Goal: Find specific page/section: Find specific page/section

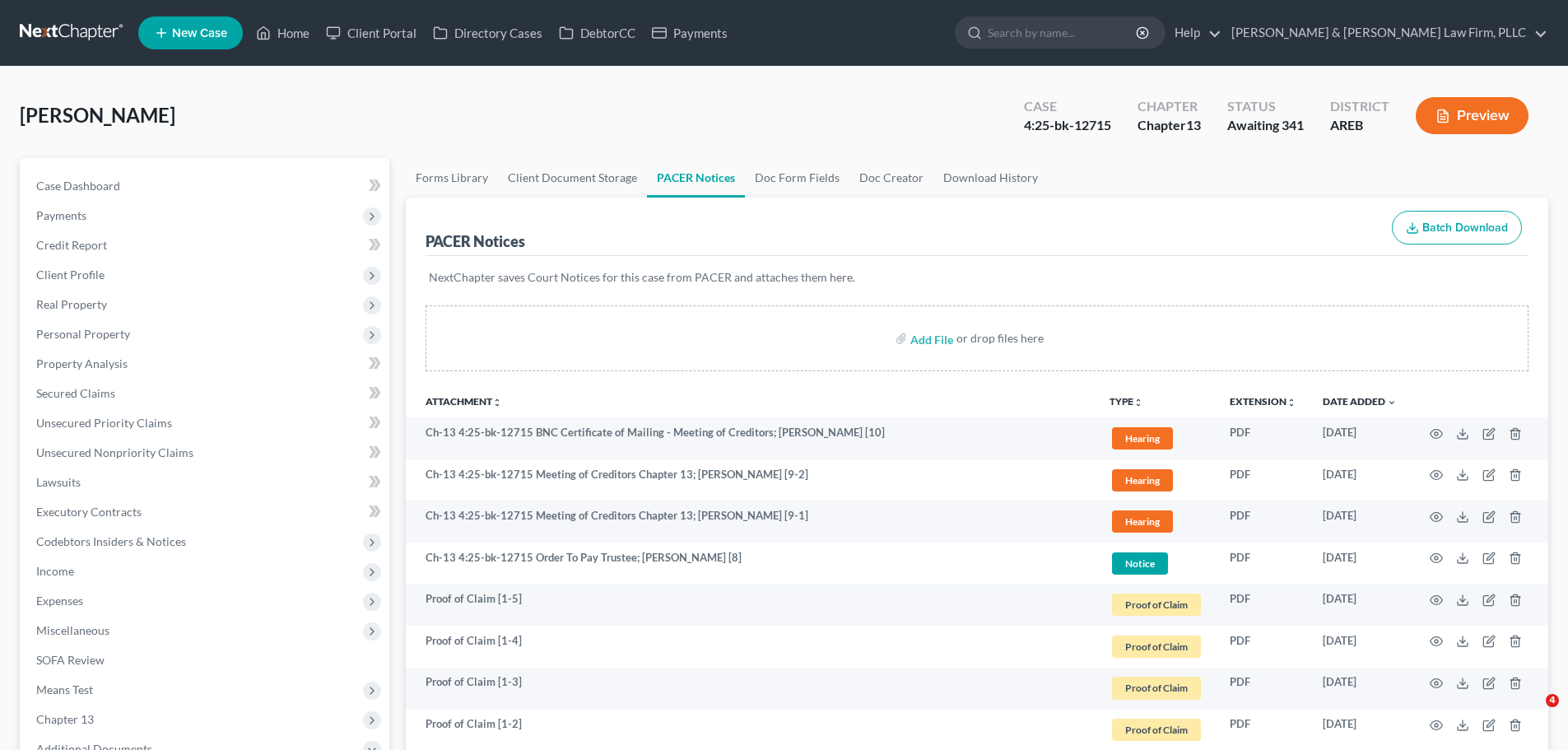
click at [273, 35] on link "Home" at bounding box center [282, 33] width 70 height 29
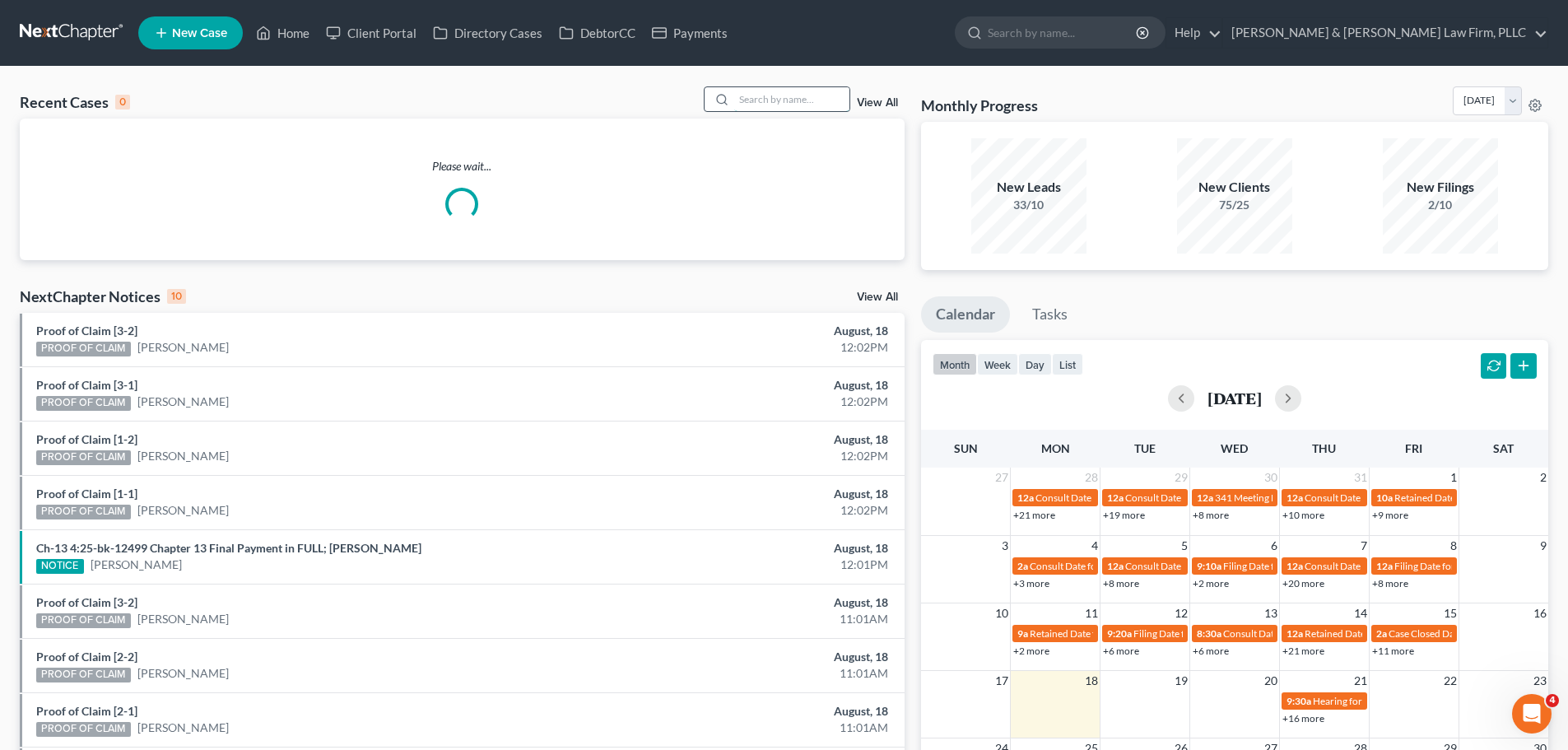
click at [812, 106] on input "search" at bounding box center [791, 99] width 115 height 23
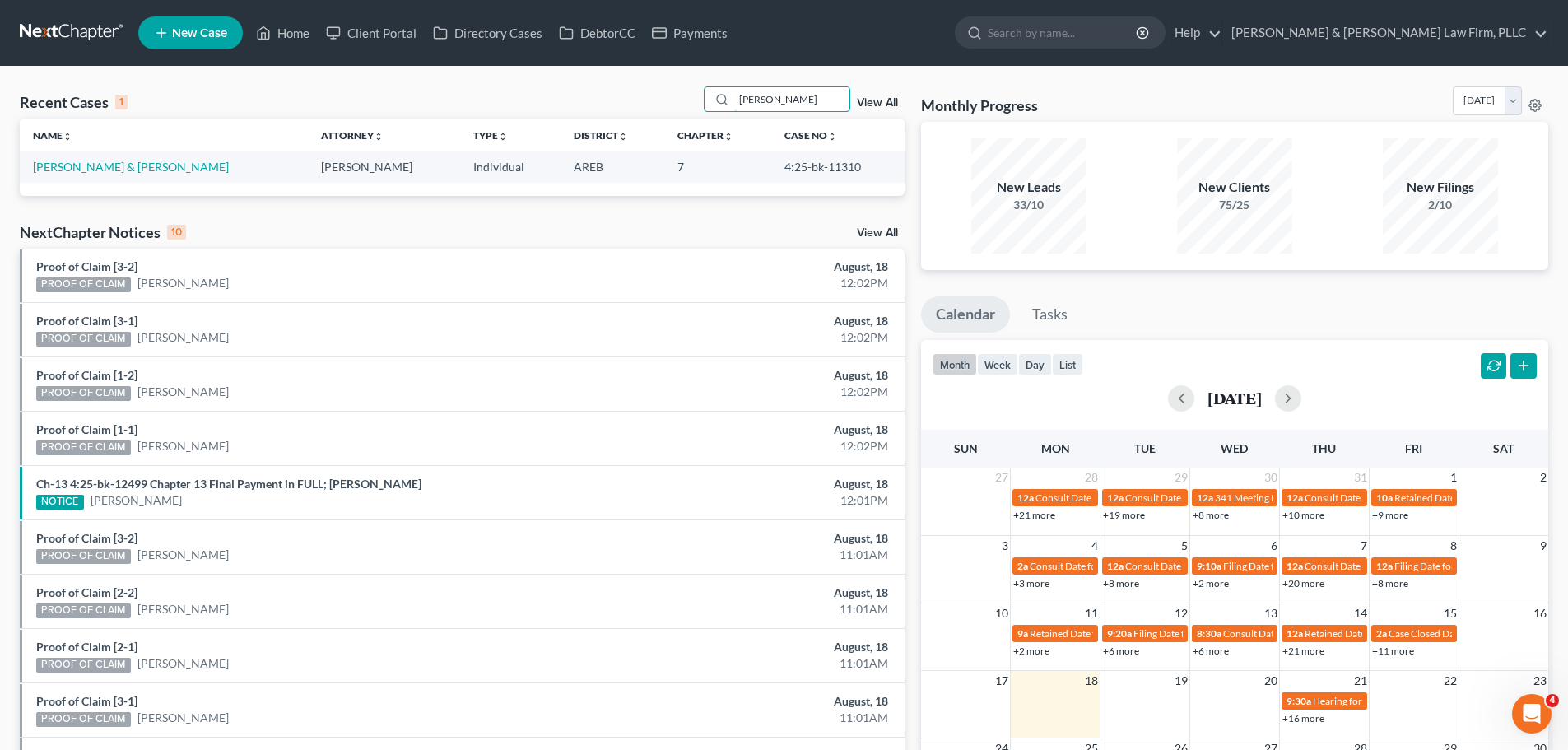
drag, startPoint x: 808, startPoint y: 95, endPoint x: 655, endPoint y: 112, distance: 153.9
click at [655, 112] on div "Recent Cases 1 [PERSON_NAME] View All" at bounding box center [462, 102] width 884 height 32
drag, startPoint x: 751, startPoint y: 97, endPoint x: 665, endPoint y: 99, distance: 86.0
click at [665, 99] on div "Recent Cases 1 [PERSON_NAME] View All" at bounding box center [462, 102] width 884 height 32
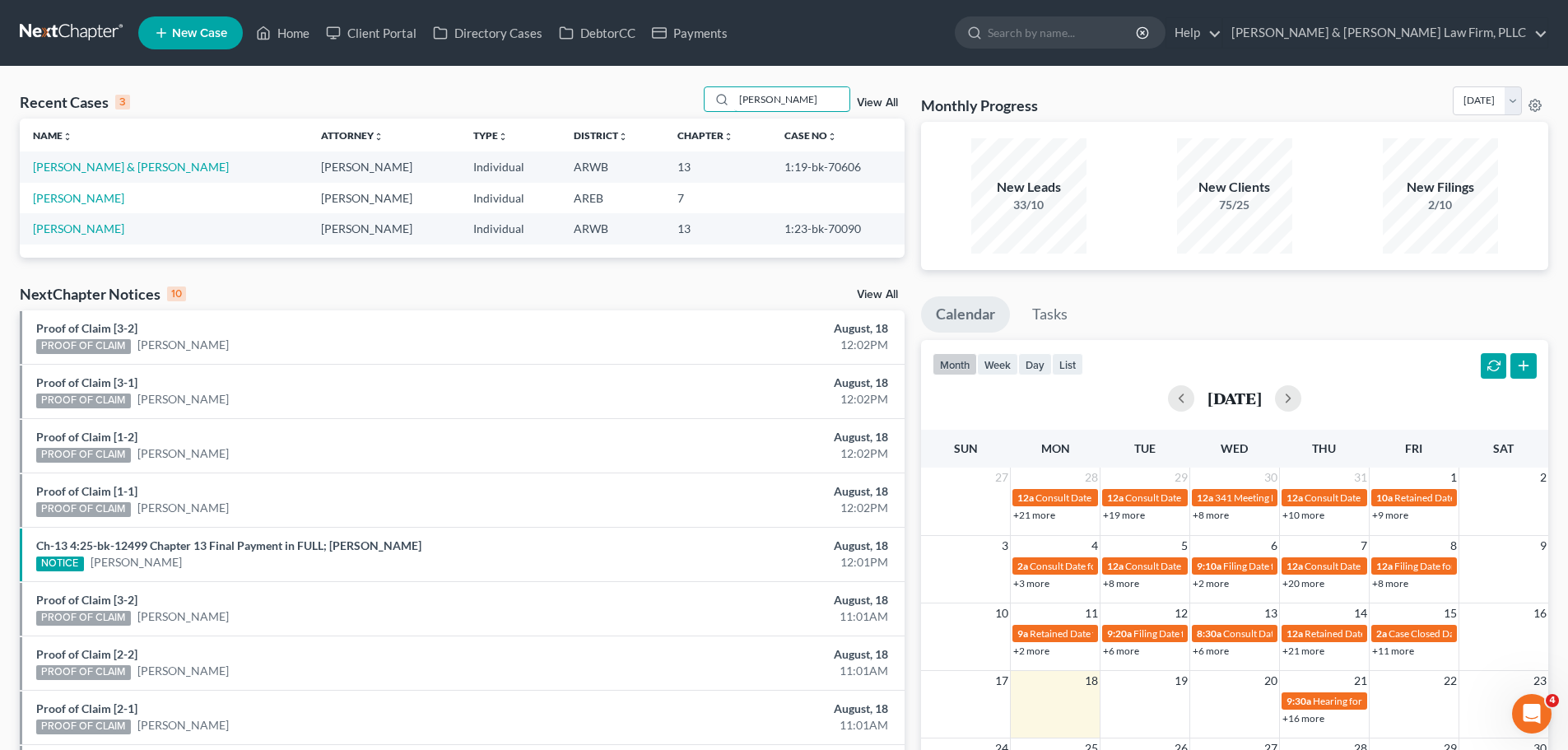
drag, startPoint x: 792, startPoint y: 103, endPoint x: 636, endPoint y: 109, distance: 156.1
click at [644, 107] on div "Recent Cases 3 [PERSON_NAME] View All" at bounding box center [462, 102] width 884 height 32
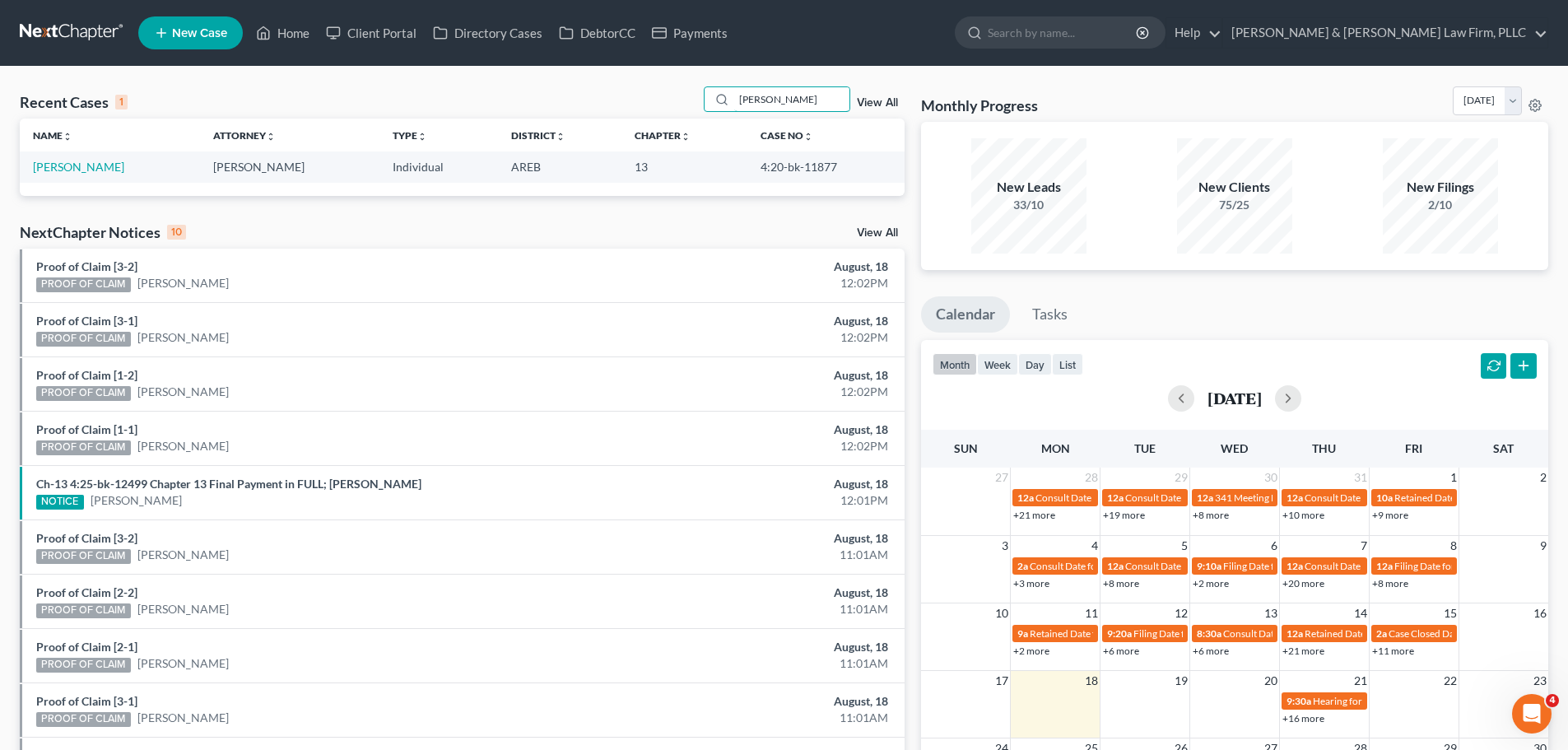
drag, startPoint x: 808, startPoint y: 95, endPoint x: 593, endPoint y: 99, distance: 215.0
click at [593, 99] on div "Recent Cases 1 [PERSON_NAME] View All" at bounding box center [462, 102] width 884 height 32
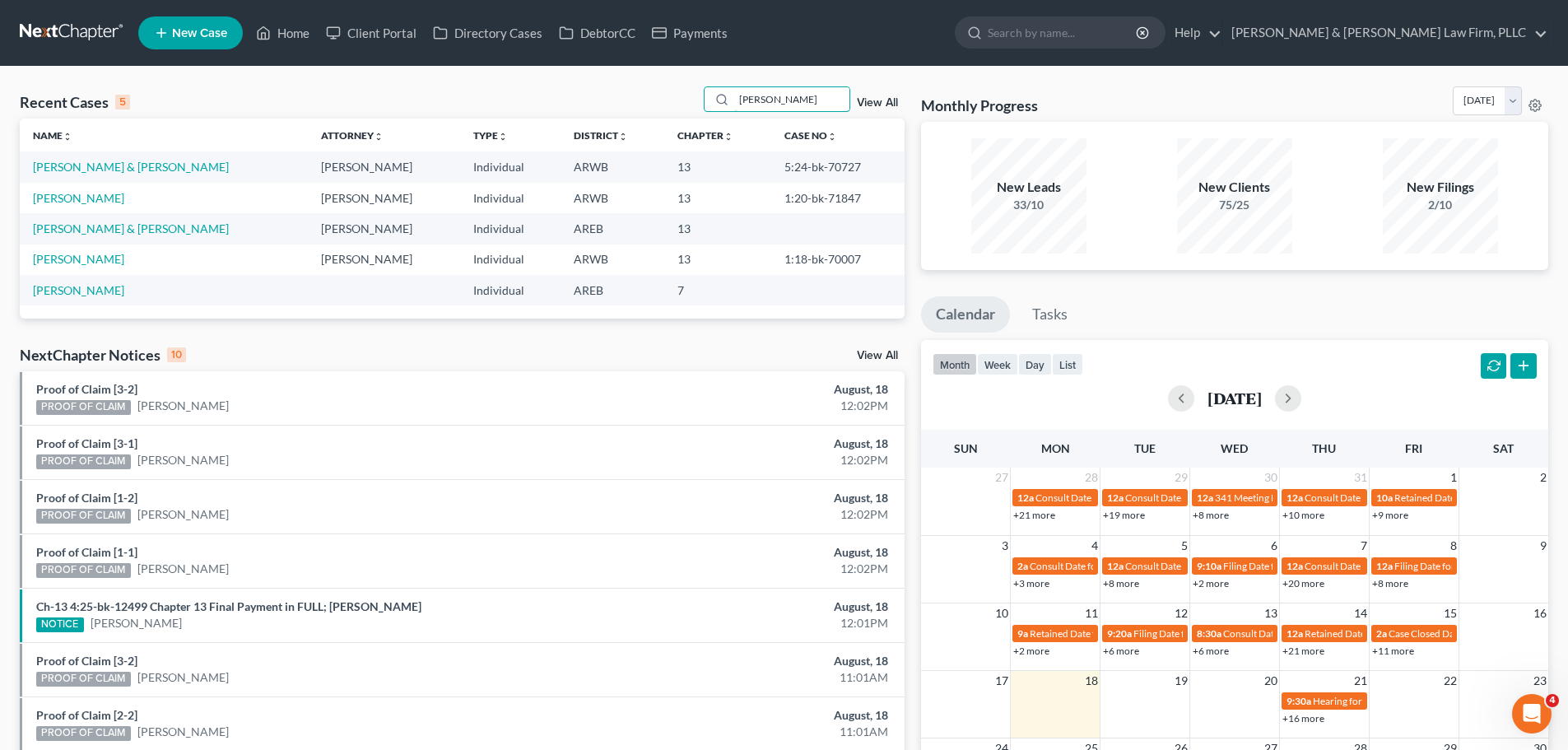
drag, startPoint x: 788, startPoint y: 101, endPoint x: 647, endPoint y: 98, distance: 141.0
click at [647, 98] on div "Recent Cases 5 [PERSON_NAME] View All" at bounding box center [462, 102] width 884 height 32
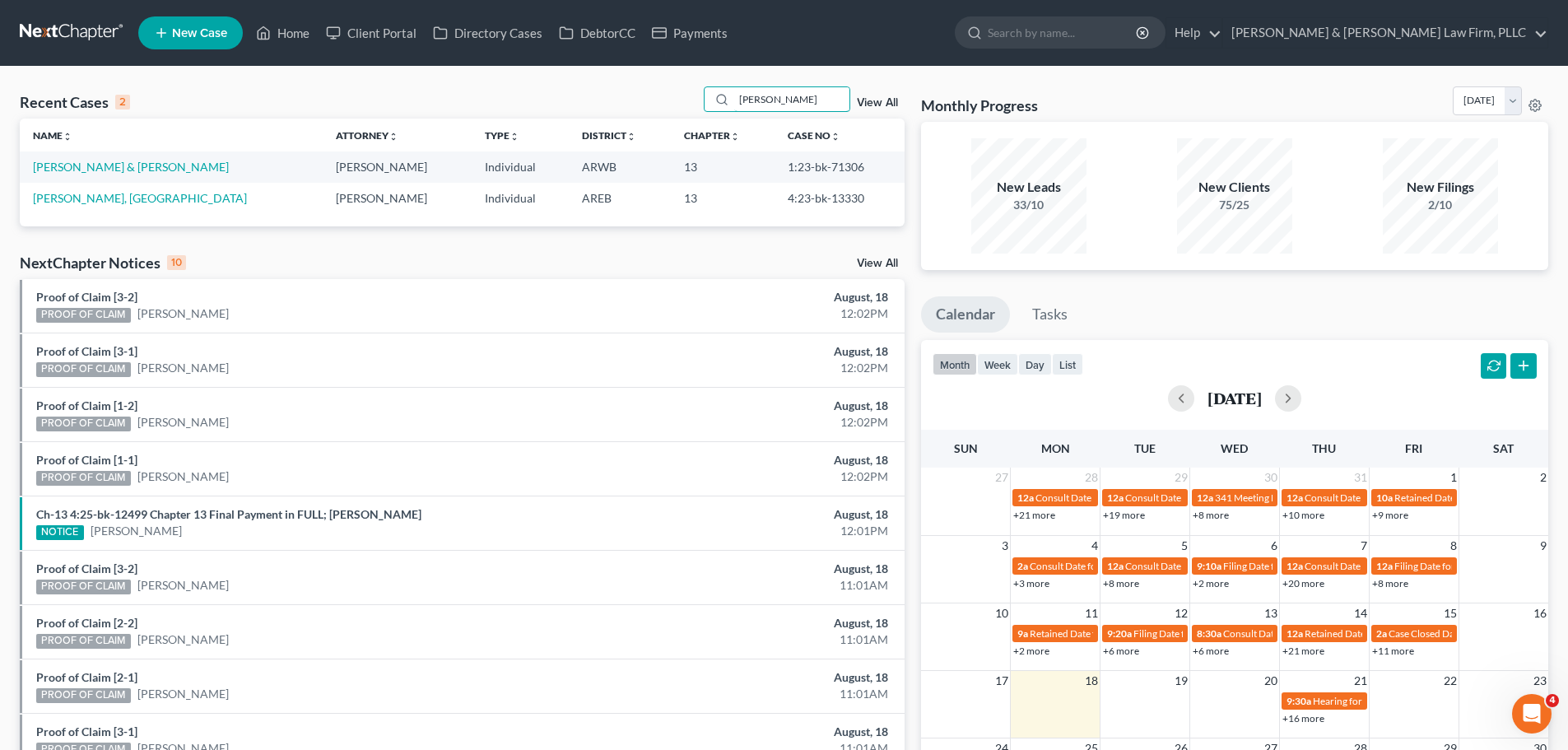
drag, startPoint x: 801, startPoint y: 91, endPoint x: 685, endPoint y: 102, distance: 116.5
click at [685, 101] on div "Recent Cases 2 [PERSON_NAME] View All" at bounding box center [462, 102] width 884 height 32
drag, startPoint x: 789, startPoint y: 100, endPoint x: 602, endPoint y: 96, distance: 187.0
click at [602, 96] on div "Recent Cases 2 [PERSON_NAME] View All" at bounding box center [462, 102] width 884 height 32
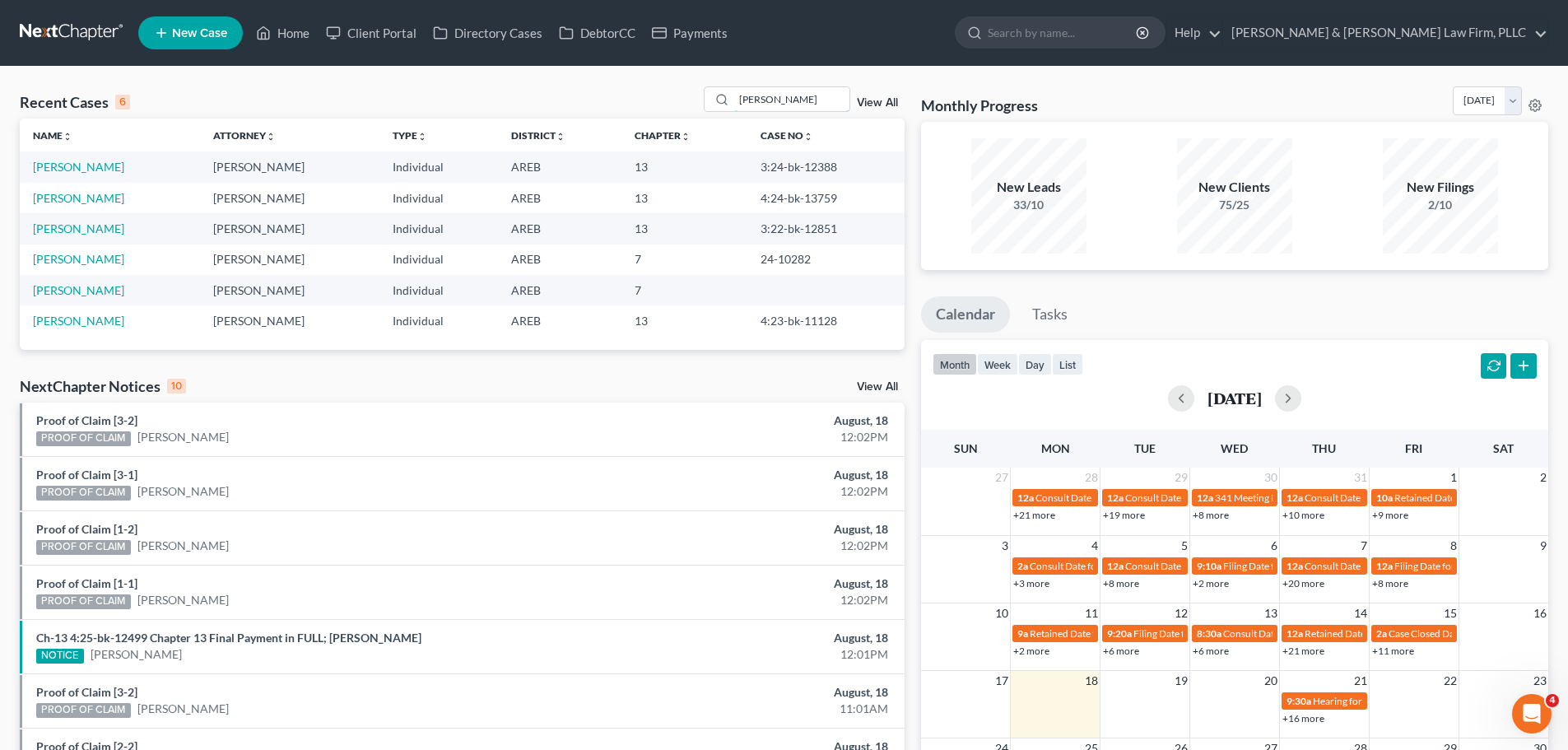
drag, startPoint x: 781, startPoint y: 102, endPoint x: 675, endPoint y: 104, distance: 106.0
click at [675, 104] on div "Recent Cases 6 [PERSON_NAME] View All" at bounding box center [462, 102] width 884 height 32
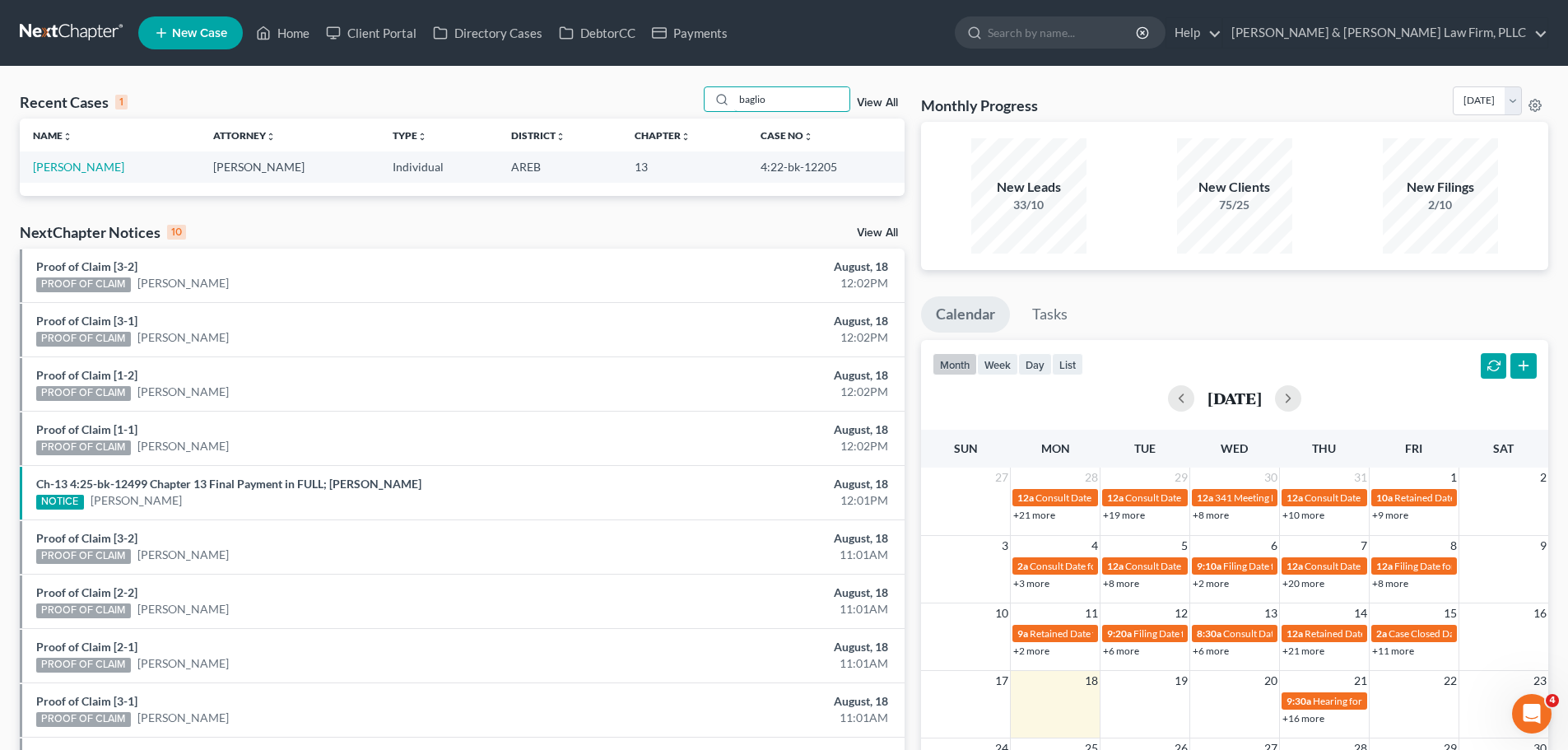
drag, startPoint x: 788, startPoint y: 95, endPoint x: 607, endPoint y: 108, distance: 181.5
click at [614, 109] on div "Recent Cases 1 baglio View All" at bounding box center [462, 102] width 884 height 32
drag, startPoint x: 751, startPoint y: 107, endPoint x: 638, endPoint y: 102, distance: 113.1
click at [648, 104] on div "Recent Cases 1 heard View All" at bounding box center [462, 102] width 884 height 32
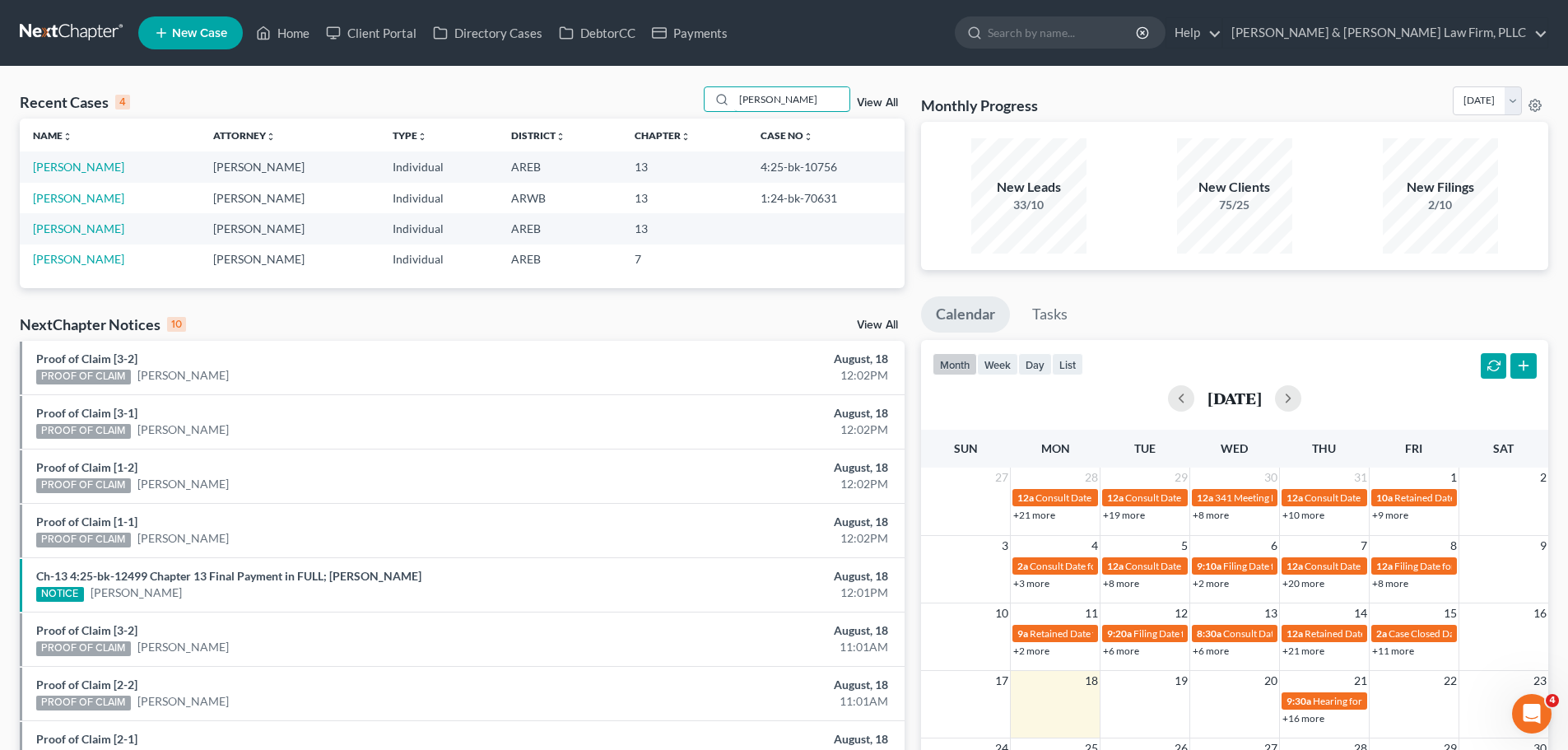
drag, startPoint x: 794, startPoint y: 100, endPoint x: 639, endPoint y: 102, distance: 155.0
click at [639, 102] on div "Recent Cases 4 [PERSON_NAME] View All" at bounding box center [462, 102] width 884 height 32
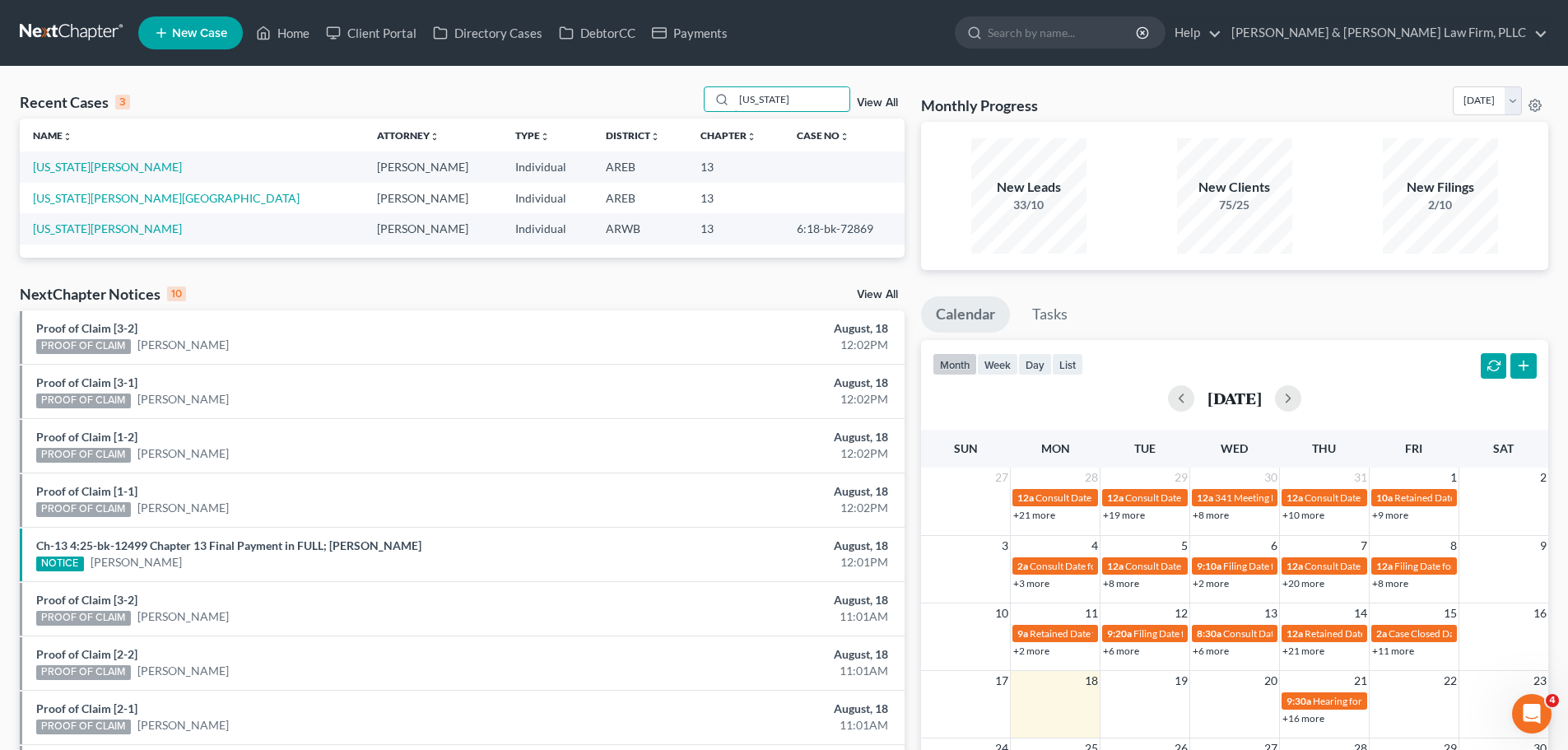
drag, startPoint x: 808, startPoint y: 96, endPoint x: 548, endPoint y: 96, distance: 260.0
click at [548, 96] on div "Recent Cases 3 [US_STATE] View All" at bounding box center [462, 102] width 884 height 32
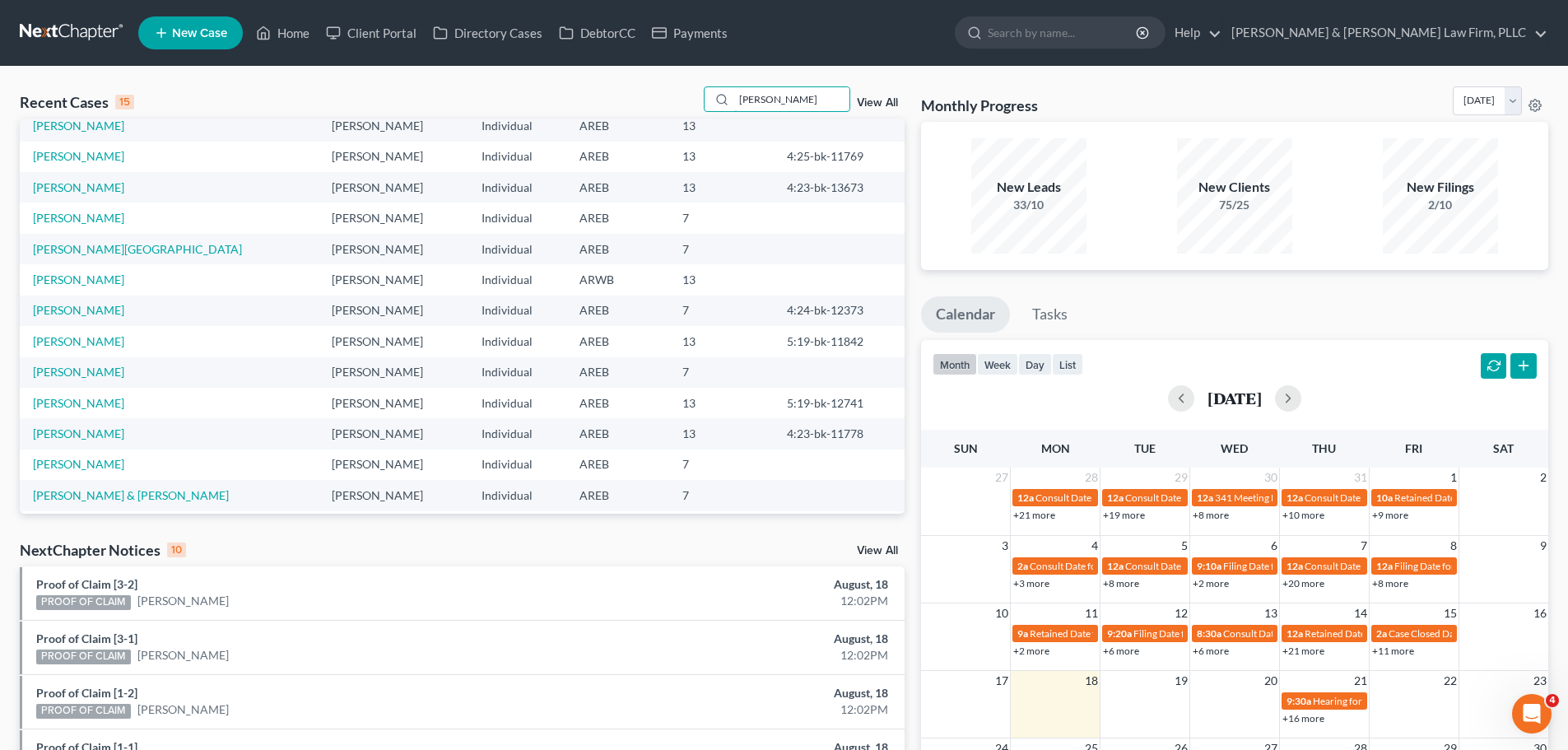
scroll to position [112, 0]
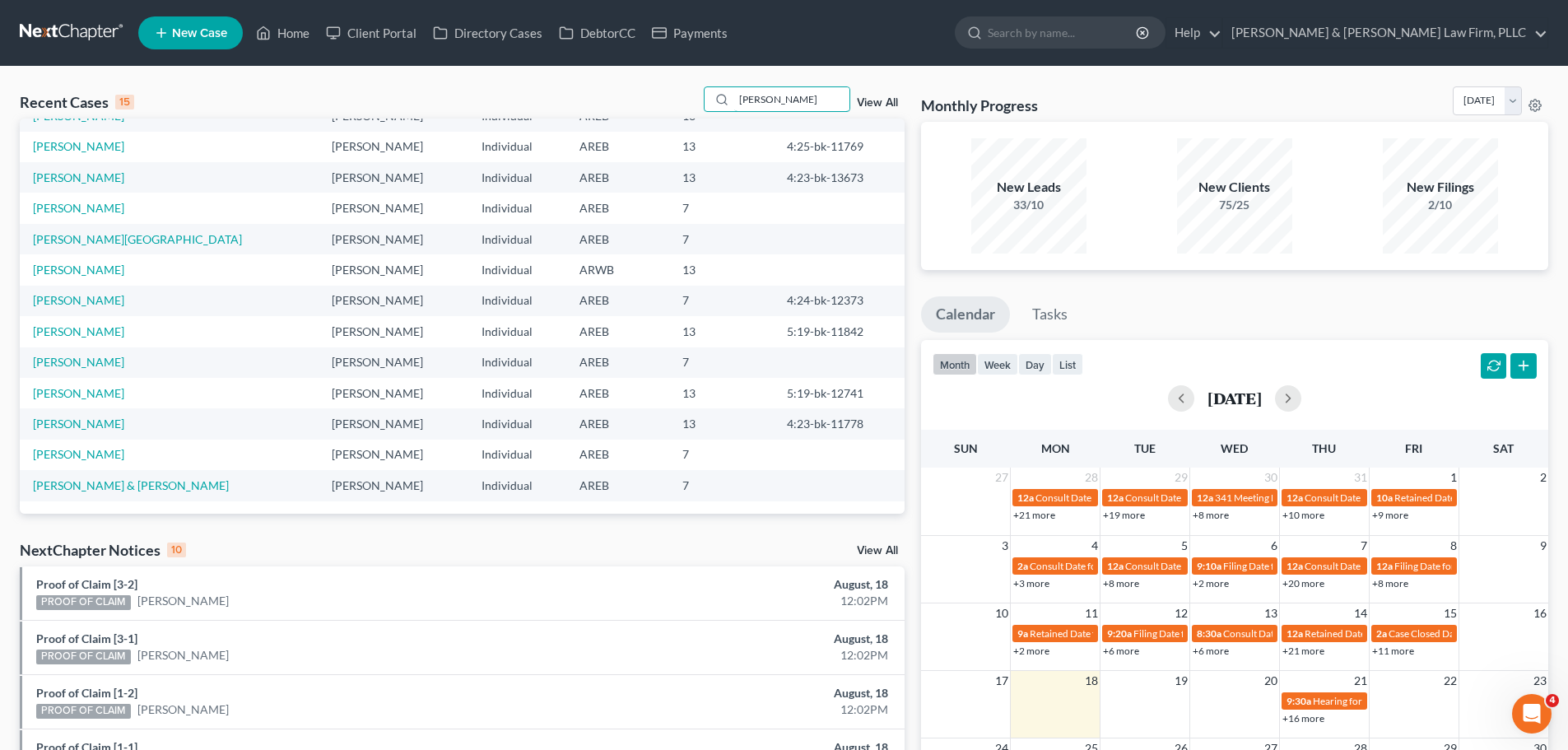
drag, startPoint x: 781, startPoint y: 96, endPoint x: 577, endPoint y: 98, distance: 204.0
click at [580, 98] on div "Recent Cases 15 [PERSON_NAME] View All" at bounding box center [462, 102] width 884 height 32
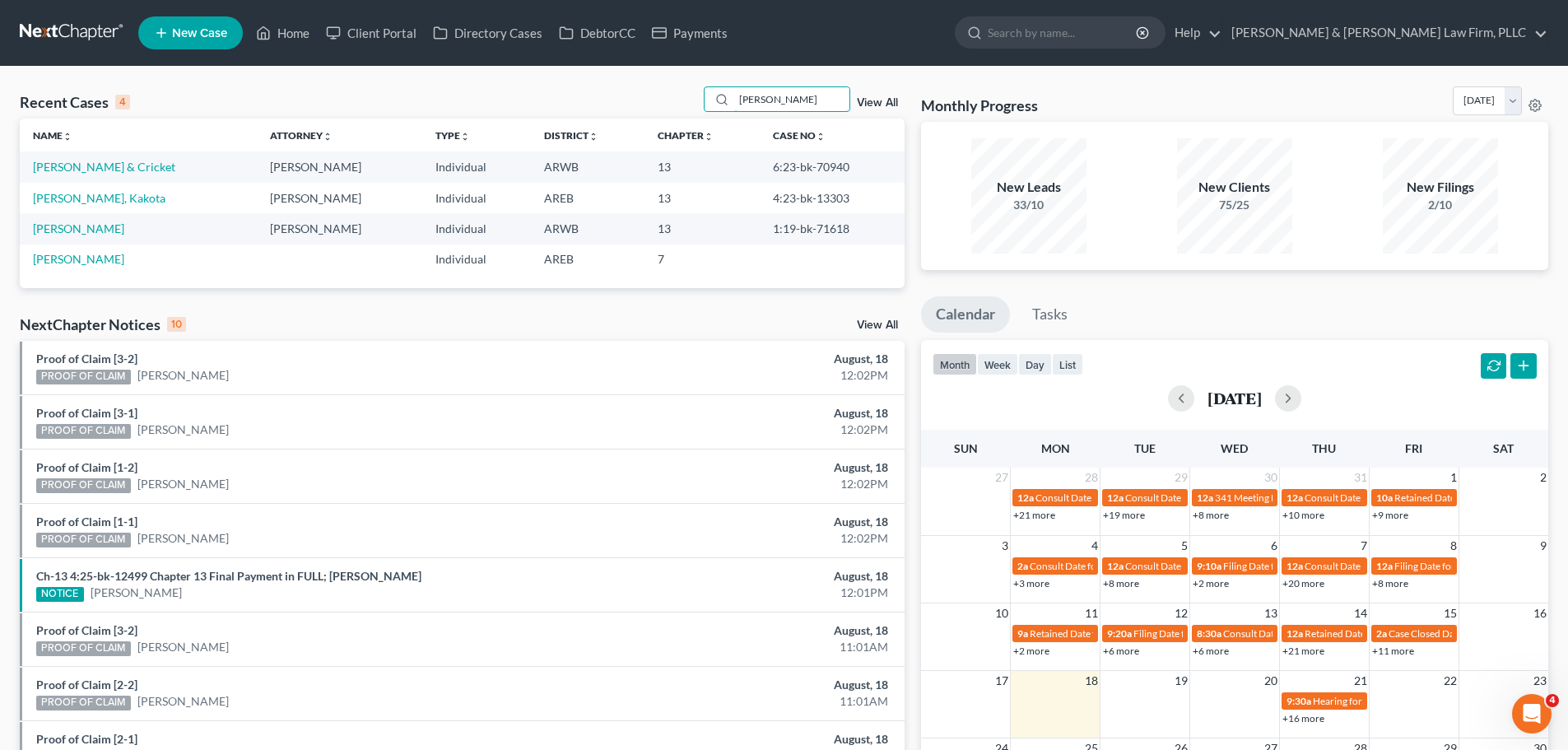
scroll to position [0, 0]
drag, startPoint x: 605, startPoint y: 92, endPoint x: 590, endPoint y: 92, distance: 15.0
click at [590, 92] on div "Recent Cases 4 [PERSON_NAME] View All" at bounding box center [462, 102] width 884 height 32
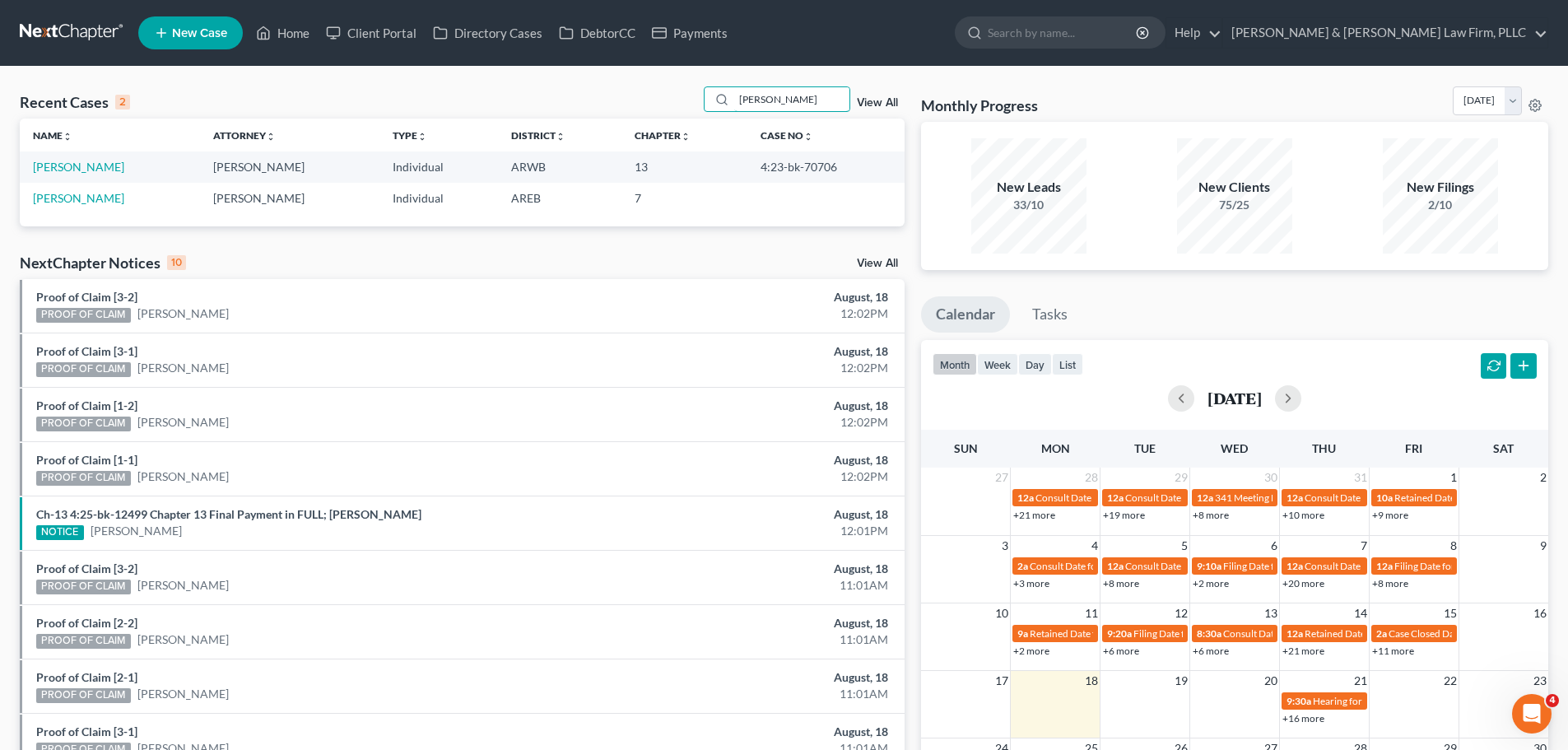
drag, startPoint x: 771, startPoint y: 95, endPoint x: 499, endPoint y: 91, distance: 272.0
click at [500, 91] on div "Recent Cases 2 [PERSON_NAME] View All" at bounding box center [462, 102] width 884 height 32
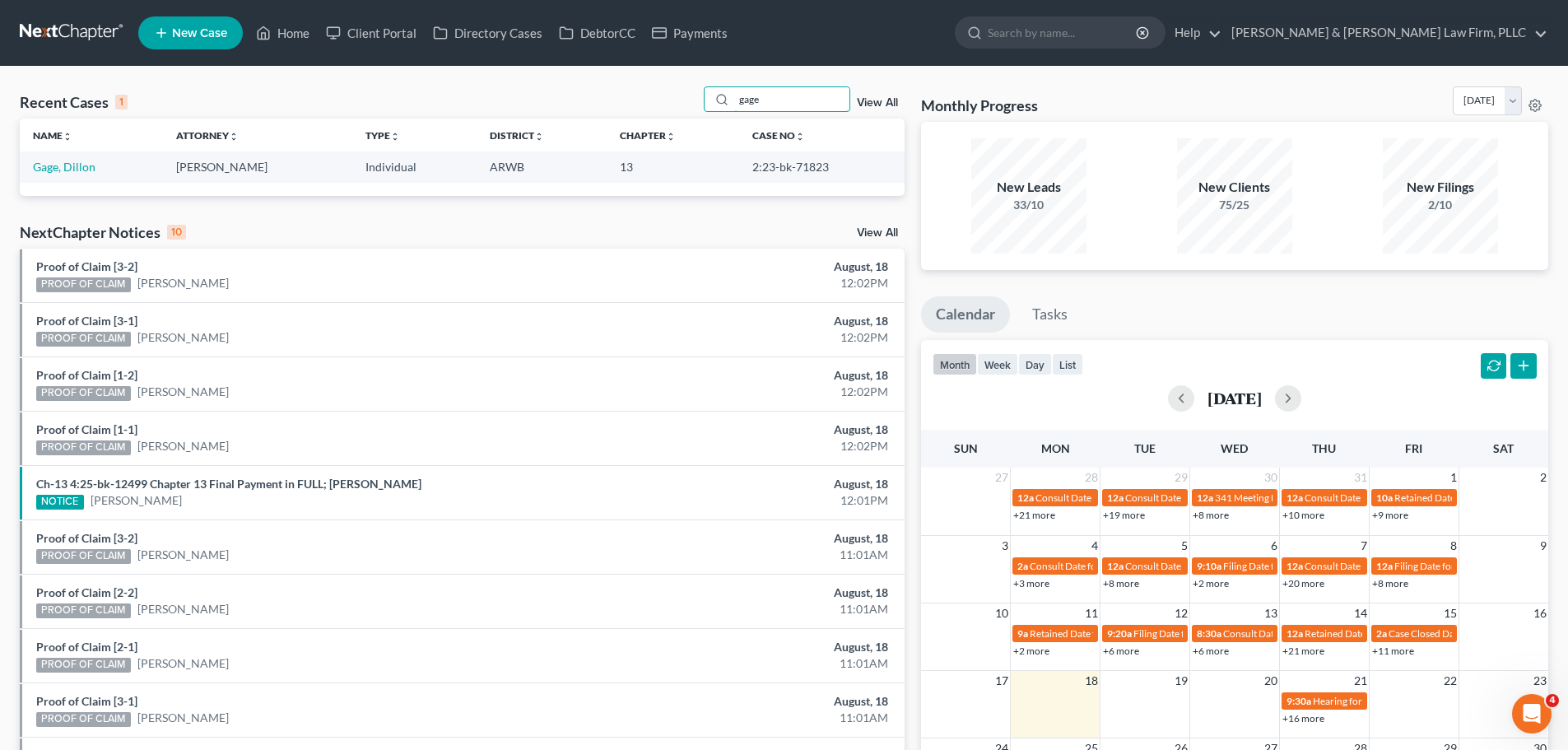
drag, startPoint x: 814, startPoint y: 93, endPoint x: 597, endPoint y: 94, distance: 217.0
click at [600, 95] on div "Recent Cases 1 gage View All" at bounding box center [462, 102] width 884 height 32
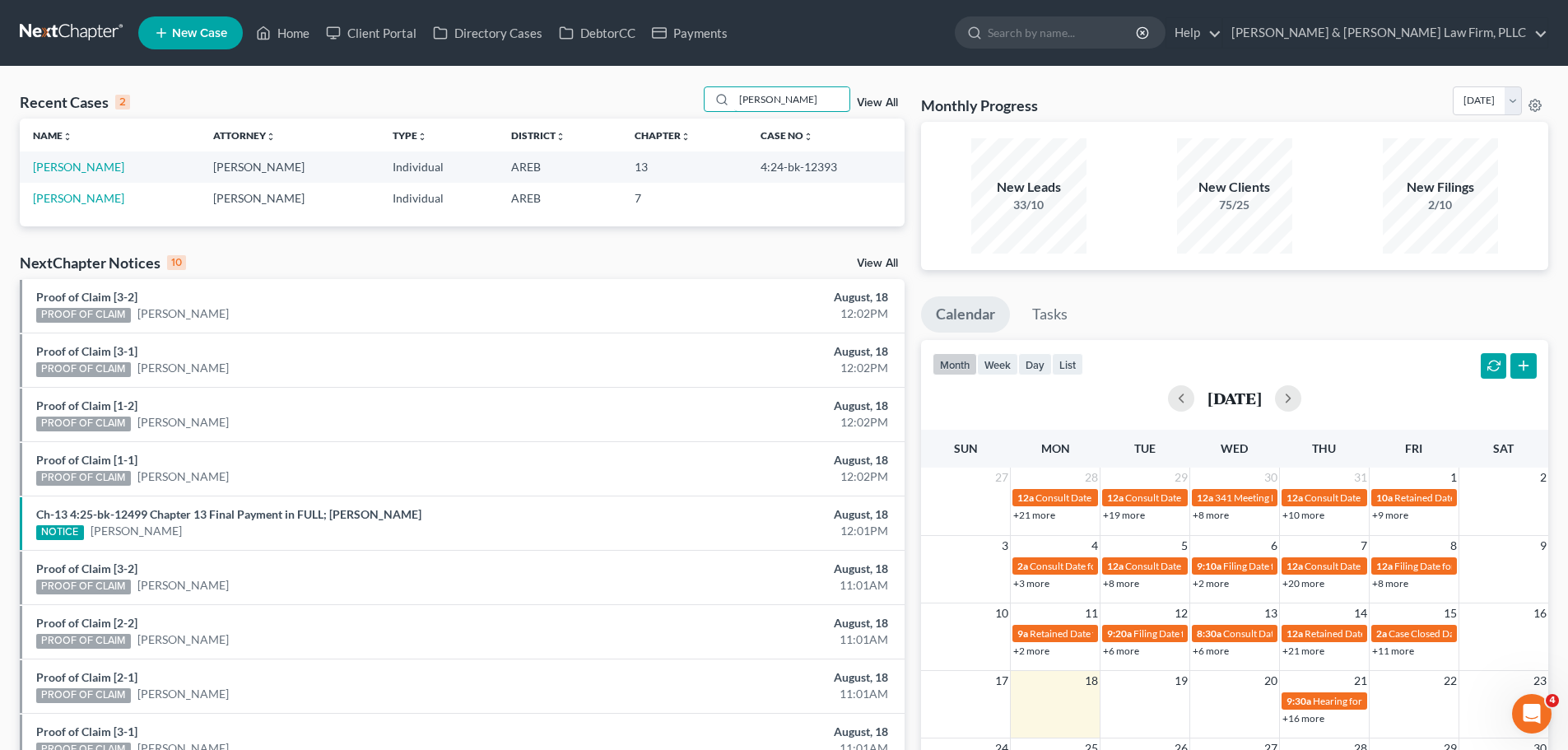
drag, startPoint x: 784, startPoint y: 96, endPoint x: 659, endPoint y: 111, distance: 125.9
click at [677, 111] on div "Recent Cases 2 [PERSON_NAME] View All" at bounding box center [462, 102] width 884 height 32
drag, startPoint x: 806, startPoint y: 101, endPoint x: 607, endPoint y: 99, distance: 199.0
click at [607, 99] on div "Recent Cases 2 [PERSON_NAME] View All" at bounding box center [462, 102] width 884 height 32
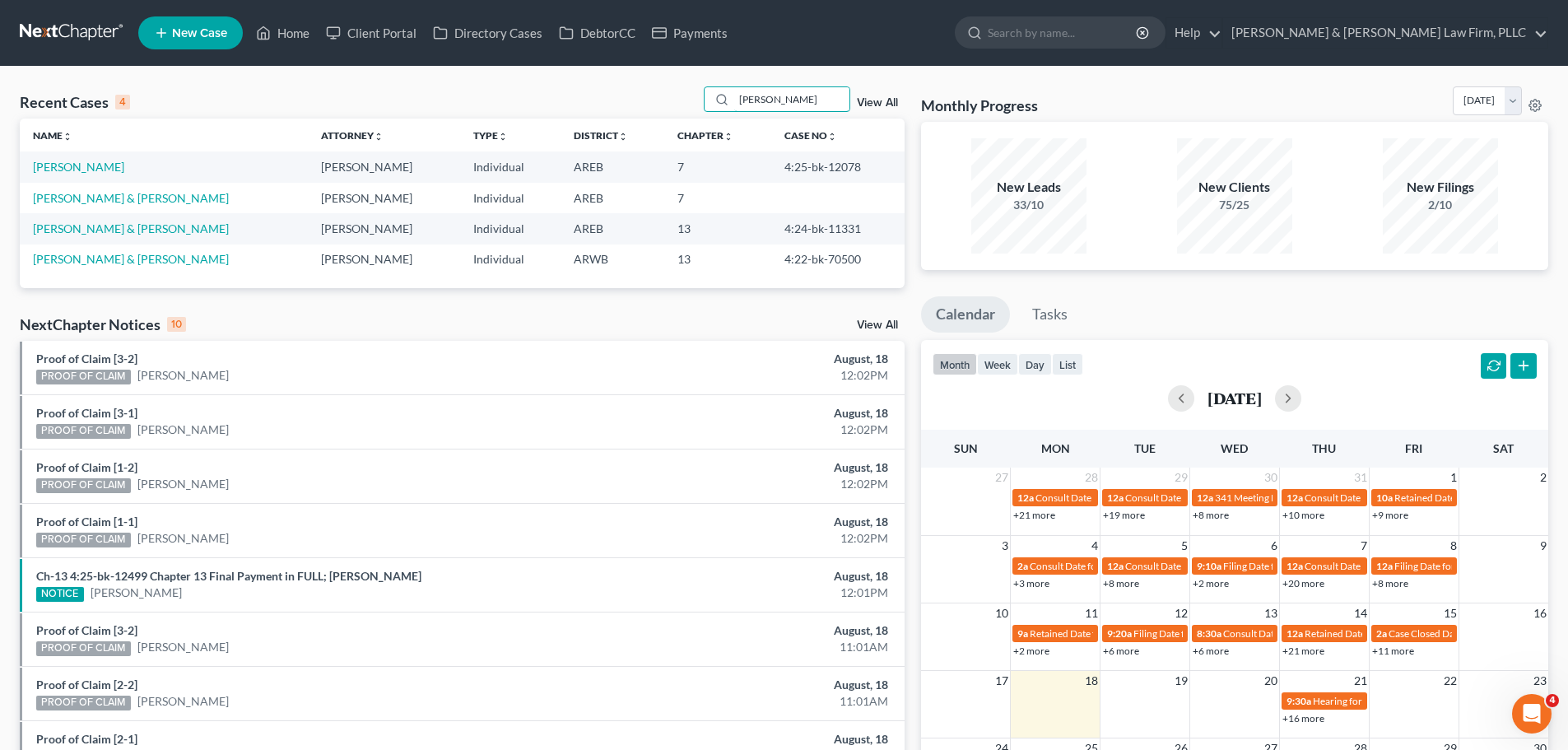
drag, startPoint x: 800, startPoint y: 105, endPoint x: 557, endPoint y: 111, distance: 243.1
click at [567, 111] on div "Recent Cases 4 [PERSON_NAME] View All" at bounding box center [462, 102] width 884 height 32
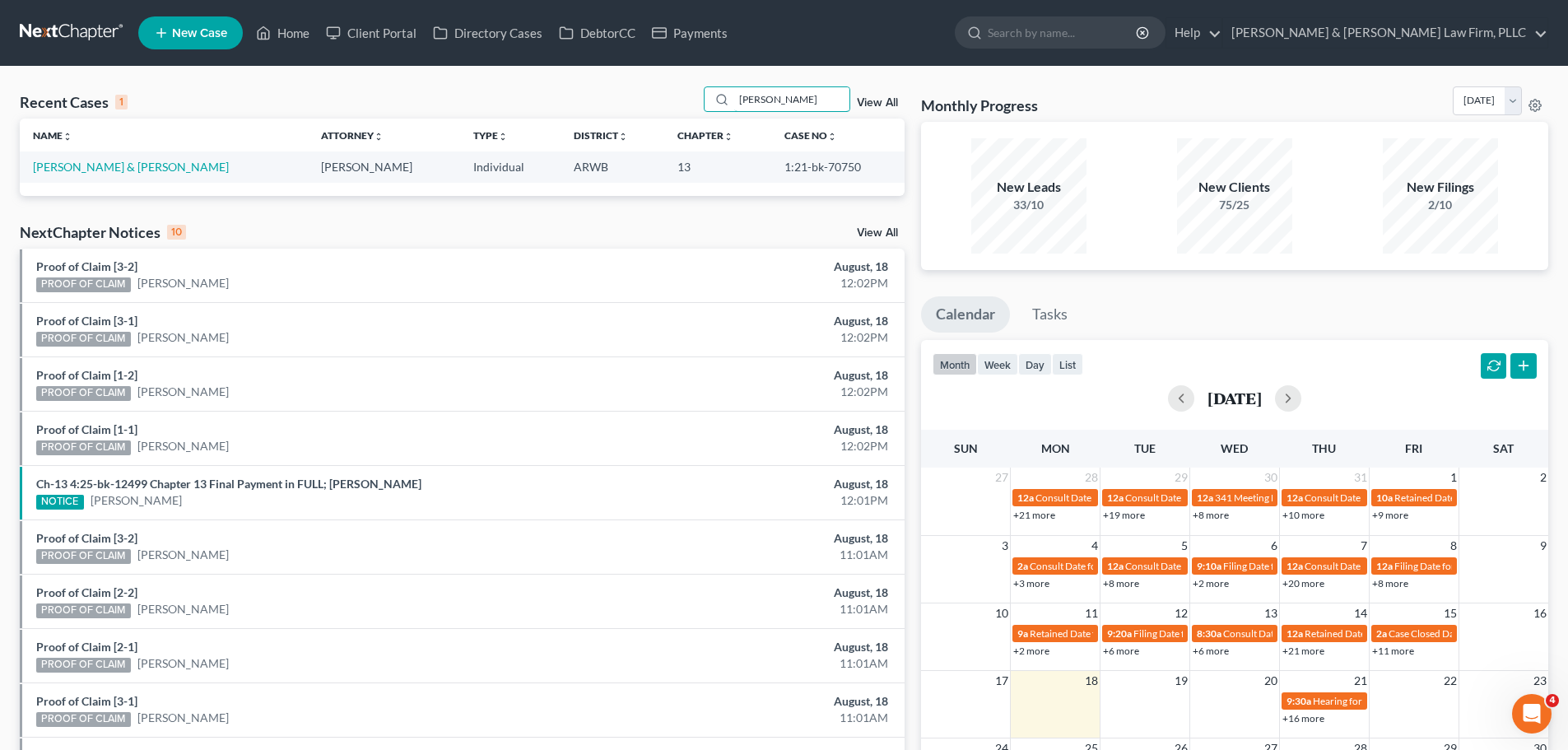
drag, startPoint x: 743, startPoint y: 107, endPoint x: 614, endPoint y: 105, distance: 129.0
click at [614, 105] on div "Recent Cases 1 [PERSON_NAME] View All" at bounding box center [462, 102] width 884 height 32
drag, startPoint x: 794, startPoint y: 96, endPoint x: 639, endPoint y: 102, distance: 155.1
click at [641, 101] on div "Recent Cases 1 [PERSON_NAME] View All" at bounding box center [462, 102] width 884 height 32
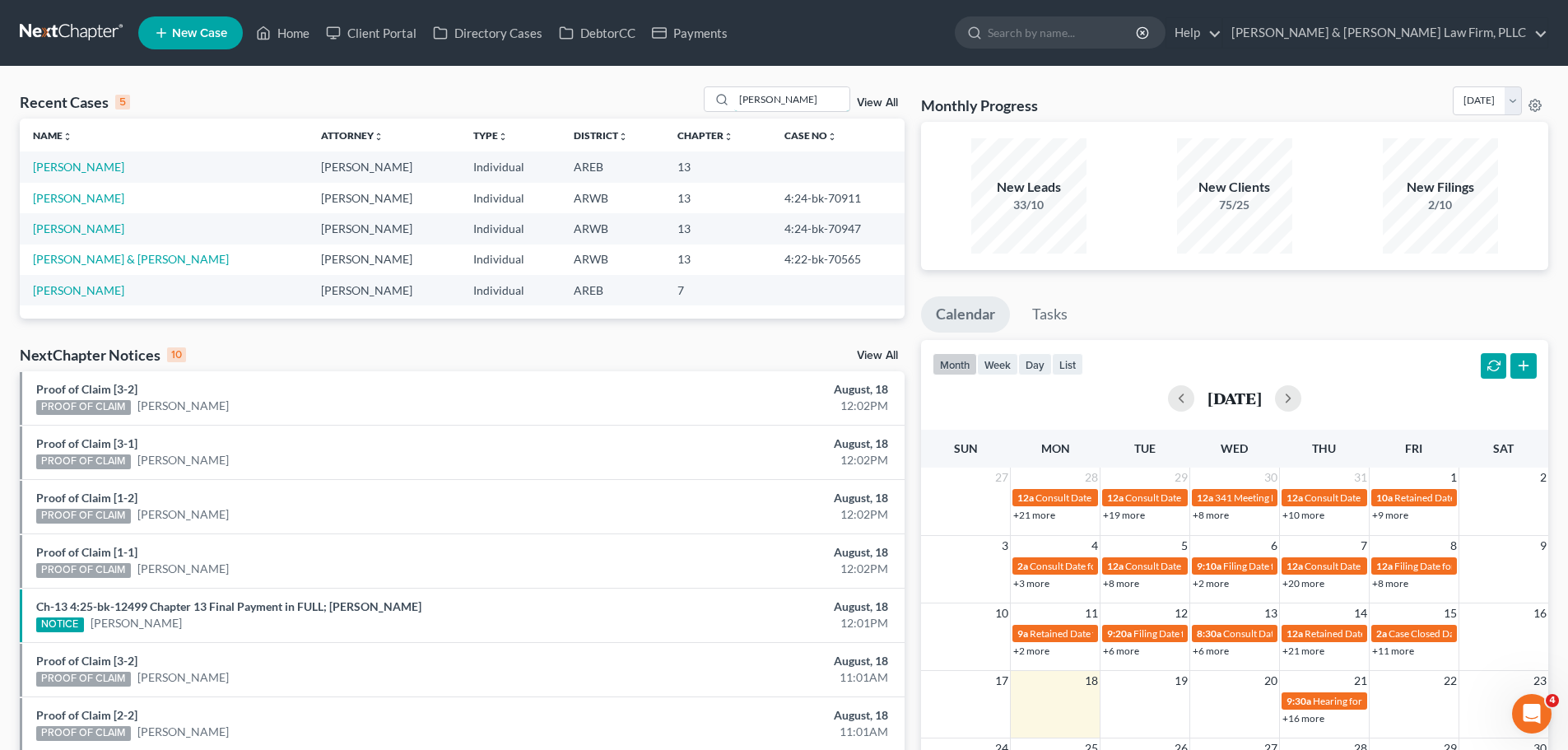
drag, startPoint x: 716, startPoint y: 99, endPoint x: 606, endPoint y: 96, distance: 110.0
click at [606, 96] on div "Recent Cases 5 [PERSON_NAME] View All" at bounding box center [462, 102] width 884 height 32
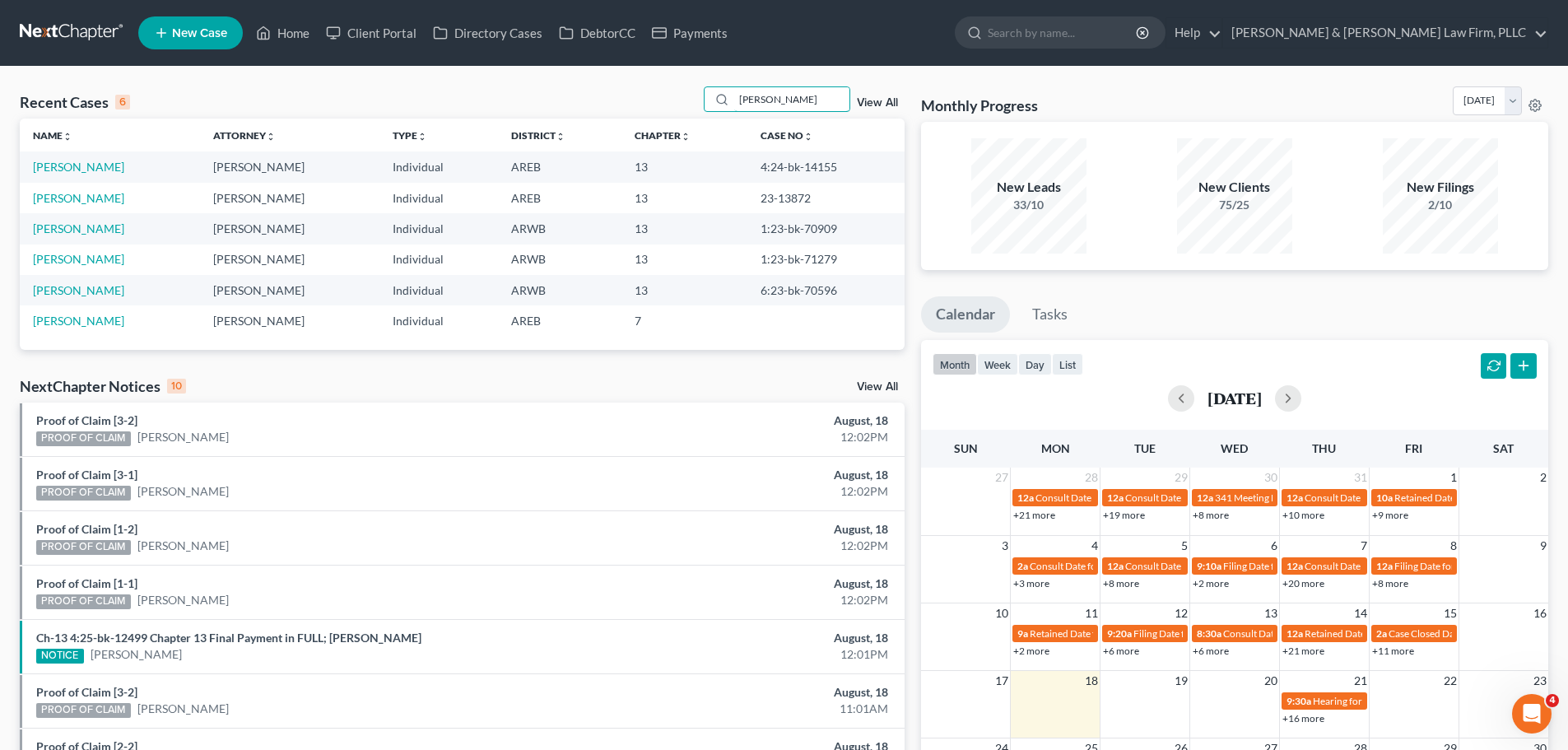
drag, startPoint x: 796, startPoint y: 99, endPoint x: 602, endPoint y: 107, distance: 194.2
click at [602, 107] on div "Recent Cases 6 [PERSON_NAME] View All" at bounding box center [462, 102] width 884 height 32
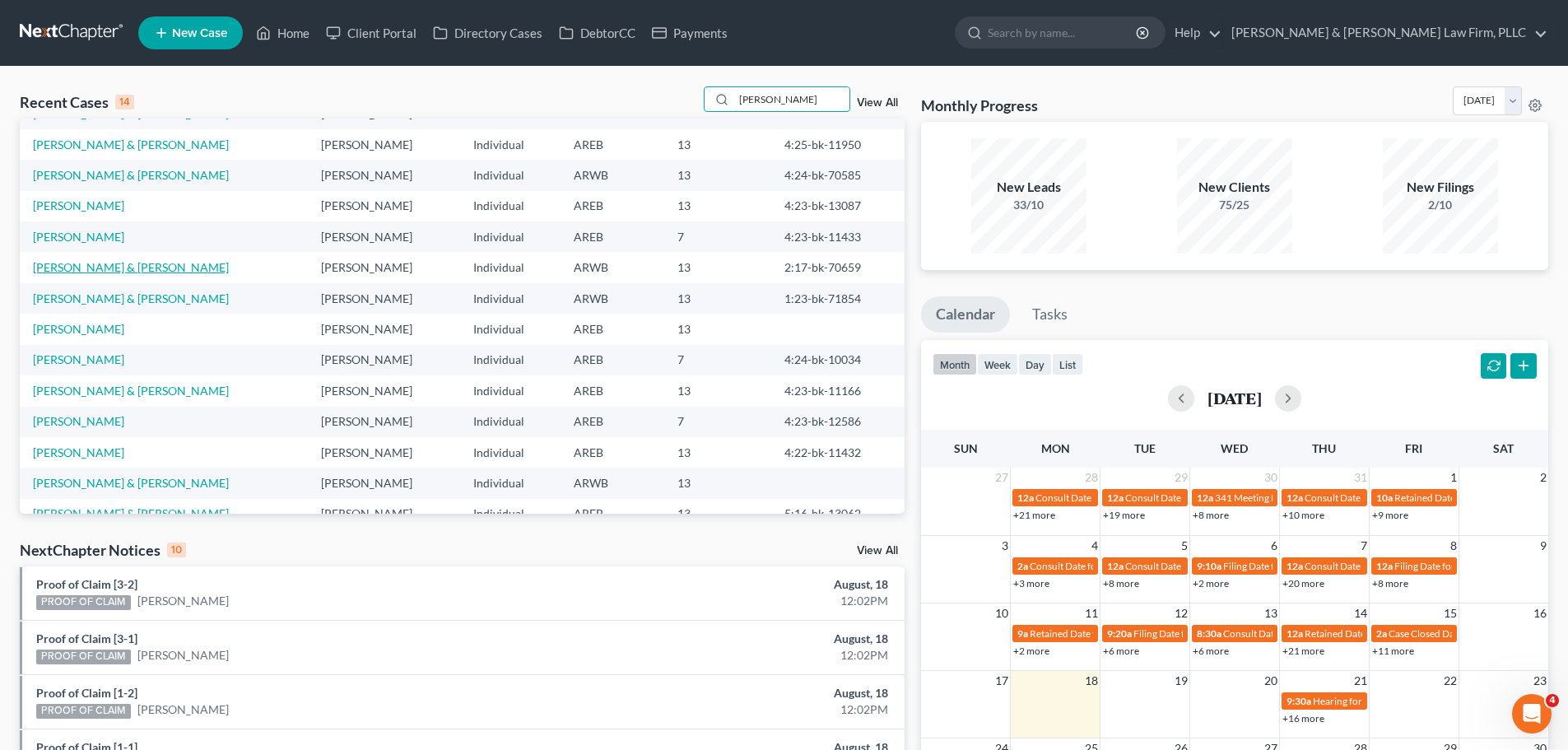
scroll to position [82, 0]
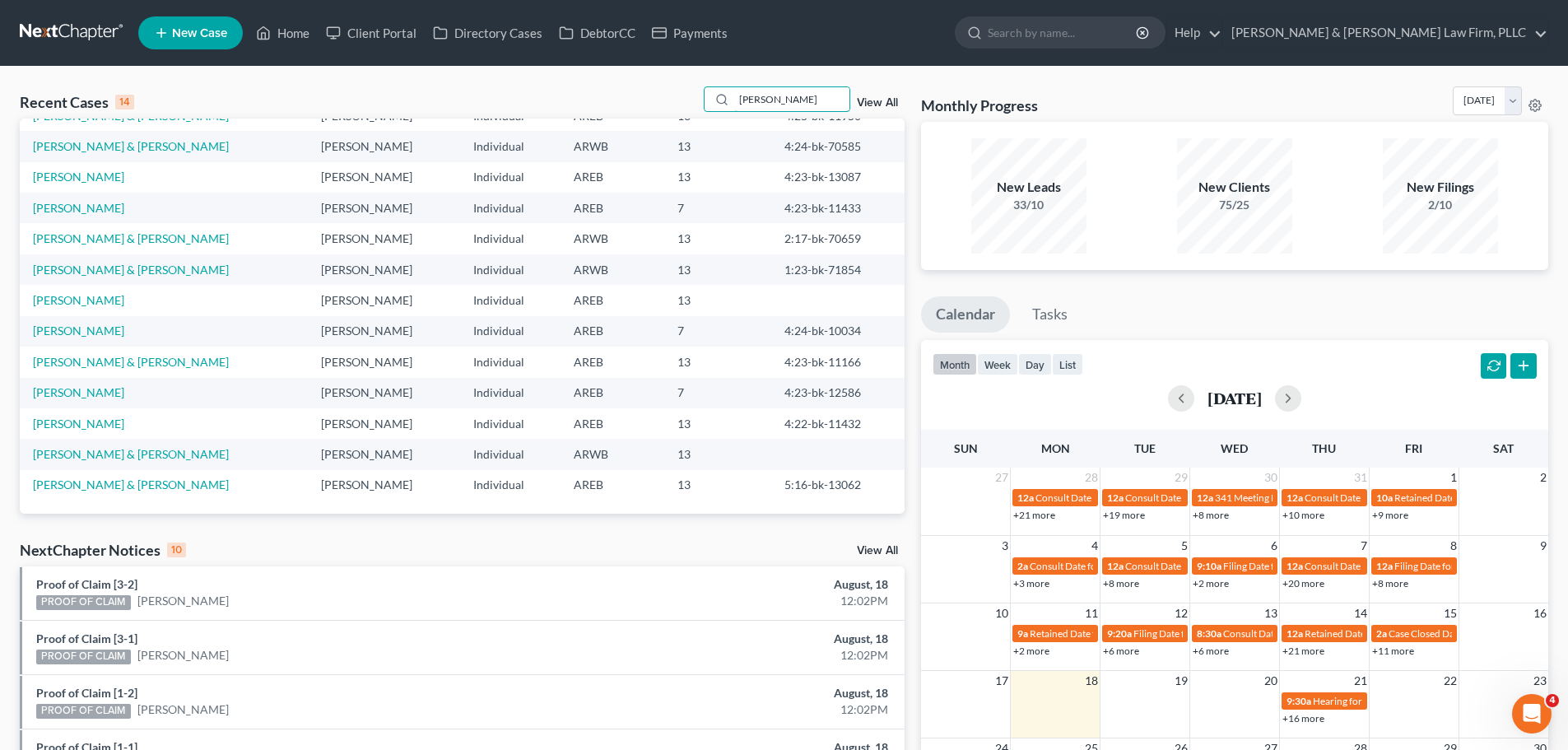
drag, startPoint x: 783, startPoint y: 97, endPoint x: 666, endPoint y: 102, distance: 117.1
click at [671, 108] on div "Recent Cases 14 [PERSON_NAME] View All" at bounding box center [462, 102] width 884 height 32
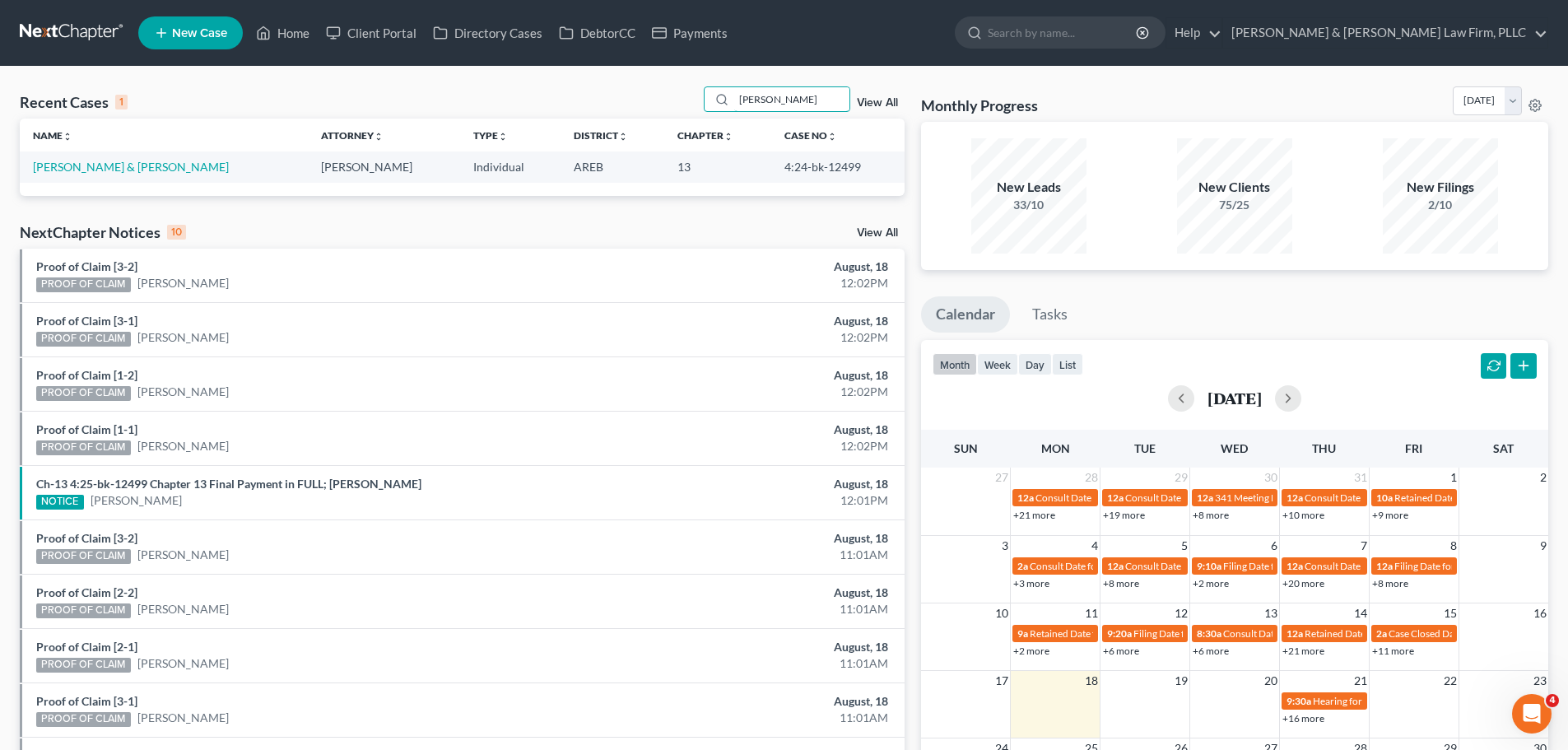
scroll to position [0, 0]
drag, startPoint x: 608, startPoint y: 136, endPoint x: 569, endPoint y: 133, distance: 39.1
click at [598, 136] on div "Recent Cases 1 [PERSON_NAME] View All Name unfold_more expand_more expand_less …" at bounding box center [462, 141] width 884 height 109
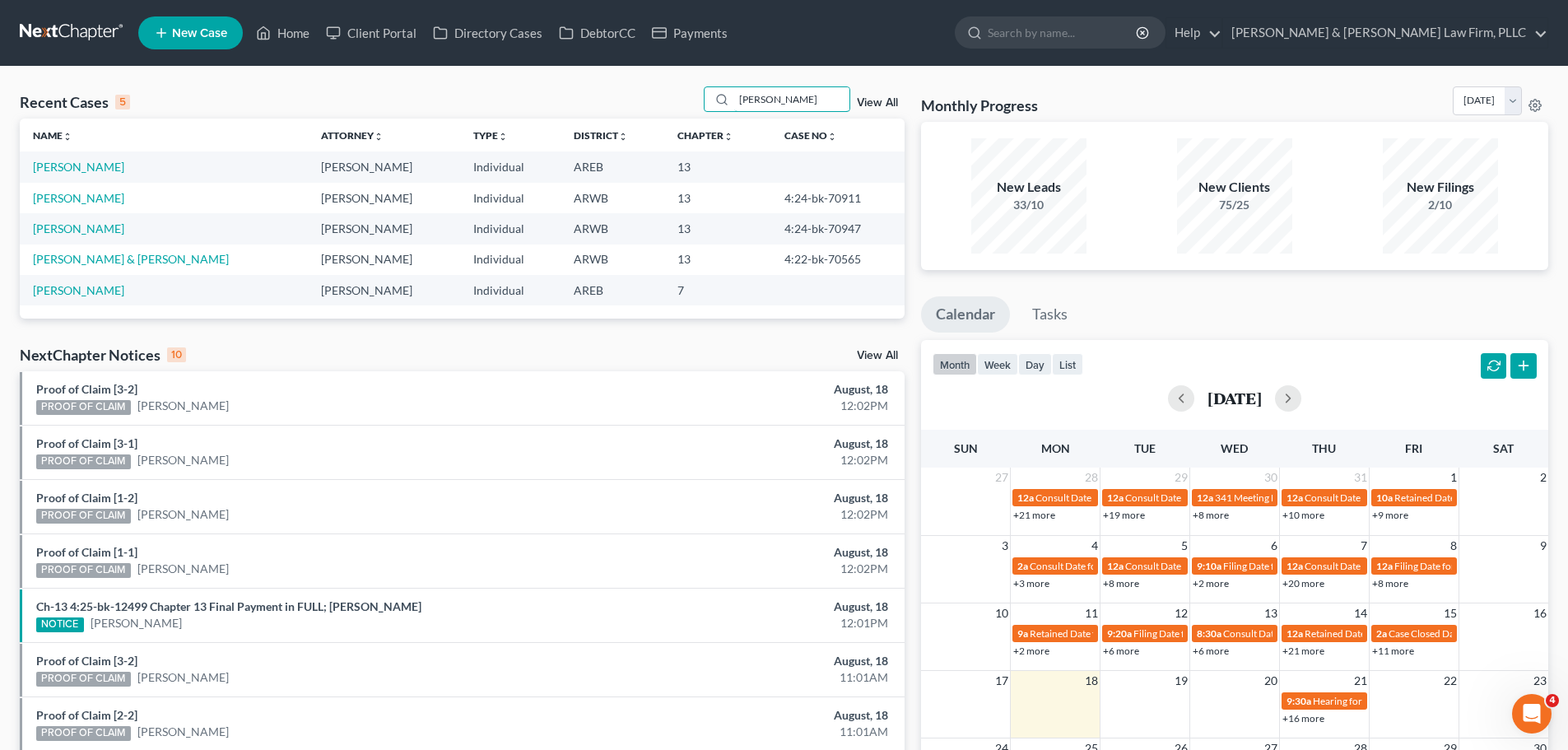
drag, startPoint x: 805, startPoint y: 99, endPoint x: 484, endPoint y: 121, distance: 321.8
click at [484, 121] on div "Recent Cases 5 [PERSON_NAME] View All Name unfold_more expand_more expand_less …" at bounding box center [462, 202] width 884 height 232
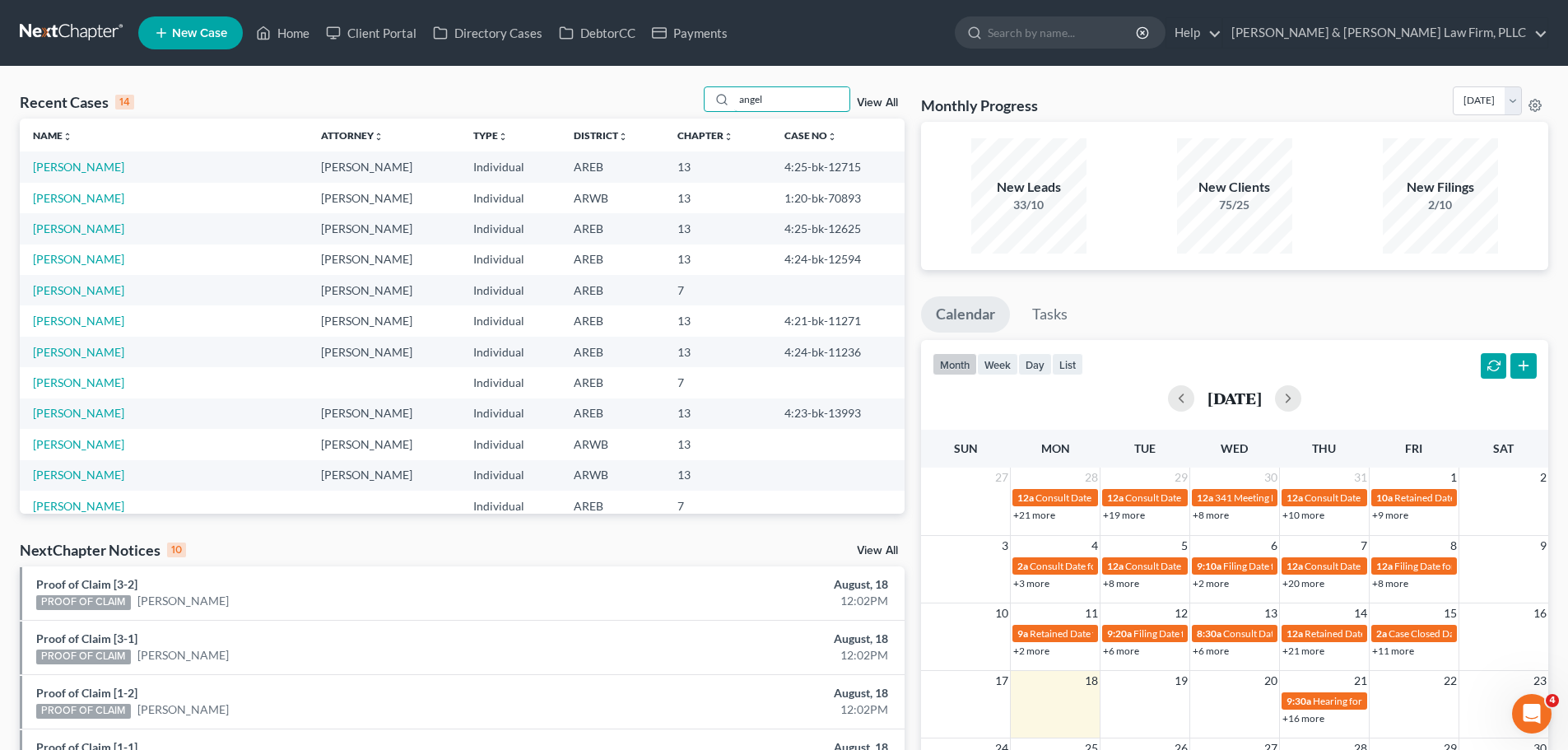
drag, startPoint x: 632, startPoint y: 112, endPoint x: 565, endPoint y: 110, distance: 67.0
click at [574, 113] on div "Recent Cases 14 angel View All" at bounding box center [462, 102] width 884 height 32
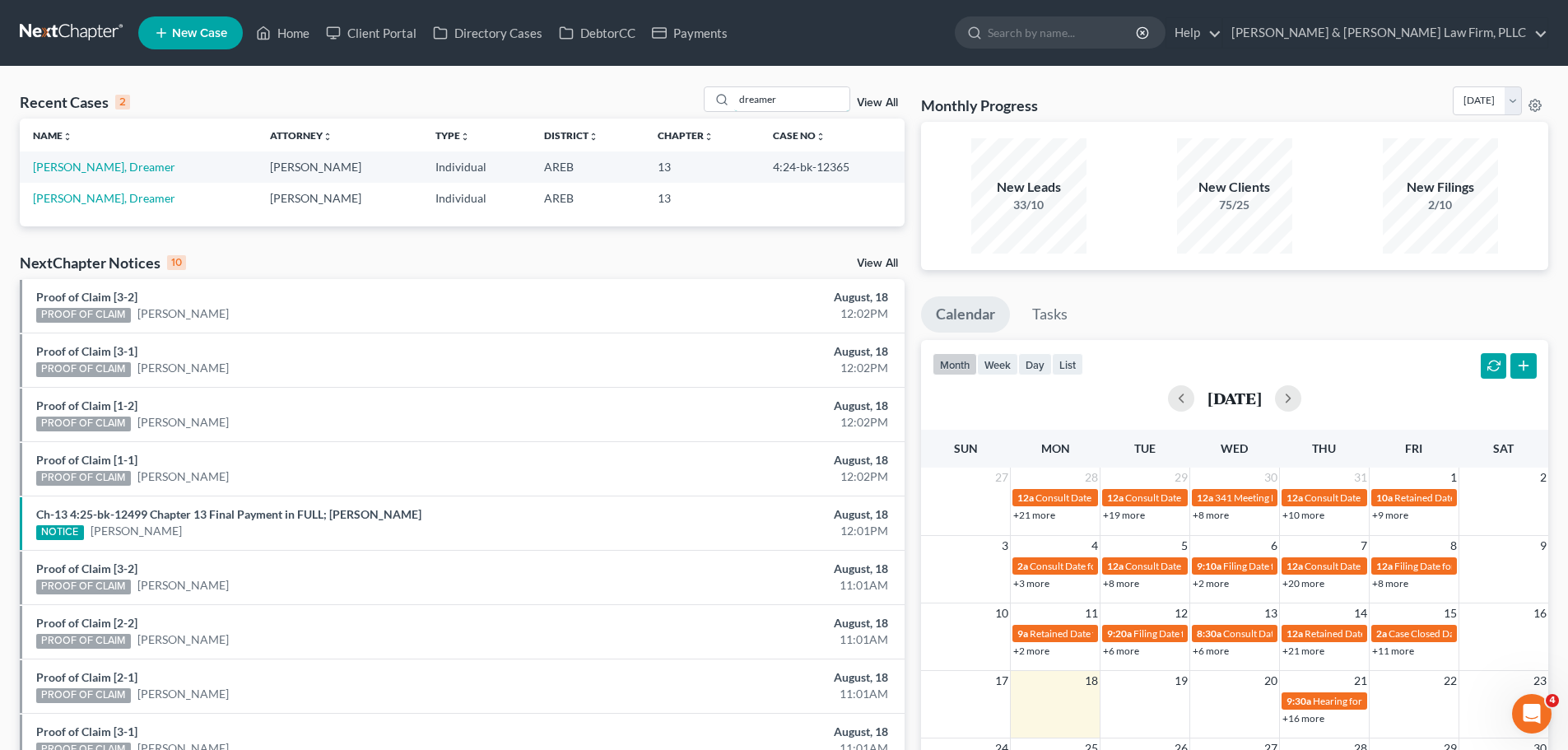
drag, startPoint x: 789, startPoint y: 99, endPoint x: 627, endPoint y: 105, distance: 162.1
click at [627, 105] on div "Recent Cases 2 dreamer View All" at bounding box center [462, 102] width 884 height 32
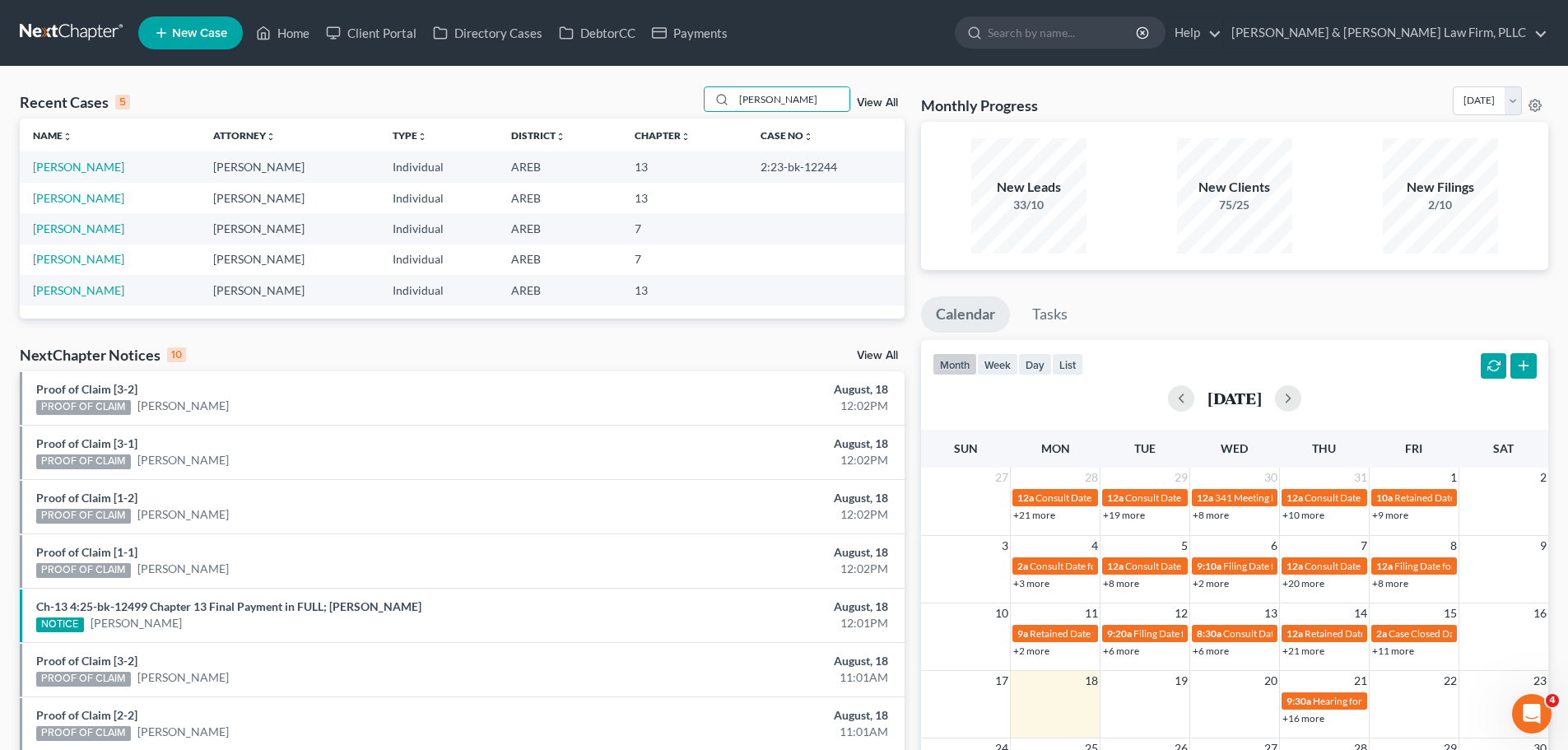
drag, startPoint x: 758, startPoint y: 100, endPoint x: 682, endPoint y: 97, distance: 76.1
click at [685, 97] on div "Recent Cases 5 [PERSON_NAME] View All" at bounding box center [462, 102] width 884 height 32
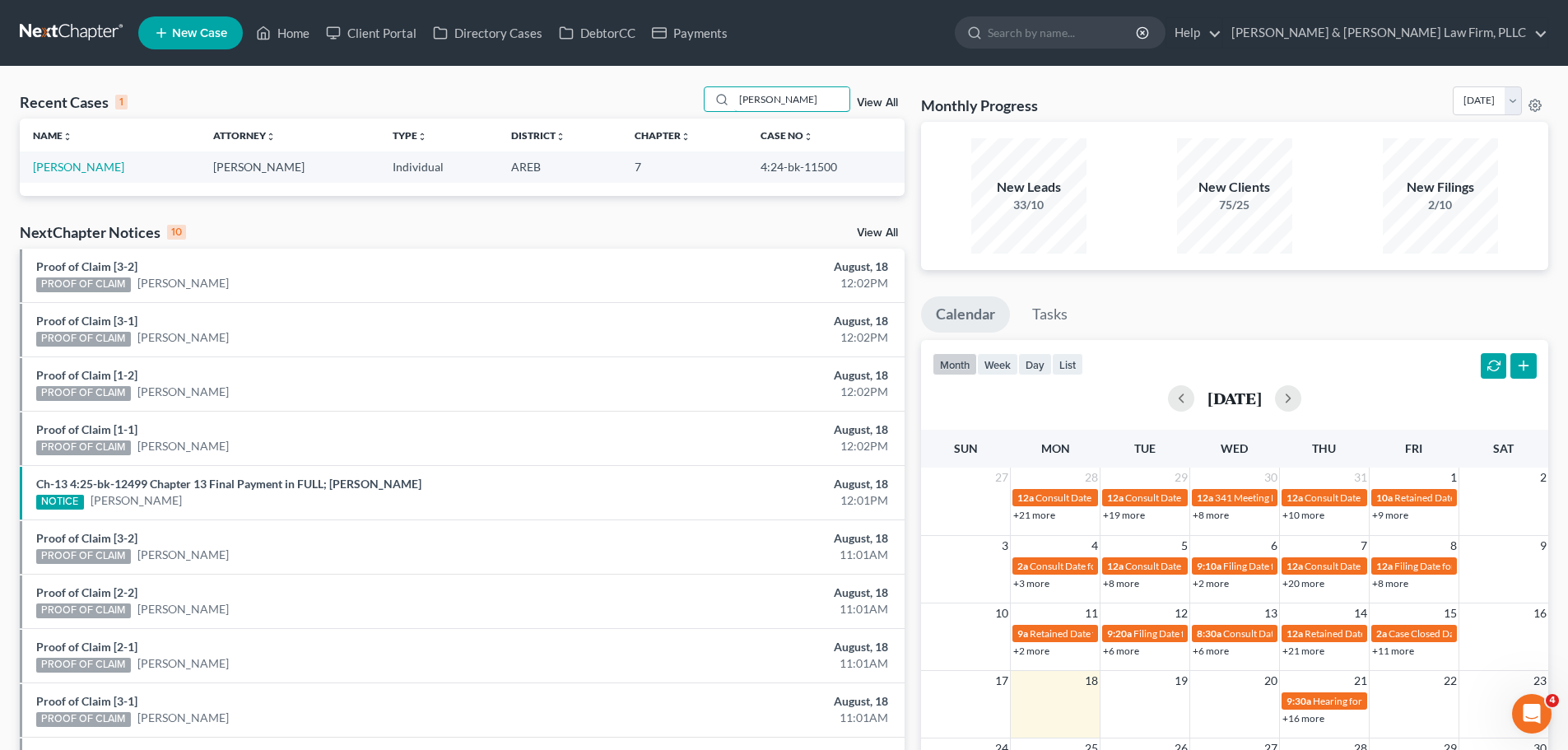
drag, startPoint x: 779, startPoint y: 99, endPoint x: 602, endPoint y: 105, distance: 177.1
click at [603, 105] on div "Recent Cases 1 [PERSON_NAME] View All" at bounding box center [462, 102] width 884 height 32
drag, startPoint x: 713, startPoint y: 108, endPoint x: 690, endPoint y: 111, distance: 23.2
click at [690, 111] on div "Recent Cases 1 degr View All" at bounding box center [462, 102] width 884 height 32
drag, startPoint x: 785, startPoint y: 98, endPoint x: 654, endPoint y: 117, distance: 132.4
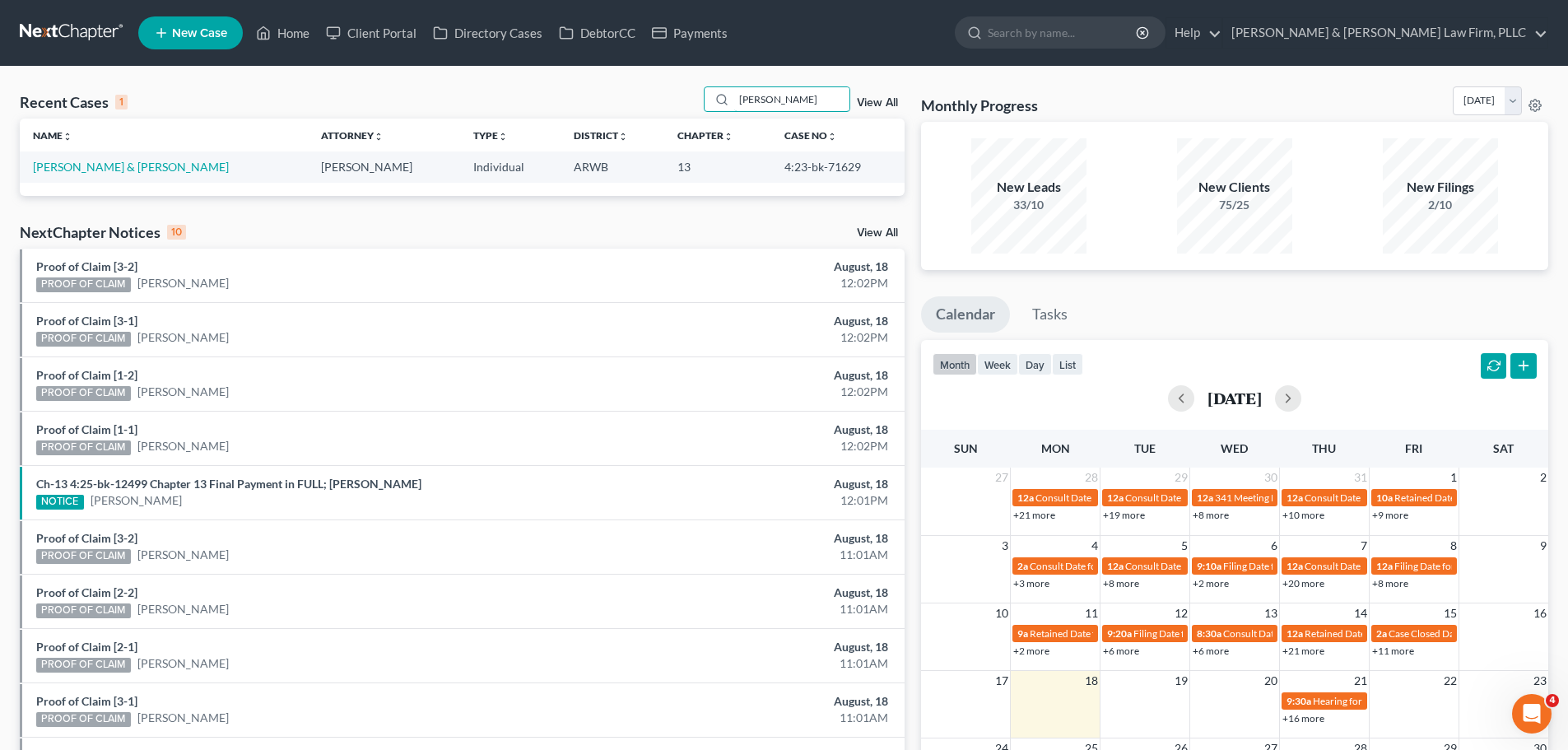
click at [655, 118] on div "Recent Cases 1 [PERSON_NAME] View All Name unfold_more expand_more expand_less …" at bounding box center [462, 141] width 884 height 109
drag, startPoint x: 646, startPoint y: 107, endPoint x: 619, endPoint y: 111, distance: 27.3
click at [623, 109] on div "Recent Cases 1 [PERSON_NAME] View All" at bounding box center [462, 102] width 884 height 32
drag, startPoint x: 777, startPoint y: 103, endPoint x: 628, endPoint y: 116, distance: 149.6
click at [631, 115] on div "Recent Cases 1 [PERSON_NAME] View All" at bounding box center [462, 102] width 884 height 32
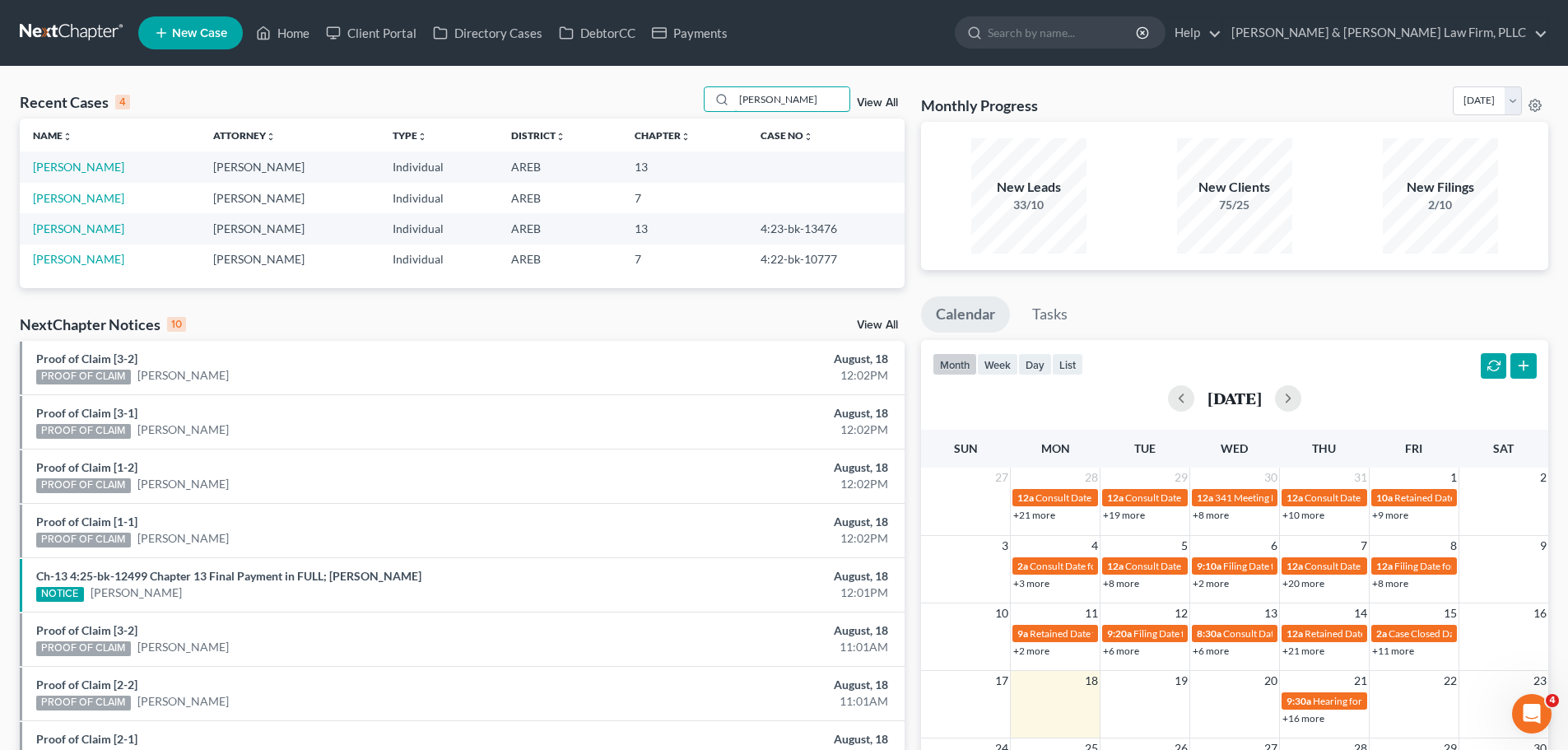
drag, startPoint x: 784, startPoint y: 94, endPoint x: 606, endPoint y: 108, distance: 178.5
click at [607, 108] on div "Recent Cases 4 [PERSON_NAME] View All" at bounding box center [462, 102] width 884 height 32
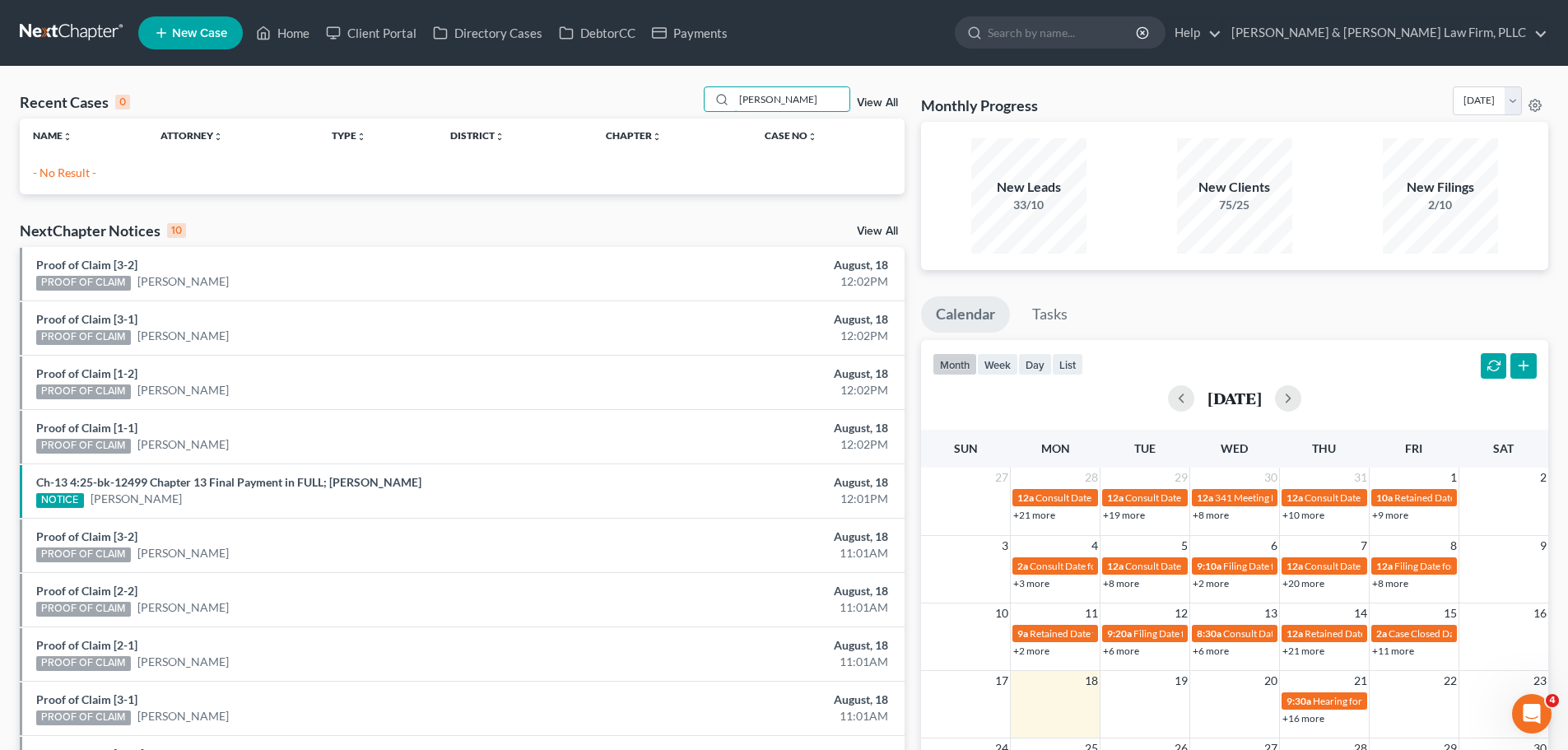
type input "[PERSON_NAME]"
click at [868, 108] on link "View All" at bounding box center [877, 103] width 41 height 12
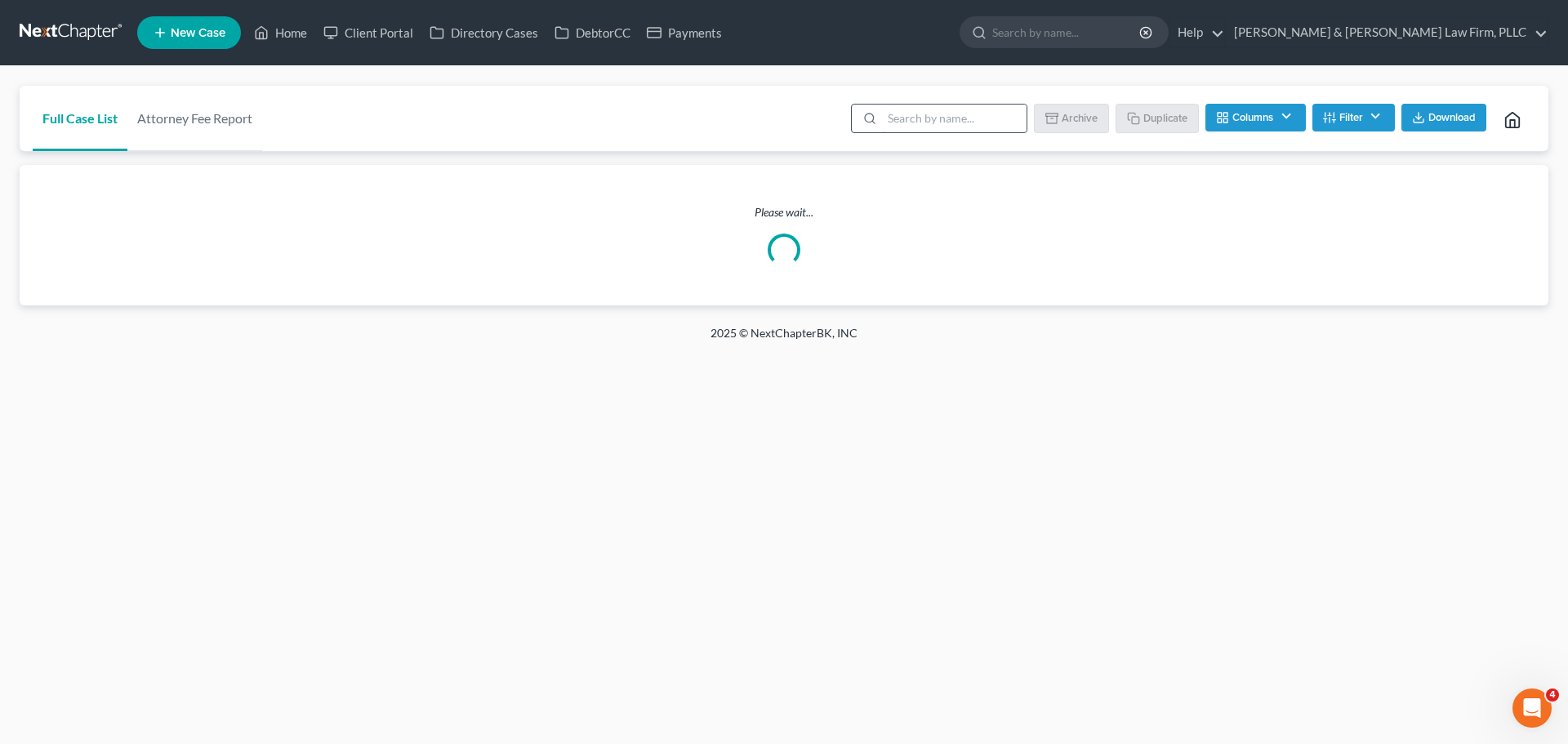
click at [912, 121] on input "search" at bounding box center [954, 118] width 145 height 27
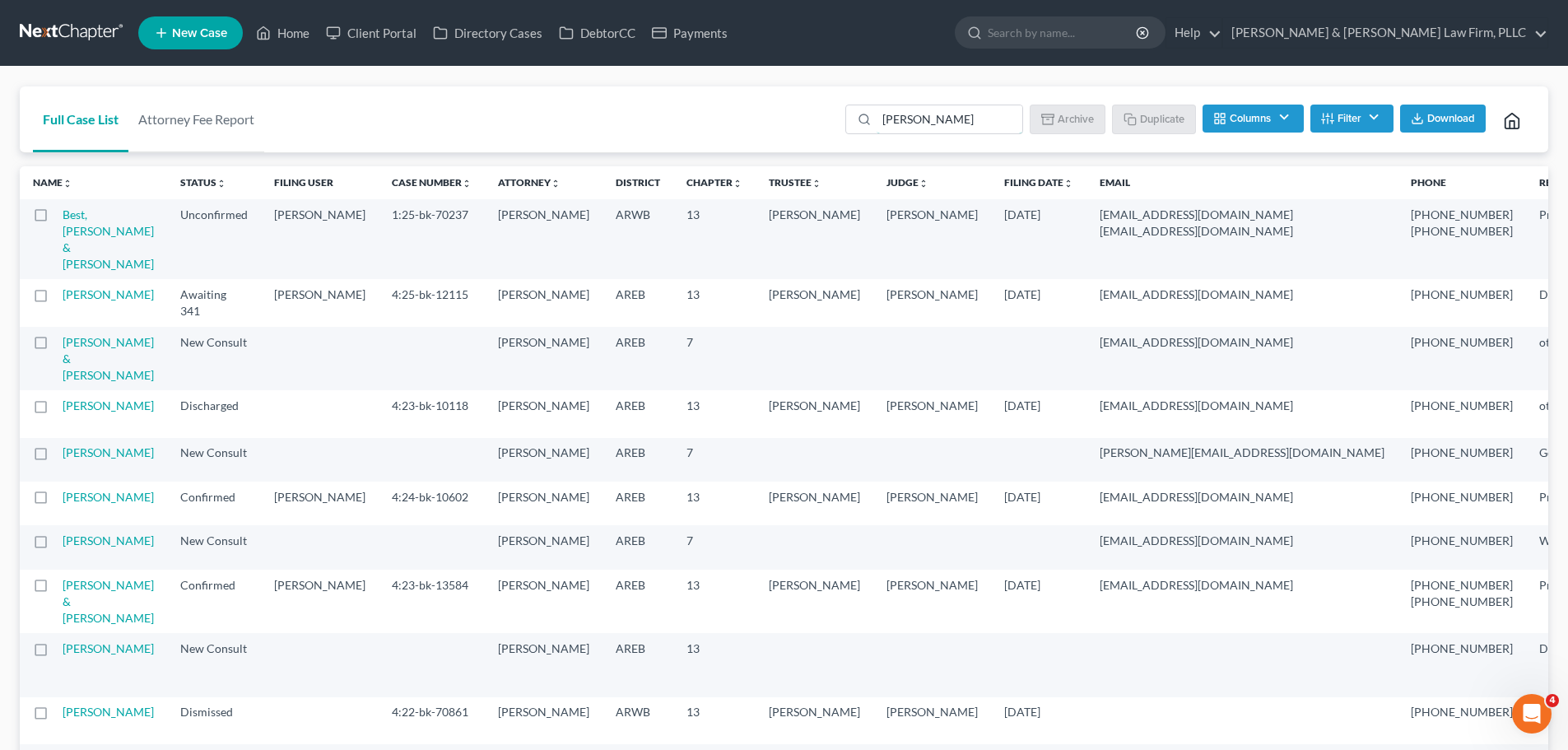
drag, startPoint x: 856, startPoint y: 125, endPoint x: 739, endPoint y: 128, distance: 117.0
click at [739, 128] on div "Full Case List Attorney Fee Report [PERSON_NAME] Download Archive Un-archive Du…" at bounding box center [784, 119] width 1529 height 66
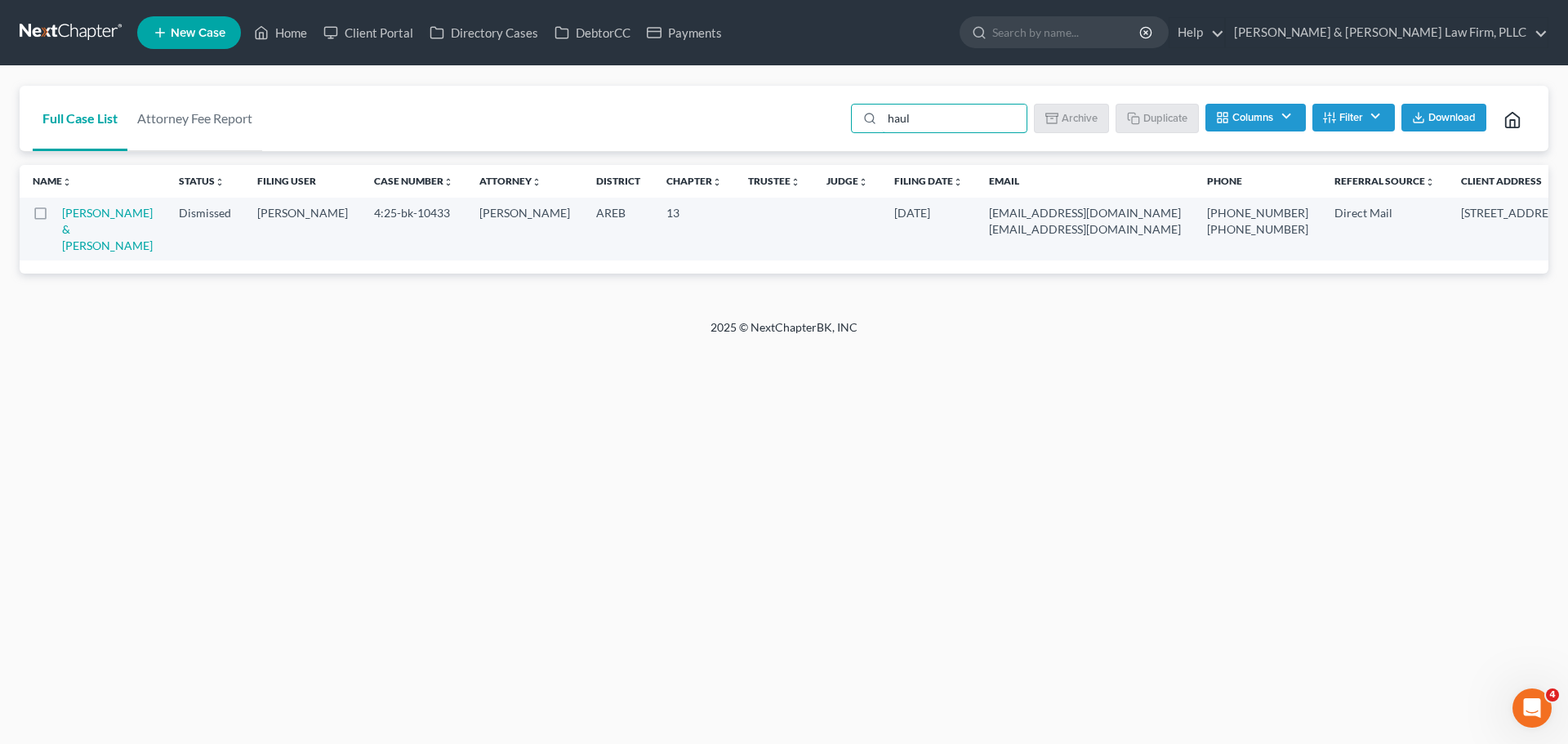
drag, startPoint x: 936, startPoint y: 123, endPoint x: 834, endPoint y: 133, distance: 102.5
click at [835, 132] on div "Full Case List Attorney Fee Report haul Batch Download Archive Un-archive Dupli…" at bounding box center [784, 118] width 1529 height 66
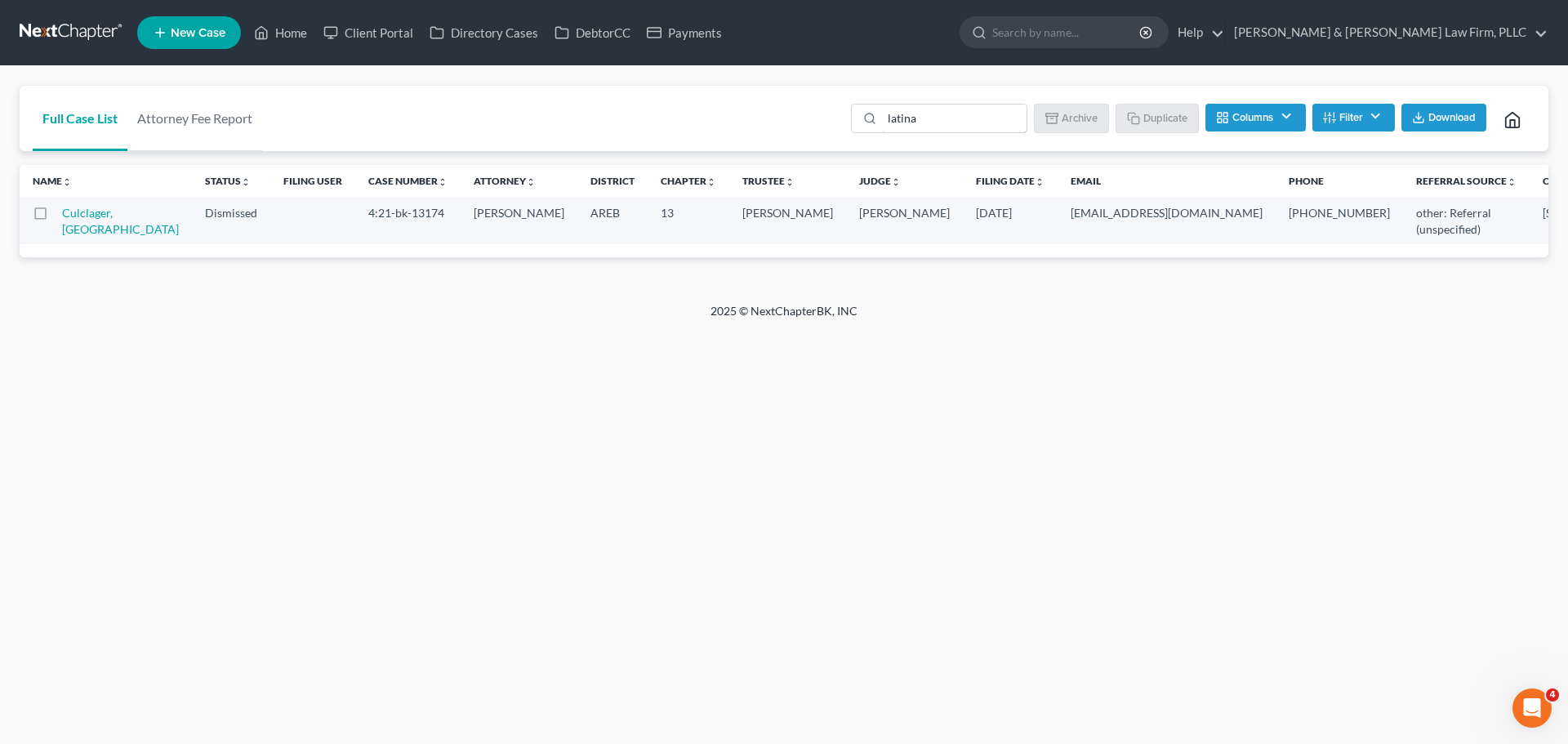
drag, startPoint x: 960, startPoint y: 114, endPoint x: 702, endPoint y: 129, distance: 258.4
click at [702, 129] on div "Full Case List Attorney Fee Report latina Batch Download Archive Un-archive Dup…" at bounding box center [784, 118] width 1529 height 66
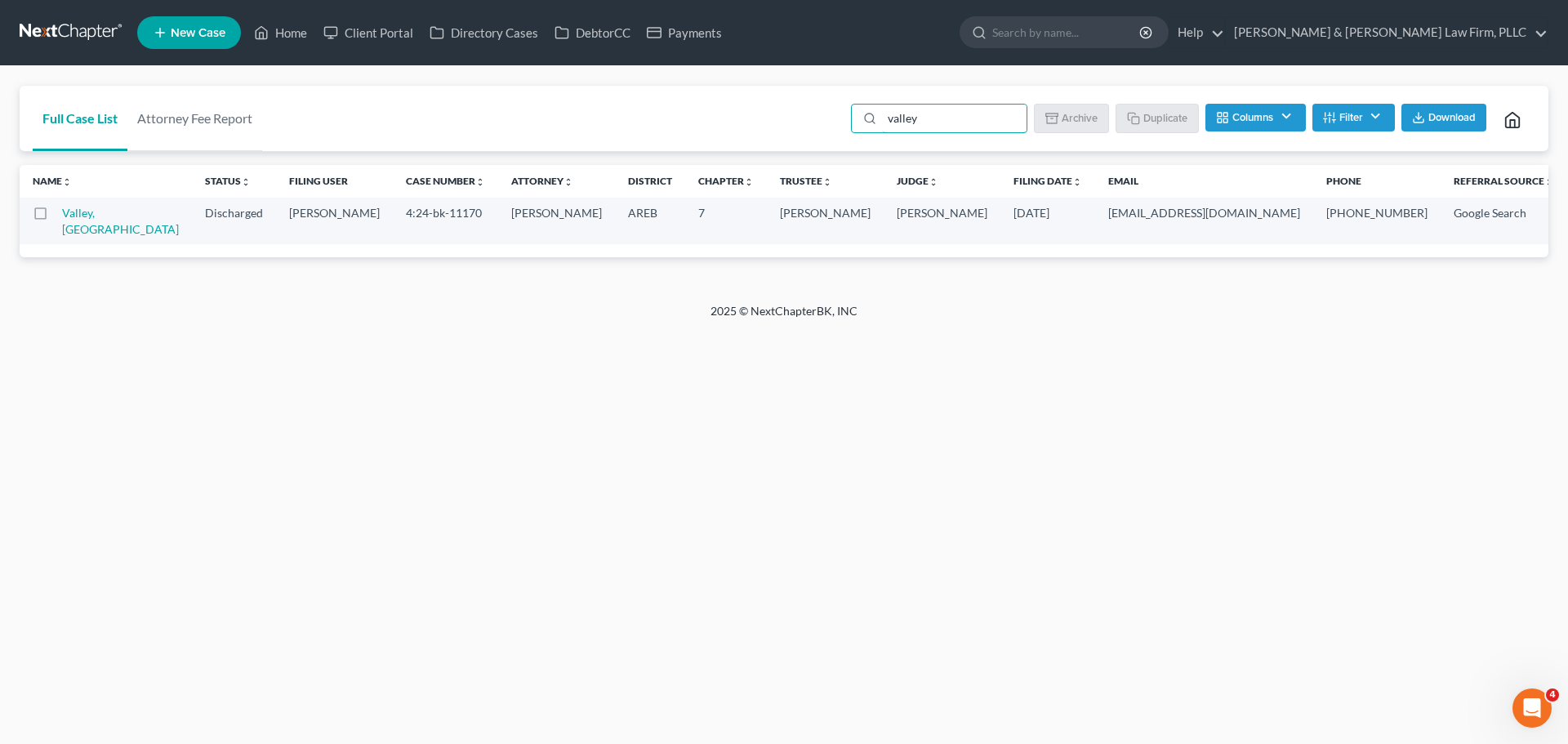
drag, startPoint x: 937, startPoint y: 117, endPoint x: 754, endPoint y: 128, distance: 183.3
click at [754, 128] on div "Full Case List Attorney Fee Report valley Batch Download Archive Un-archive Dup…" at bounding box center [784, 118] width 1529 height 66
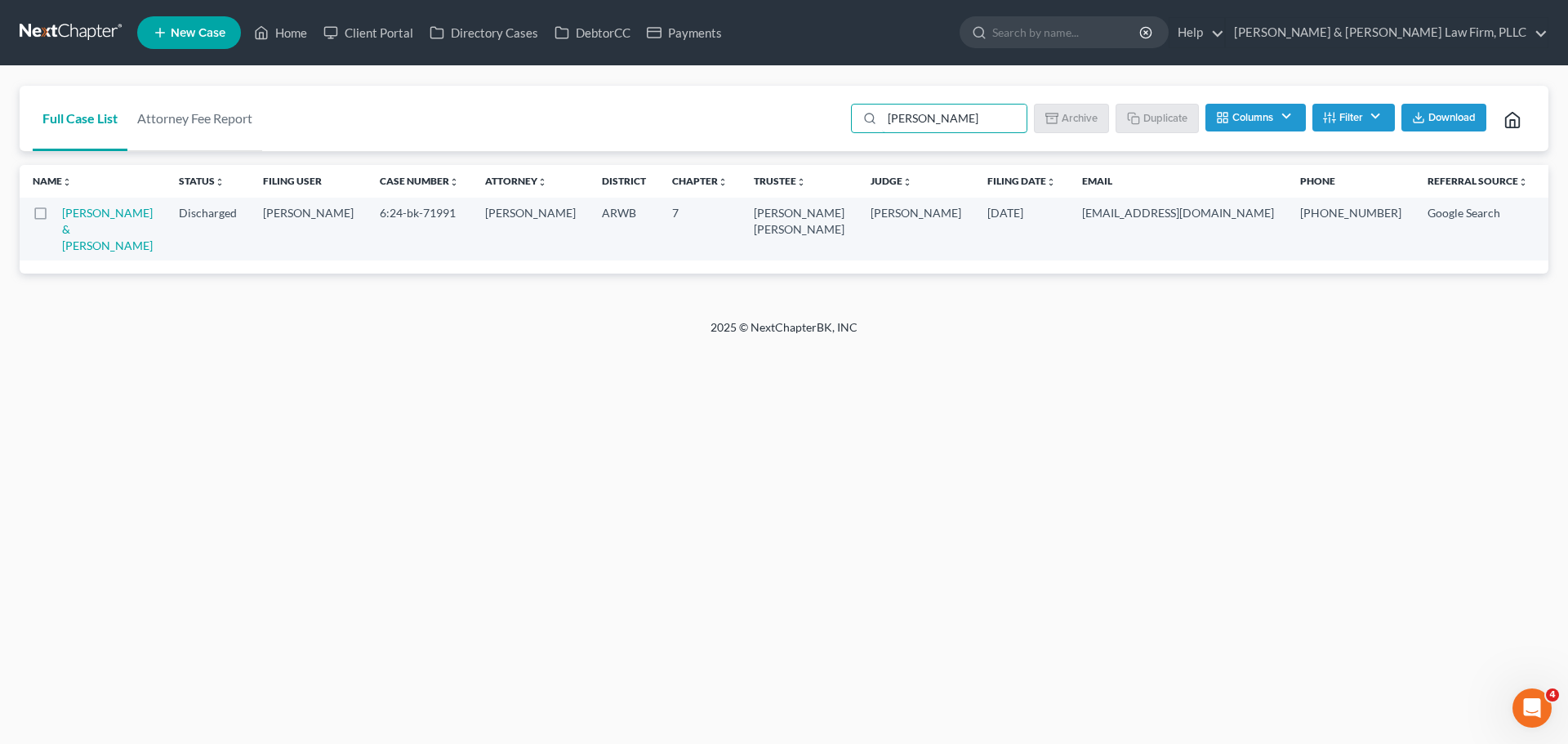
drag, startPoint x: 961, startPoint y: 120, endPoint x: 691, endPoint y: 122, distance: 270.0
click at [701, 122] on div "Full Case List Attorney Fee Report [PERSON_NAME] Batch Download Archive Un-arch…" at bounding box center [784, 118] width 1529 height 66
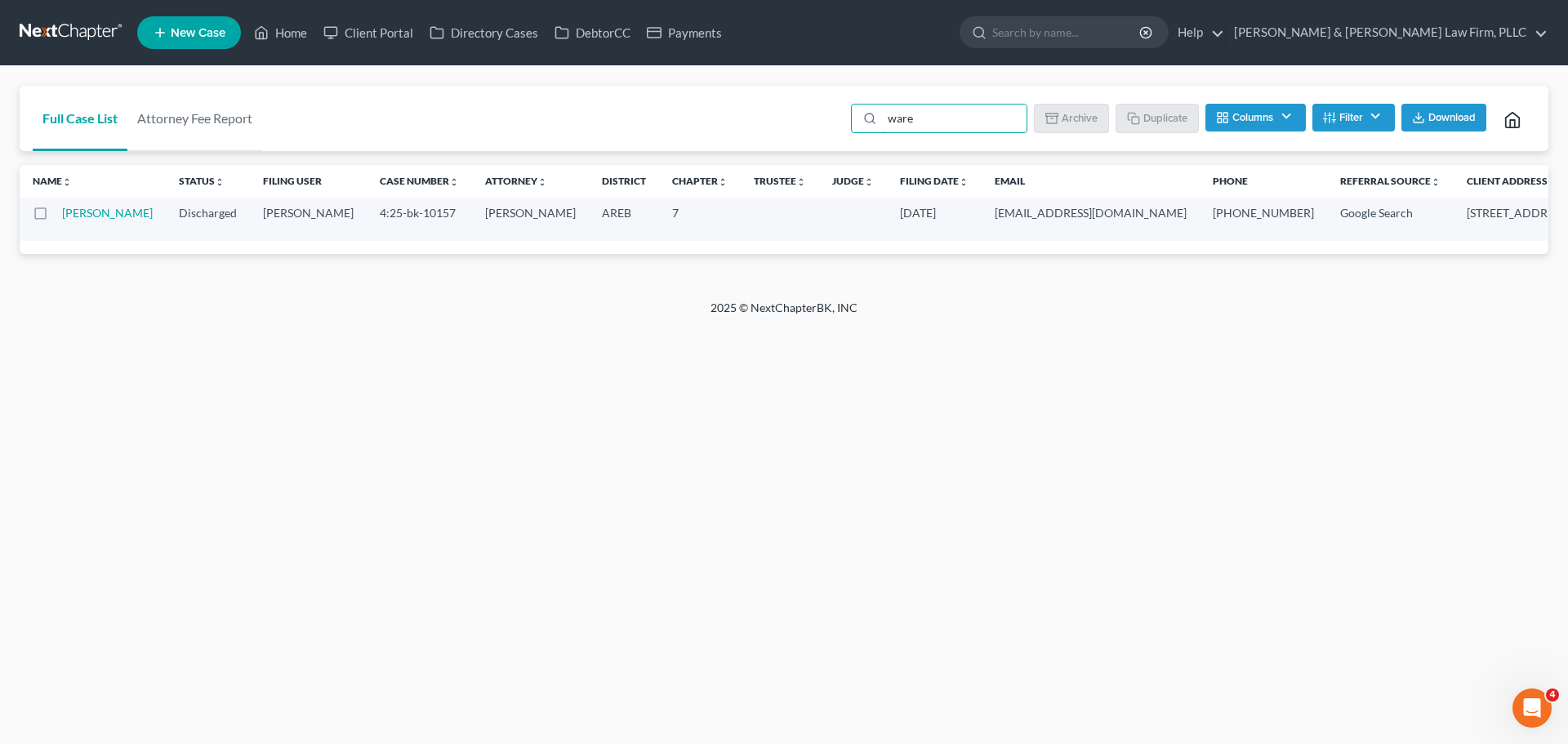
drag, startPoint x: 938, startPoint y: 119, endPoint x: 703, endPoint y: 126, distance: 235.1
click at [703, 126] on div "Full Case List Attorney Fee Report ware Batch Download Archive Un-archive Dupli…" at bounding box center [784, 118] width 1529 height 66
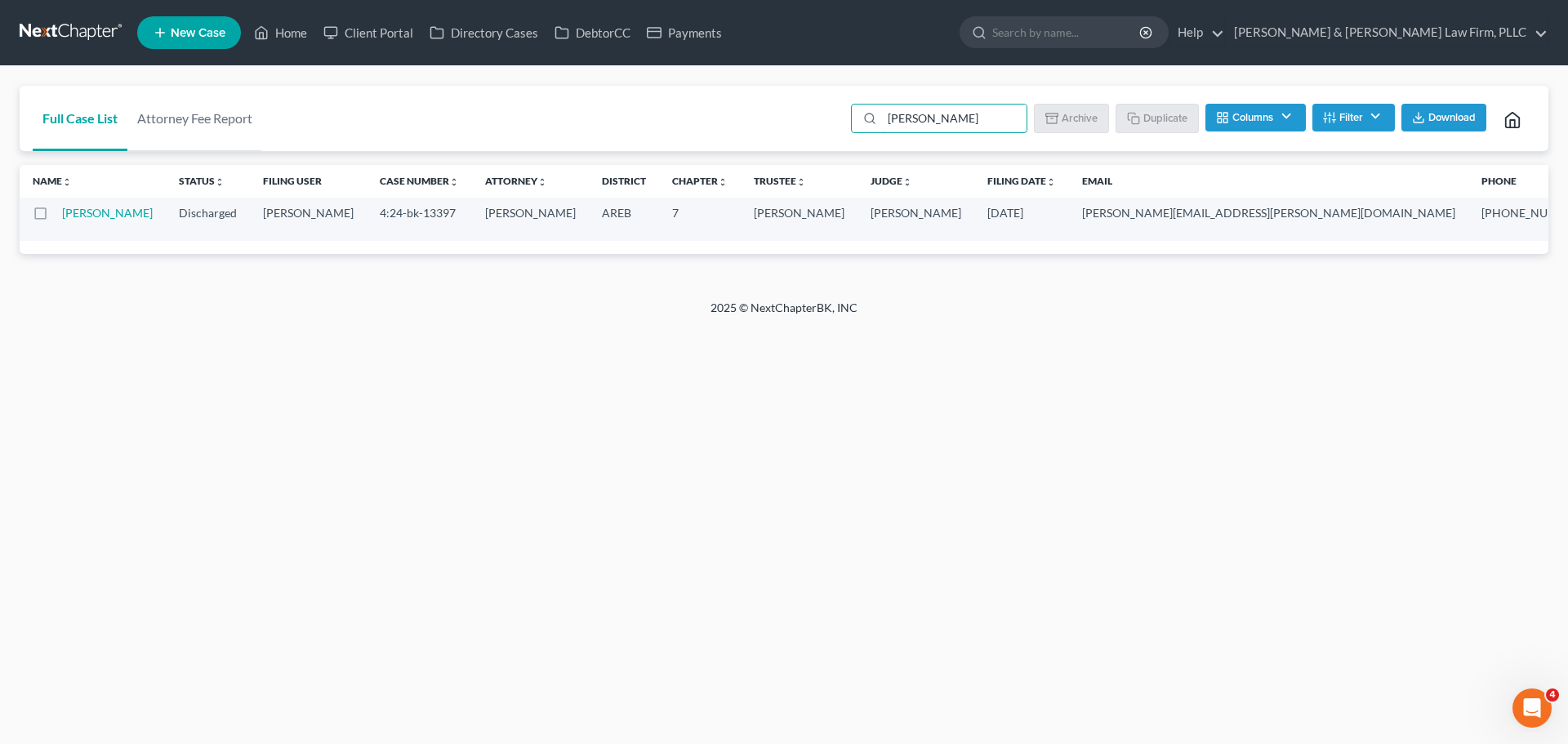
drag, startPoint x: 919, startPoint y: 126, endPoint x: 764, endPoint y: 141, distance: 155.7
click at [764, 141] on div "Full Case List Attorney Fee Report [PERSON_NAME] Batch Download Archive Un-arch…" at bounding box center [784, 118] width 1529 height 66
drag, startPoint x: 980, startPoint y: 117, endPoint x: 795, endPoint y: 132, distance: 185.6
click at [813, 119] on div "Full Case List Attorney Fee Report [PERSON_NAME] Batch Download Archive Un-arch…" at bounding box center [784, 118] width 1529 height 66
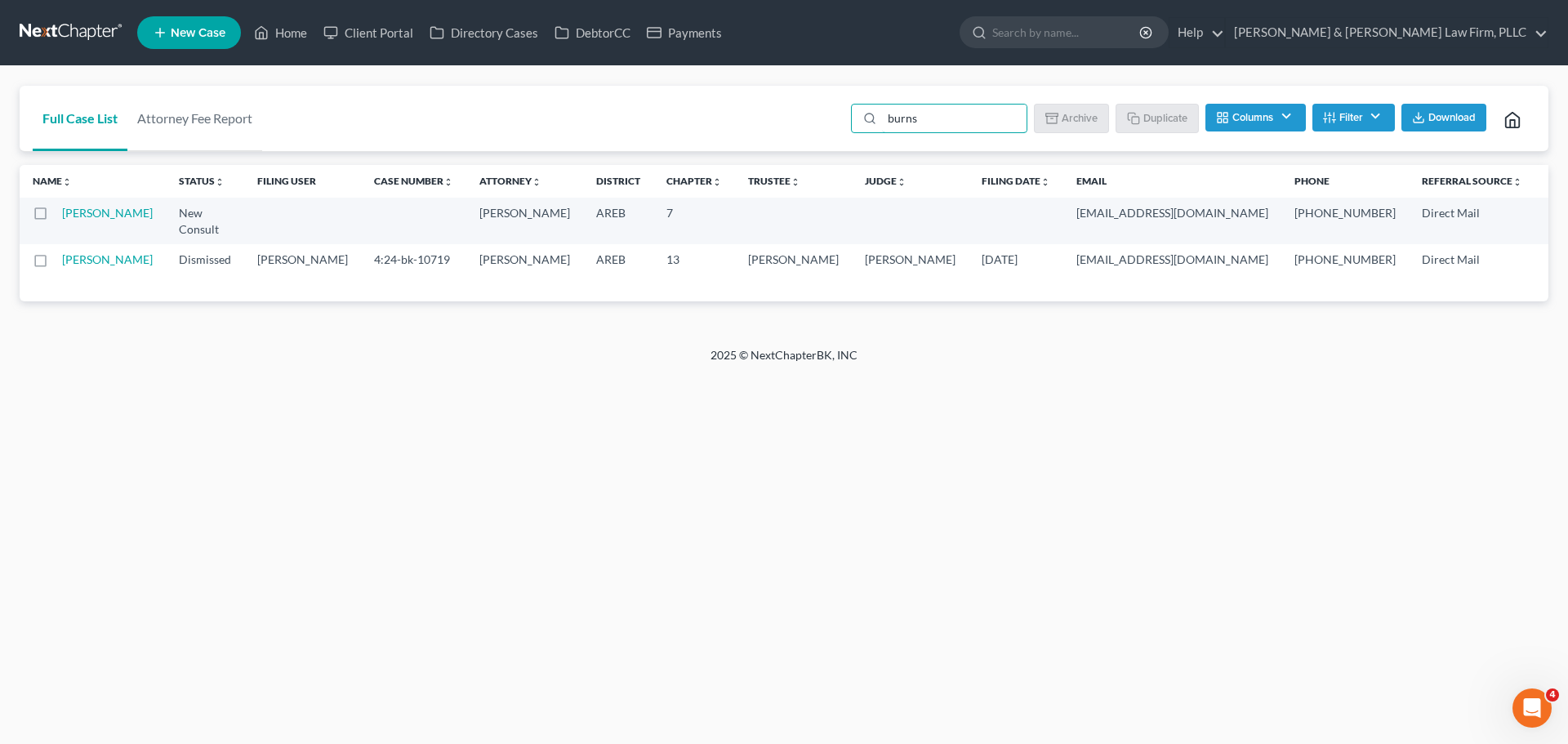
drag, startPoint x: 892, startPoint y: 110, endPoint x: 700, endPoint y: 122, distance: 192.4
click at [779, 112] on div "Full Case List Attorney Fee Report burns Batch Download Archive Un-archive Dupl…" at bounding box center [784, 118] width 1529 height 66
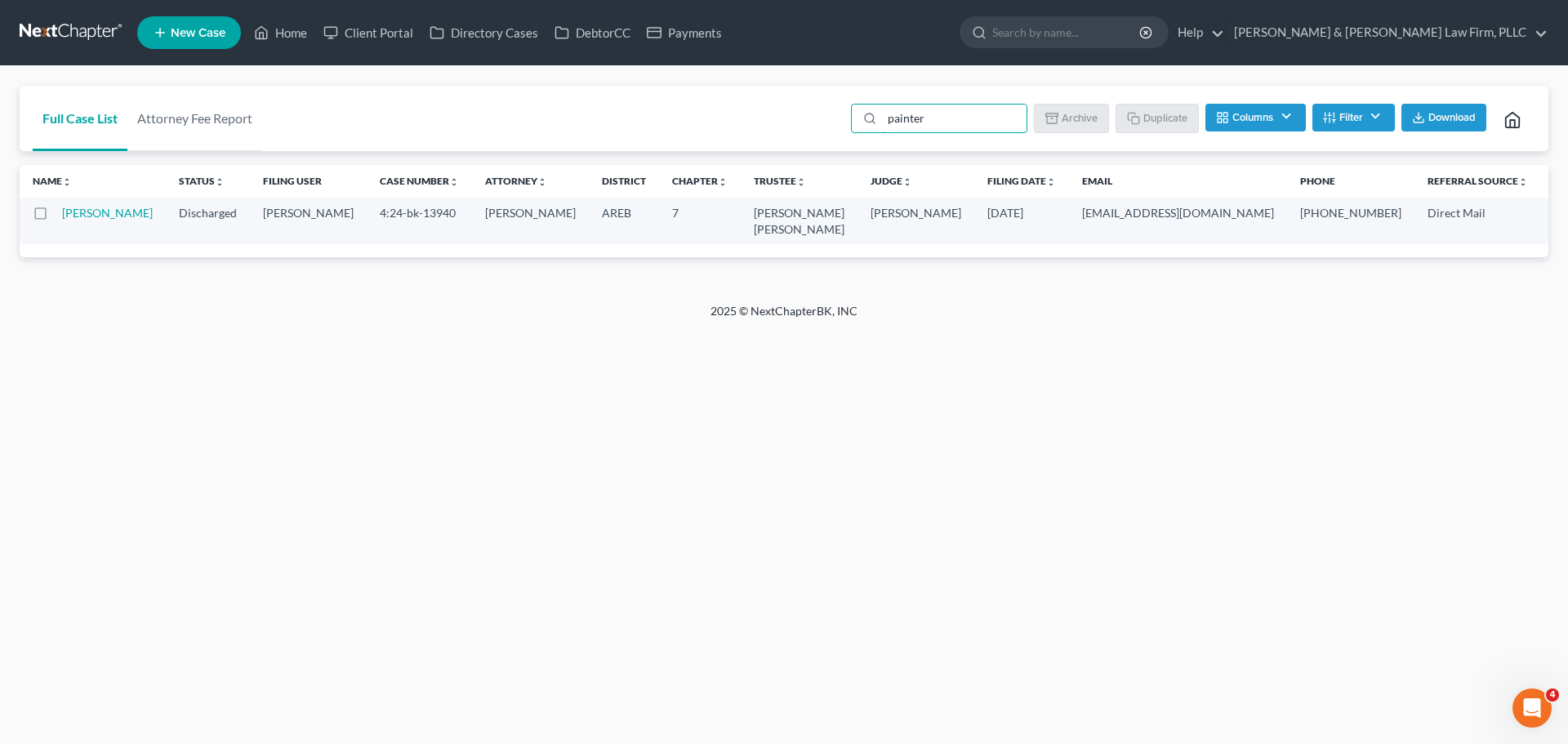
drag, startPoint x: 947, startPoint y: 117, endPoint x: 664, endPoint y: 125, distance: 283.1
click at [664, 125] on div "Full Case List Attorney Fee Report painter Batch Download Archive Un-archive Du…" at bounding box center [784, 118] width 1529 height 66
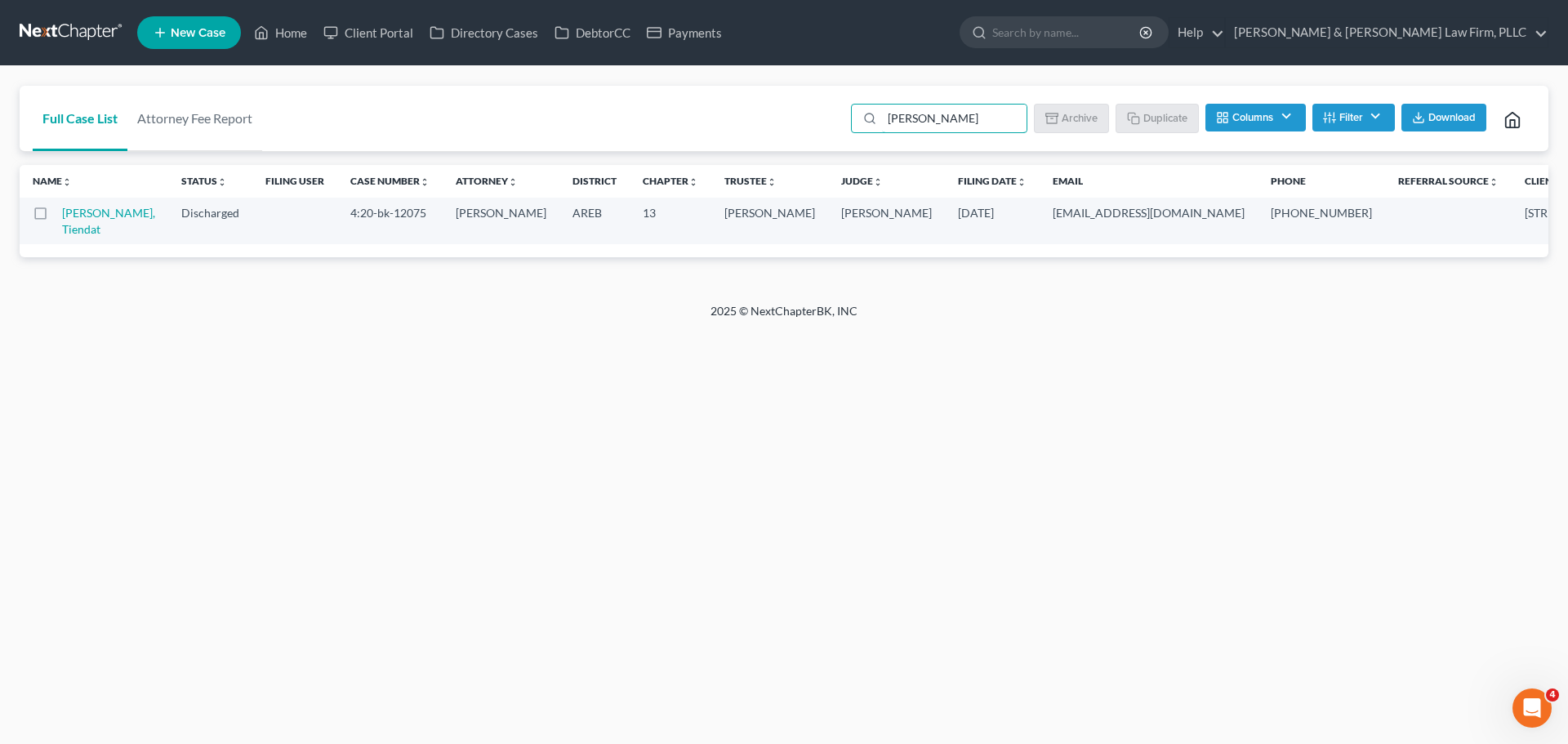
drag, startPoint x: 917, startPoint y: 130, endPoint x: 790, endPoint y: 127, distance: 127.0
click at [793, 129] on div "Full Case List Attorney Fee Report [PERSON_NAME] Batch Download Archive Un-arch…" at bounding box center [784, 118] width 1529 height 66
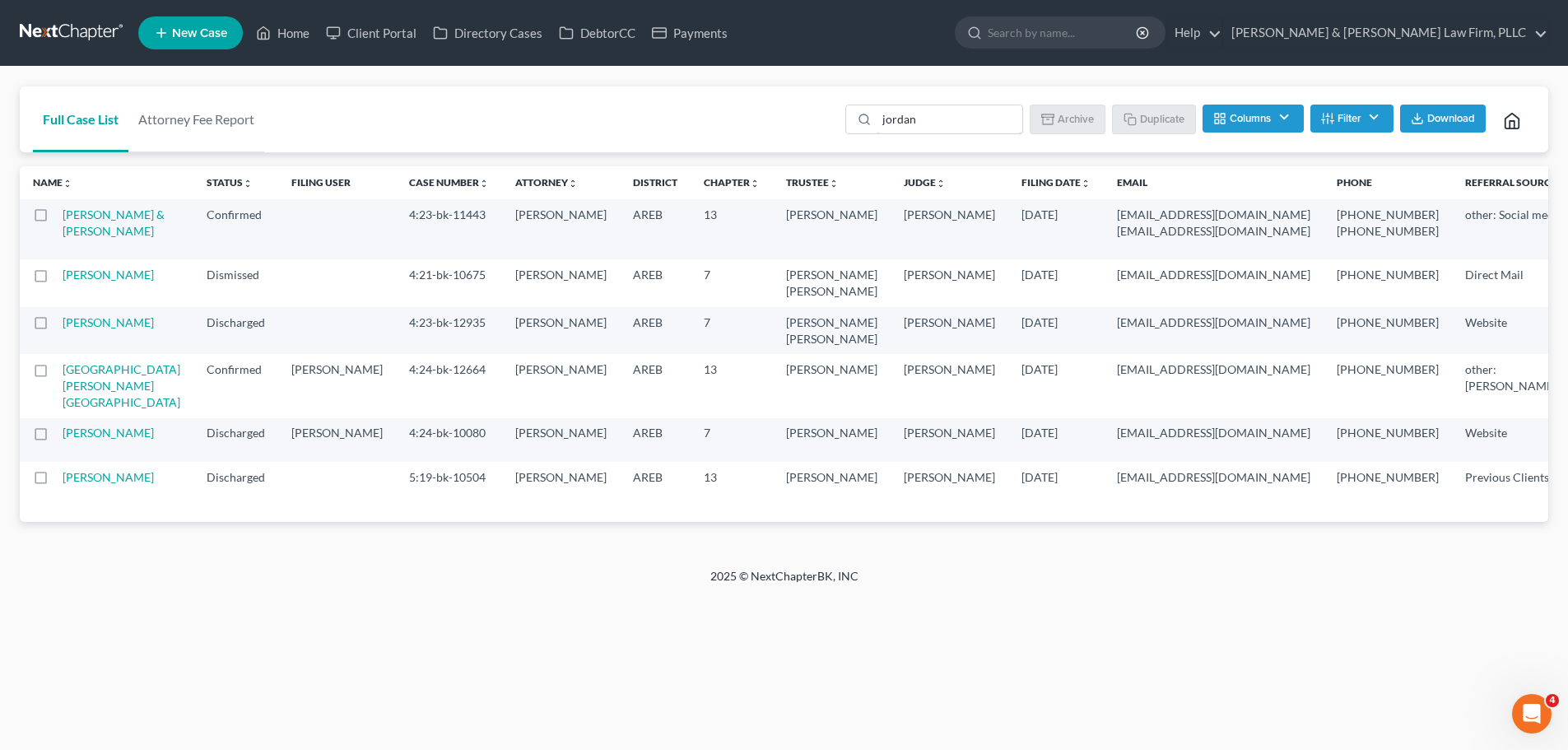
drag, startPoint x: 960, startPoint y: 122, endPoint x: 769, endPoint y: 120, distance: 191.0
click at [769, 120] on div "Full Case List Attorney Fee Report [PERSON_NAME] Download Archive Un-archive Du…" at bounding box center [784, 119] width 1529 height 66
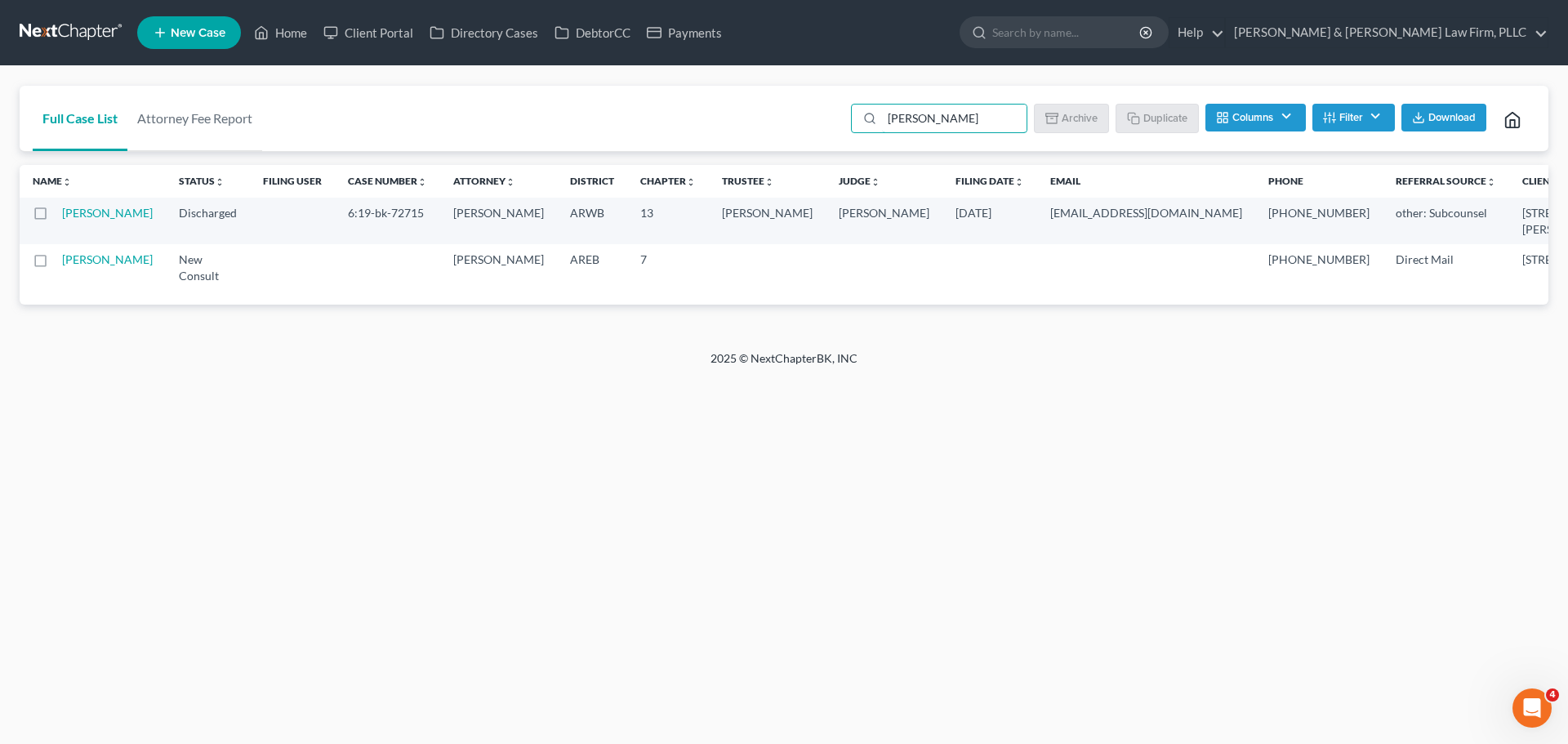
drag, startPoint x: 948, startPoint y: 110, endPoint x: 729, endPoint y: 117, distance: 219.1
click at [730, 116] on div "Full Case List Attorney Fee Report [PERSON_NAME] Download Archive Un-archive Du…" at bounding box center [784, 118] width 1529 height 66
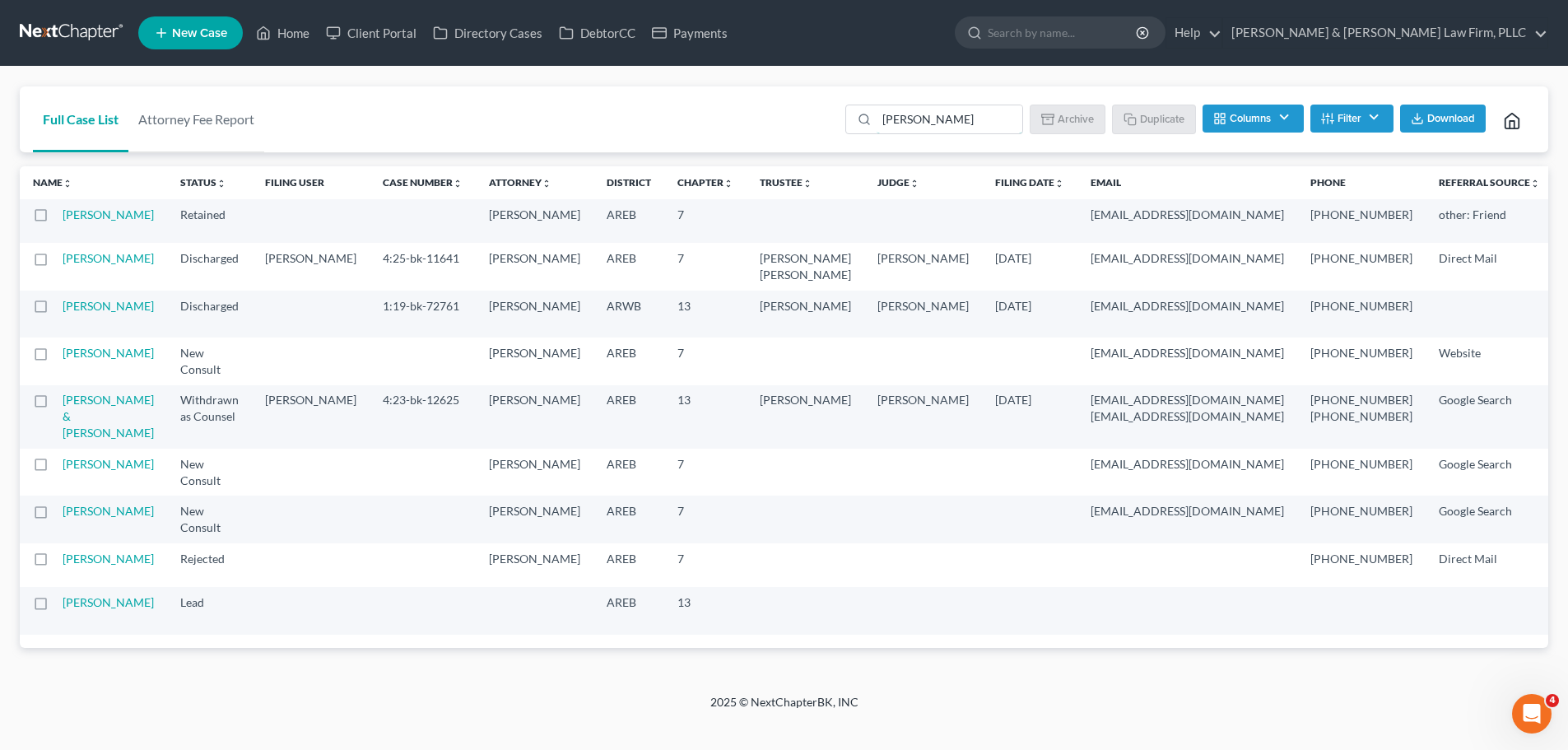
drag, startPoint x: 946, startPoint y: 117, endPoint x: 634, endPoint y: 126, distance: 312.1
click at [635, 126] on div "Full Case List Attorney Fee Report [PERSON_NAME] Download Archive Un-archive Du…" at bounding box center [784, 119] width 1529 height 66
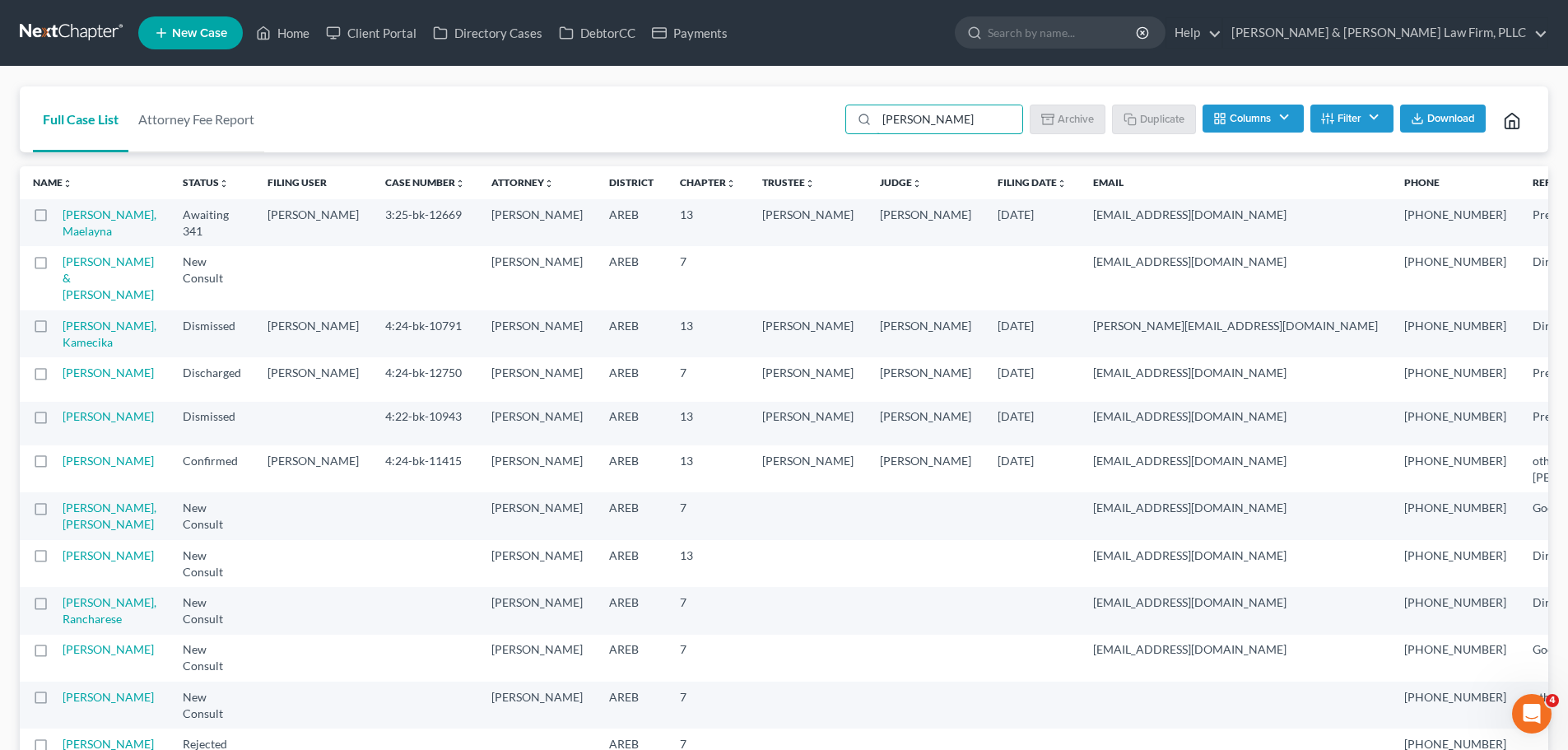
drag, startPoint x: 930, startPoint y: 122, endPoint x: 672, endPoint y: 125, distance: 258.0
click at [674, 123] on div "Full Case List Attorney Fee Report [PERSON_NAME] Batch Download Archive Un-arch…" at bounding box center [784, 119] width 1529 height 66
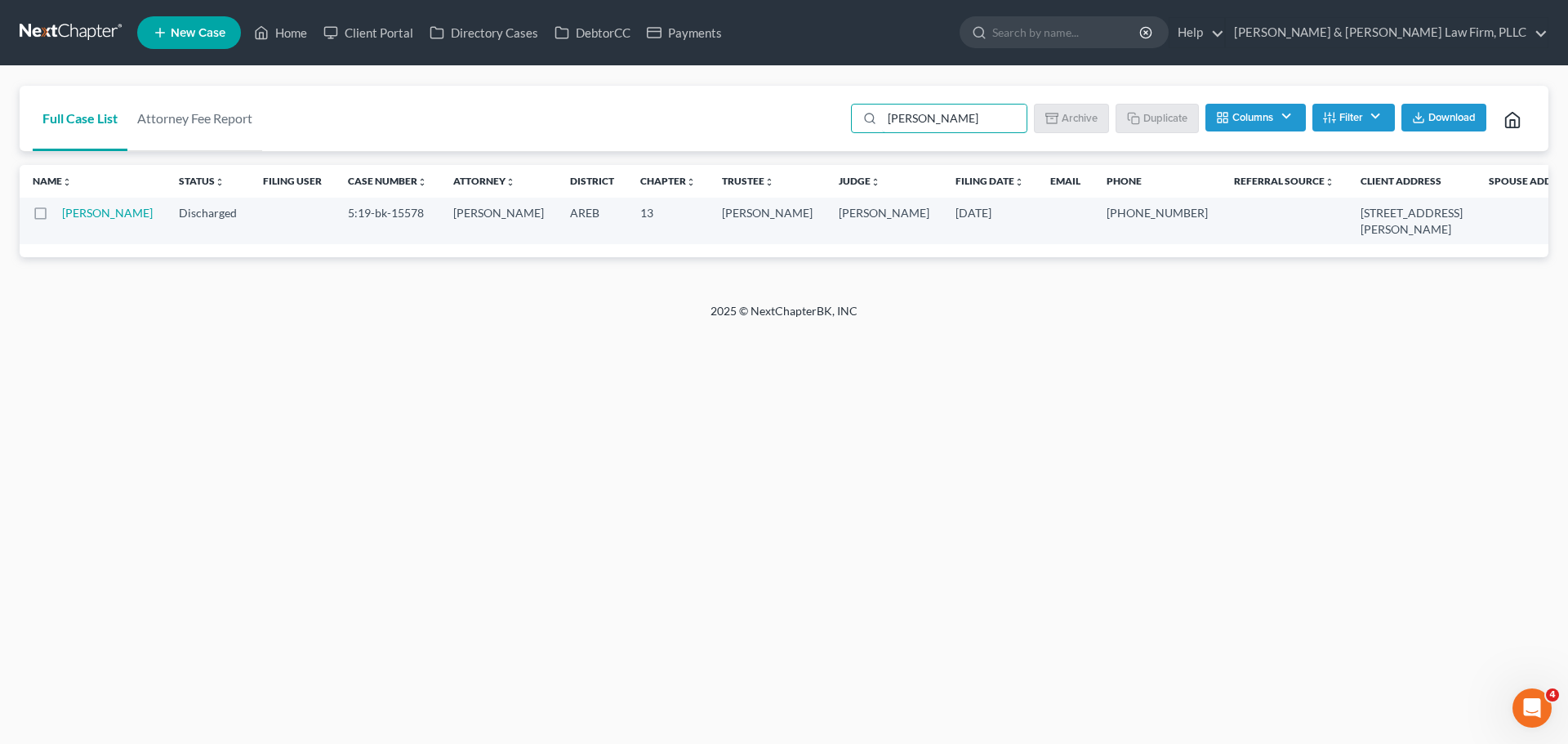
drag, startPoint x: 932, startPoint y: 117, endPoint x: 758, endPoint y: 123, distance: 174.1
click at [761, 123] on div "Full Case List Attorney Fee Report [PERSON_NAME] Batch Download Archive Un-arch…" at bounding box center [784, 118] width 1529 height 66
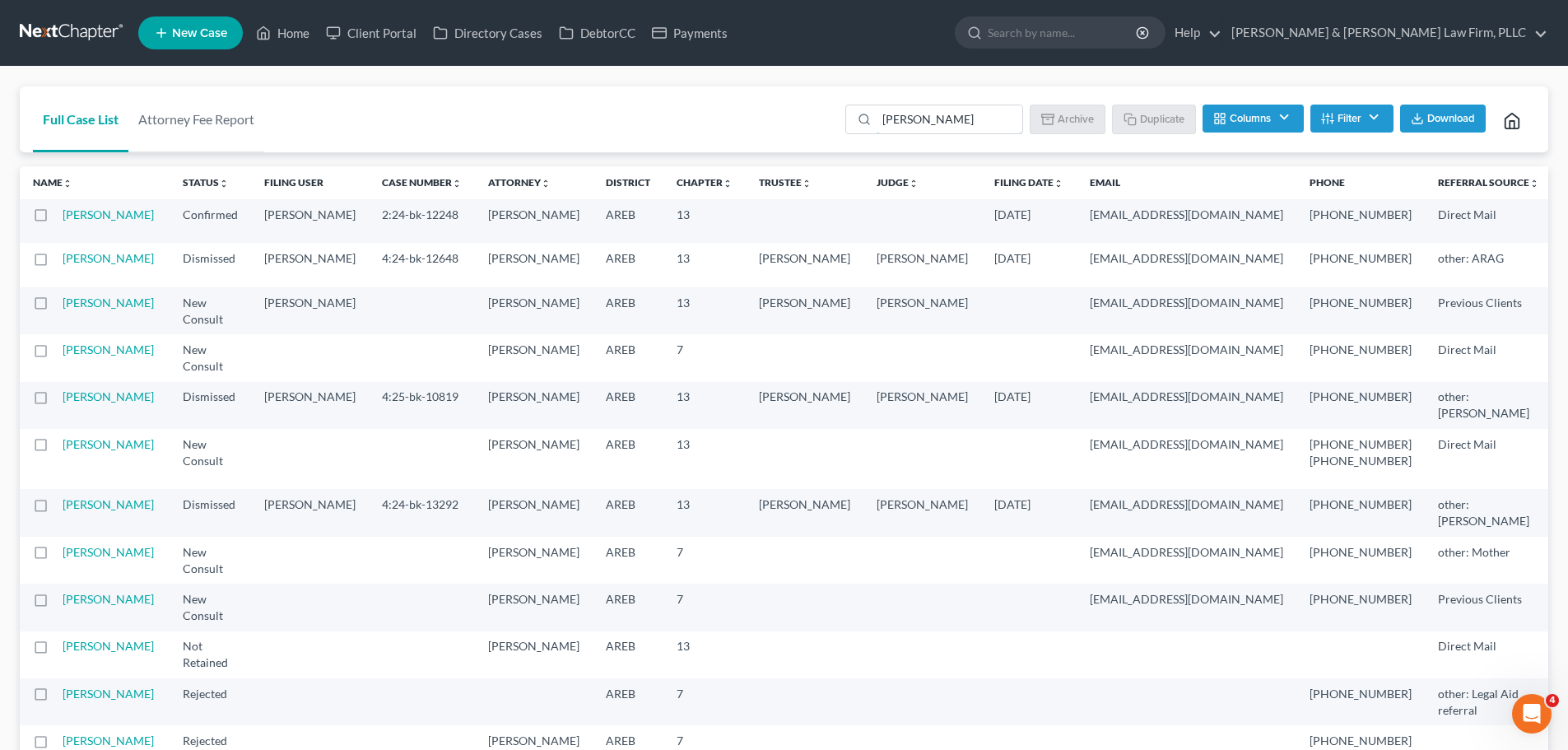
drag, startPoint x: 963, startPoint y: 117, endPoint x: 812, endPoint y: 117, distance: 151.0
click at [813, 117] on div "Full Case List Attorney Fee Report [PERSON_NAME] Batch Download Archive Un-arch…" at bounding box center [784, 119] width 1529 height 66
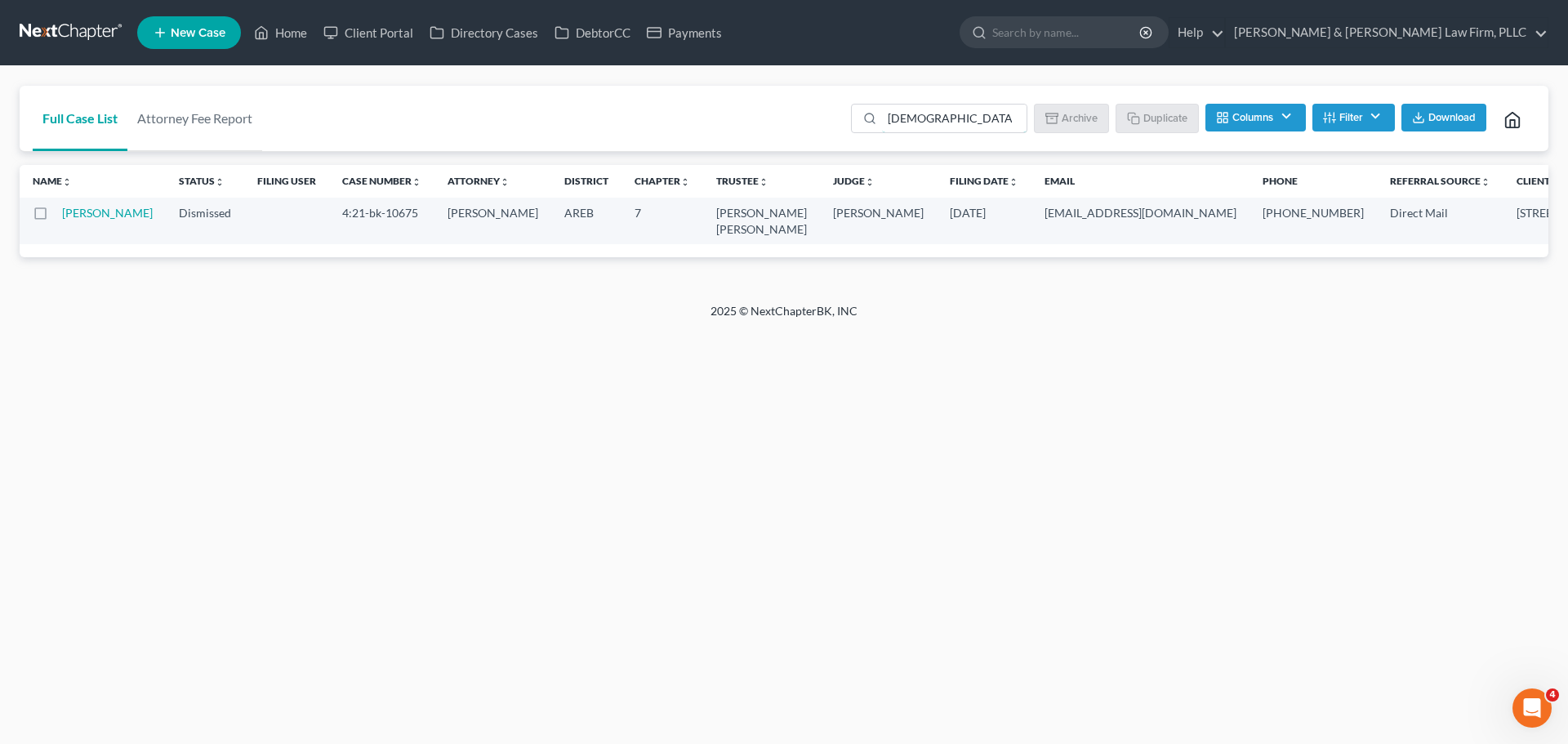
drag, startPoint x: 961, startPoint y: 120, endPoint x: 665, endPoint y: 127, distance: 296.1
click at [675, 127] on div "Full Case List Attorney Fee Report [PERSON_NAME] Batch Download Archive Un-arch…" at bounding box center [784, 118] width 1529 height 66
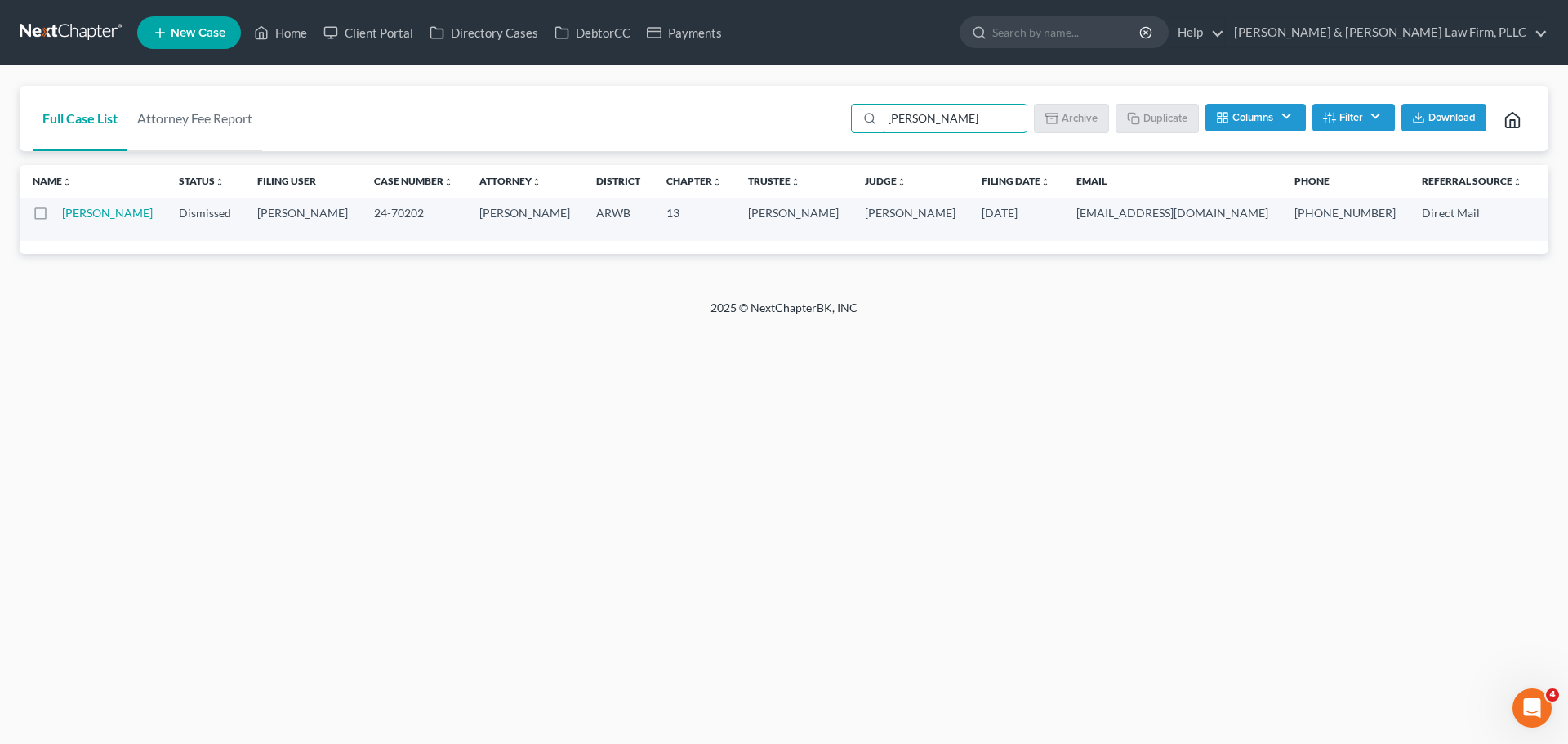
drag, startPoint x: 861, startPoint y: 124, endPoint x: 600, endPoint y: 142, distance: 261.6
click at [601, 140] on div "Full Case List Attorney Fee Report [PERSON_NAME] Batch Download Archive Un-arch…" at bounding box center [784, 118] width 1529 height 66
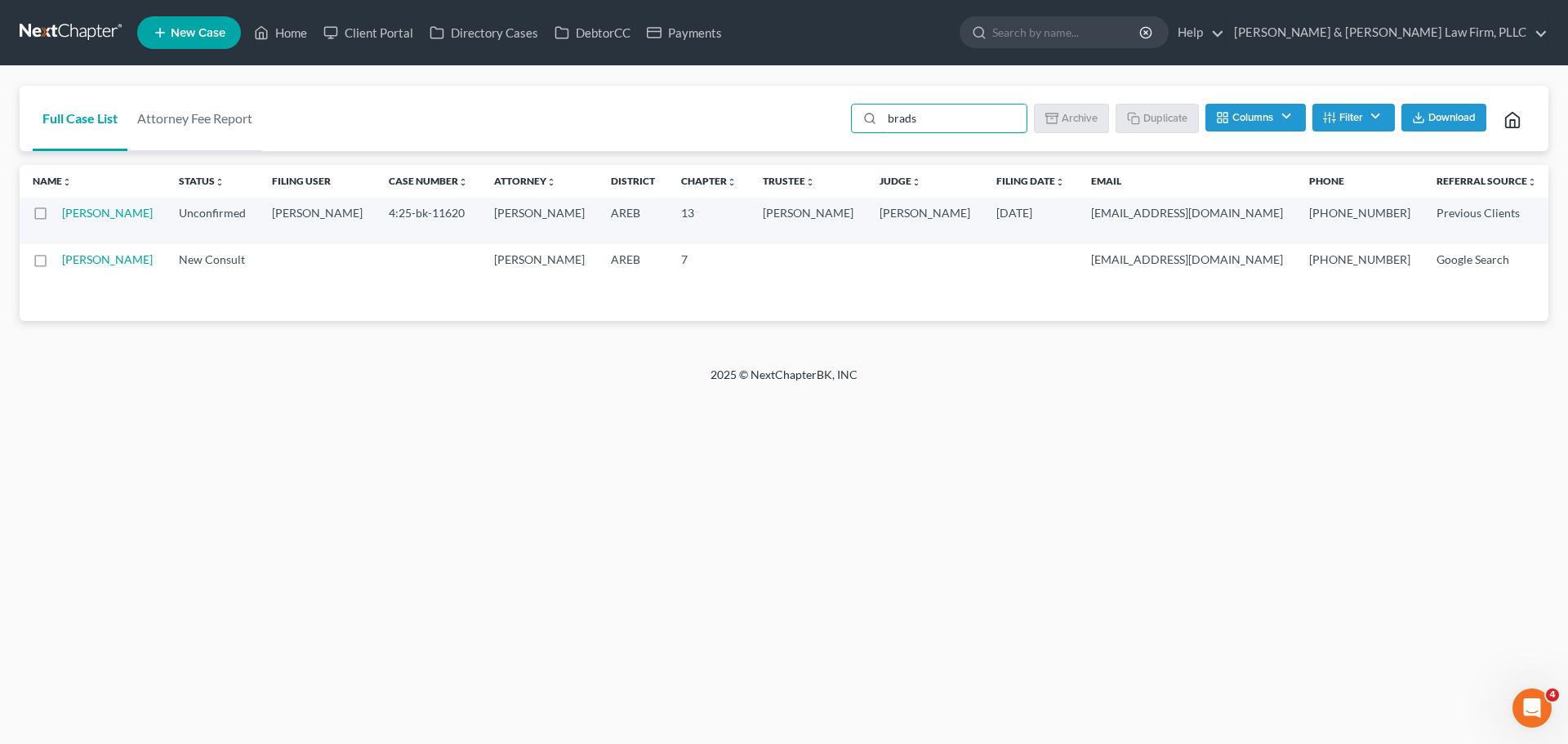
drag, startPoint x: 938, startPoint y: 118, endPoint x: 674, endPoint y: 126, distance: 264.1
click at [699, 131] on div "Full Case List Attorney Fee Report brads Batch Download Archive Un-archive Dupl…" at bounding box center [784, 118] width 1529 height 66
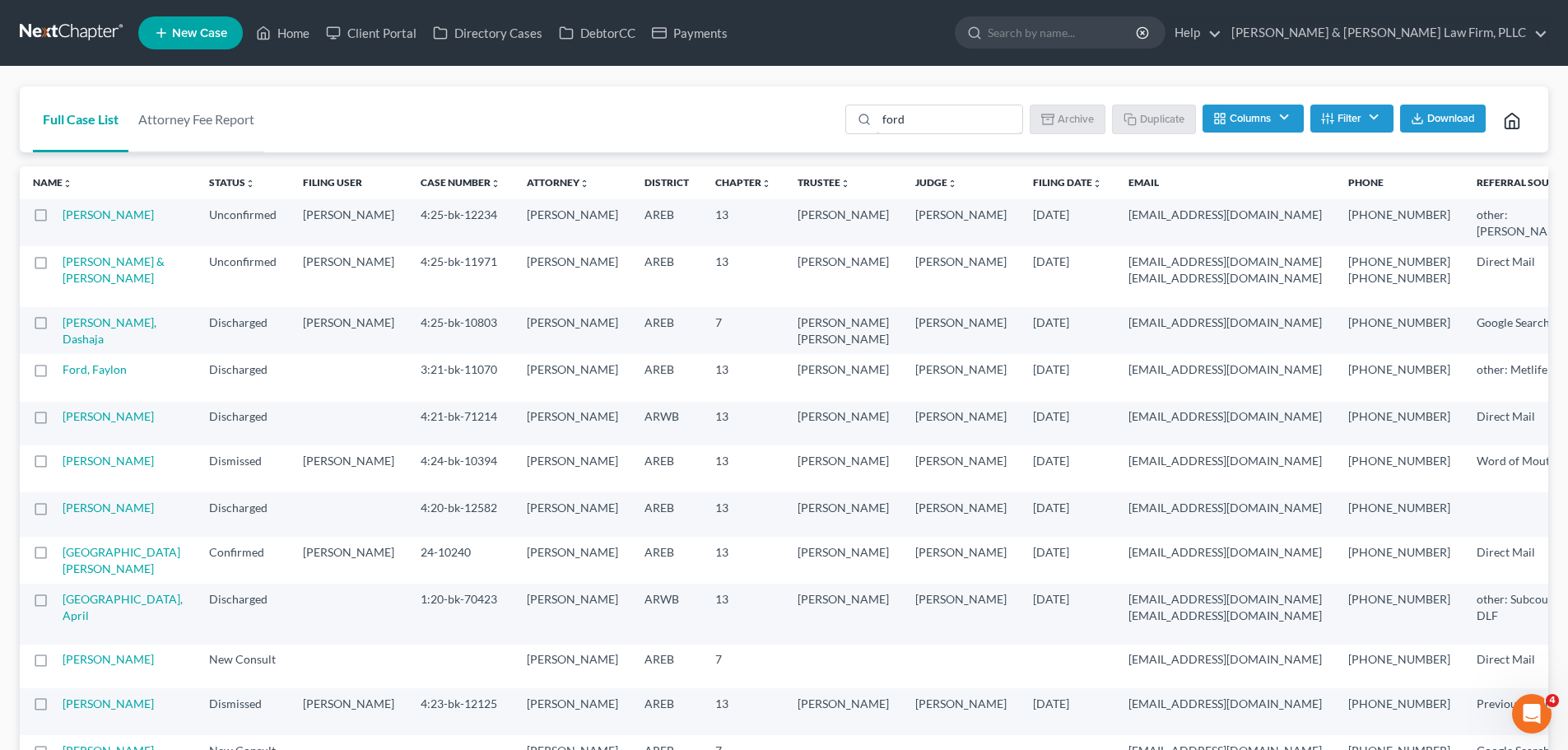
drag, startPoint x: 909, startPoint y: 117, endPoint x: 768, endPoint y: 133, distance: 141.9
click at [768, 133] on div "Full Case List Attorney Fee Report ford Batch Download Archive Un-archive Dupli…" at bounding box center [784, 119] width 1529 height 66
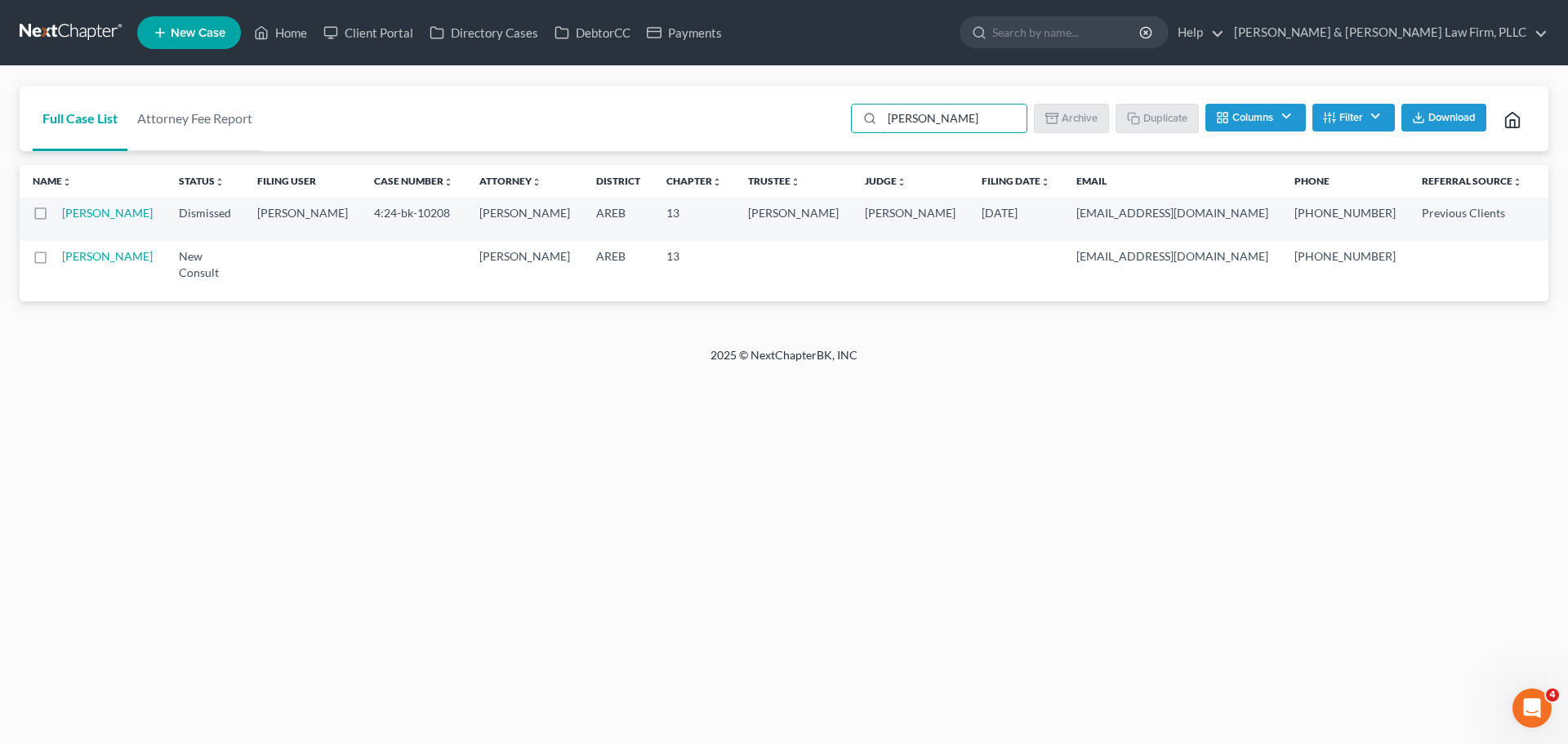
drag, startPoint x: 970, startPoint y: 117, endPoint x: 711, endPoint y: 134, distance: 259.6
click at [715, 133] on div "Full Case List Attorney Fee Report [PERSON_NAME] Download Archive Un-archive Du…" at bounding box center [784, 118] width 1529 height 66
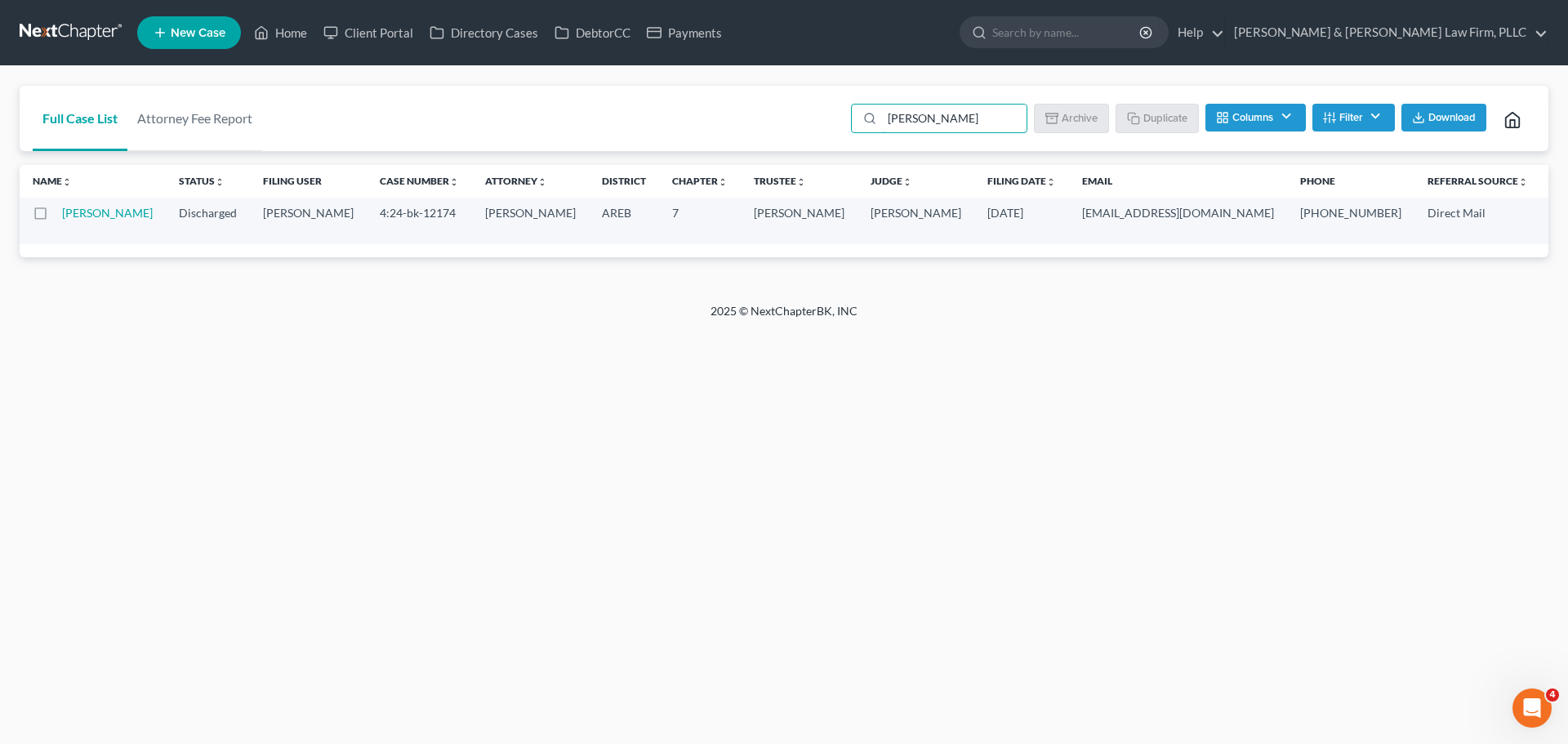
drag, startPoint x: 975, startPoint y: 127, endPoint x: 619, endPoint y: 150, distance: 356.7
click at [621, 149] on div "Full Case List Attorney Fee Report [PERSON_NAME] Batch Download Archive Un-arch…" at bounding box center [784, 118] width 1529 height 66
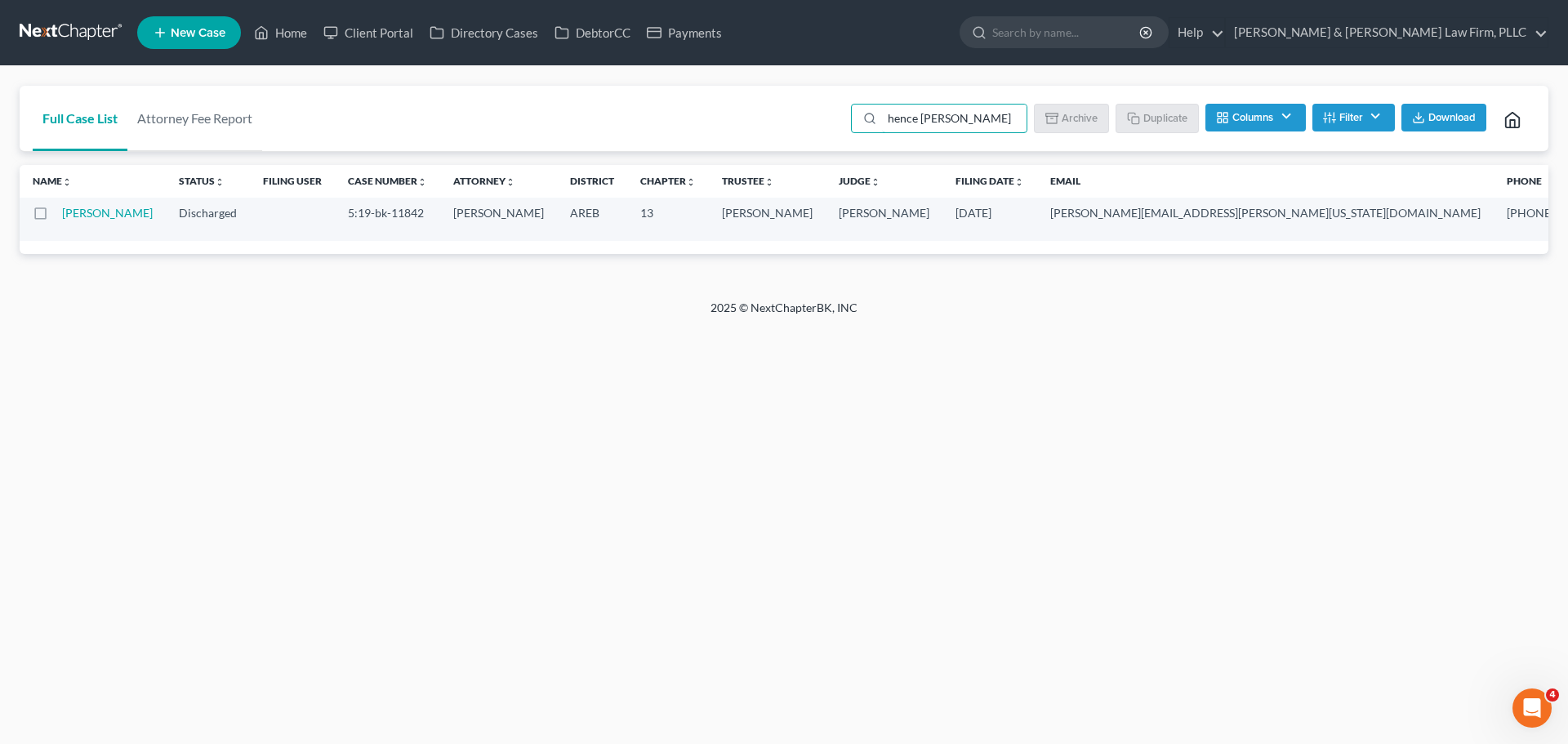
drag, startPoint x: 973, startPoint y: 118, endPoint x: 683, endPoint y: 118, distance: 290.0
click at [683, 118] on div "Full Case List Attorney Fee Report hence [PERSON_NAME] Batch Download Archive U…" at bounding box center [784, 118] width 1529 height 66
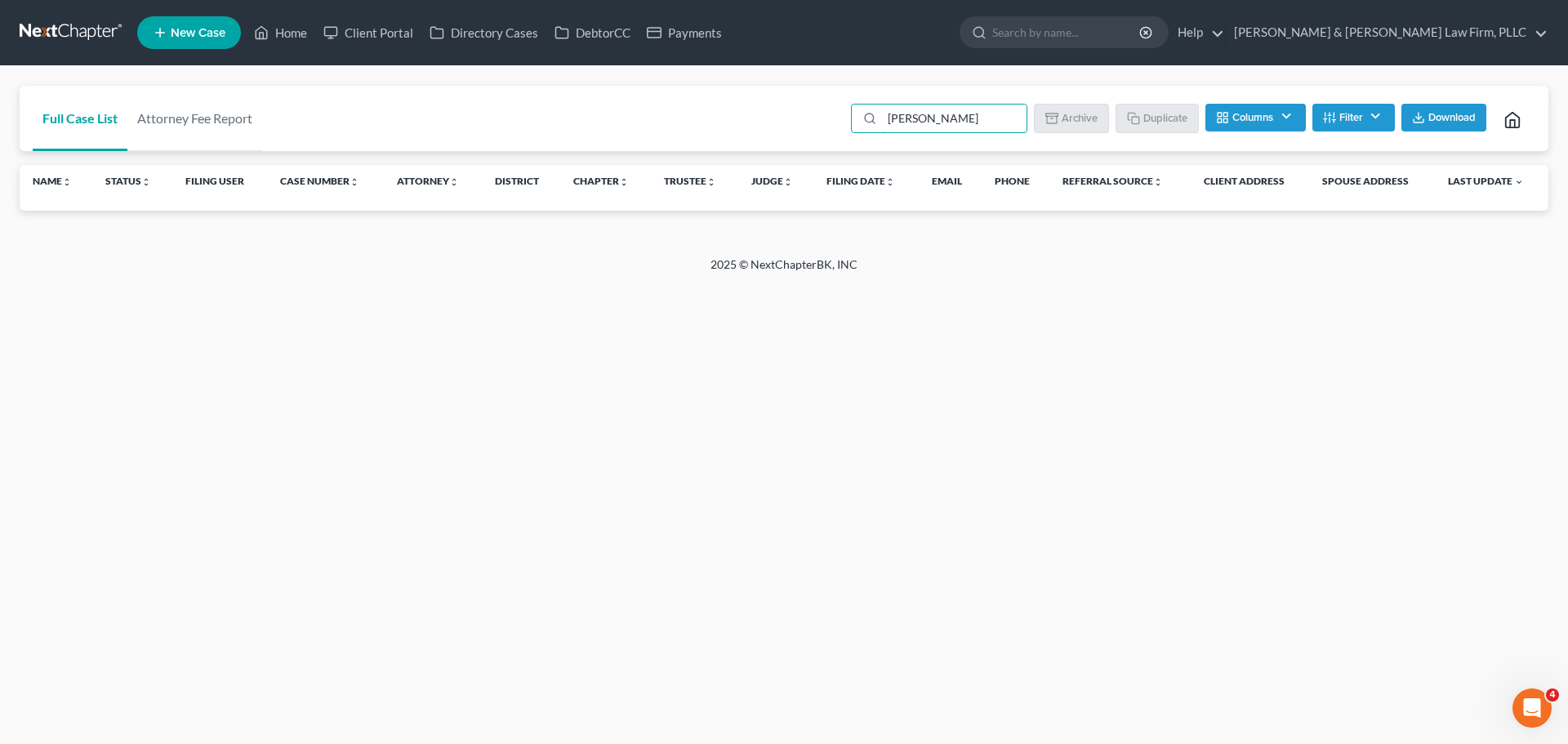
drag, startPoint x: 957, startPoint y: 122, endPoint x: 778, endPoint y: 128, distance: 179.1
click at [778, 128] on div "Full Case List Attorney Fee Report [PERSON_NAME] Batch Download Archive Un-arch…" at bounding box center [784, 118] width 1529 height 66
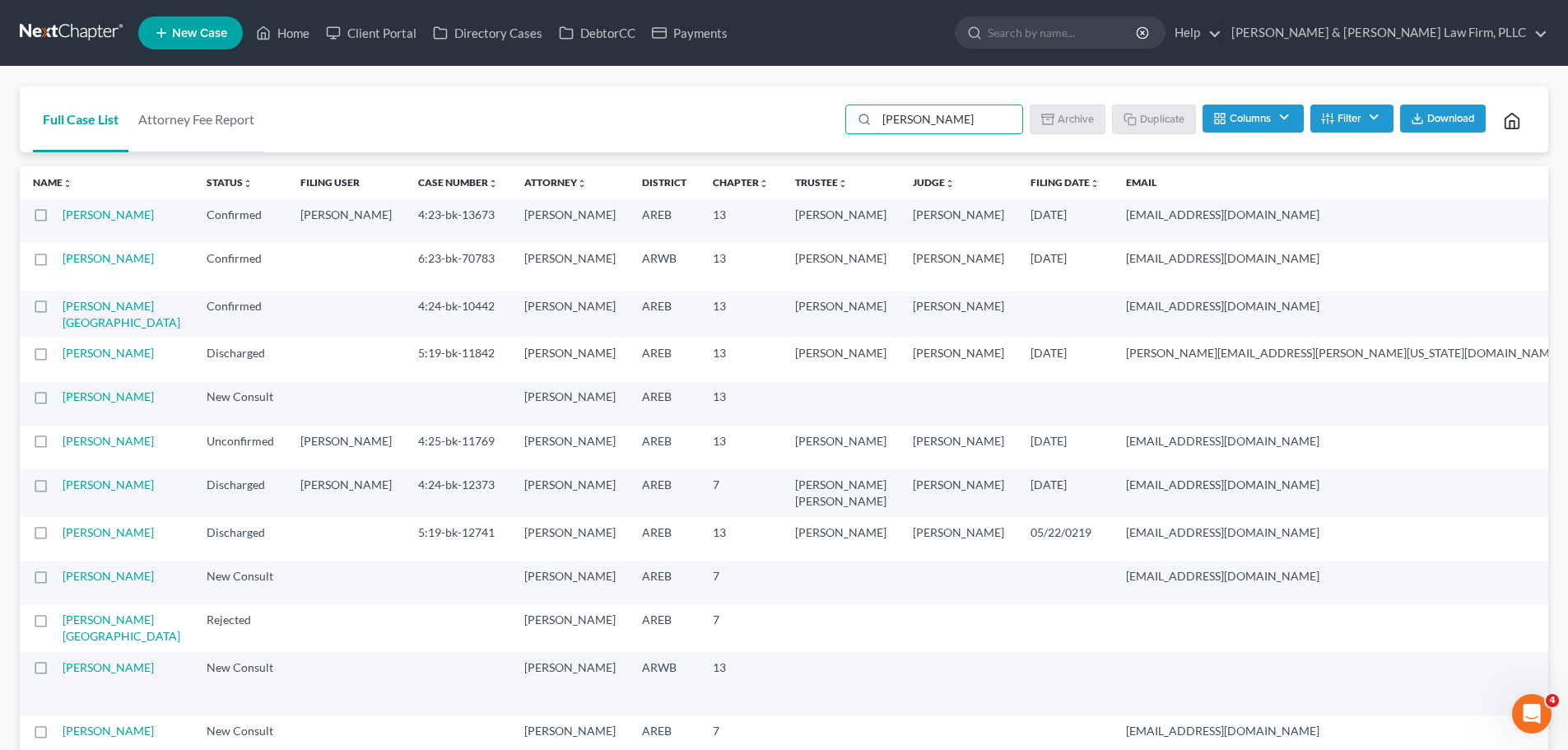
drag, startPoint x: 921, startPoint y: 123, endPoint x: 761, endPoint y: 128, distance: 160.1
click at [761, 128] on div "Full Case List Attorney Fee Report [PERSON_NAME] Batch Download Archive Un-arch…" at bounding box center [784, 119] width 1529 height 66
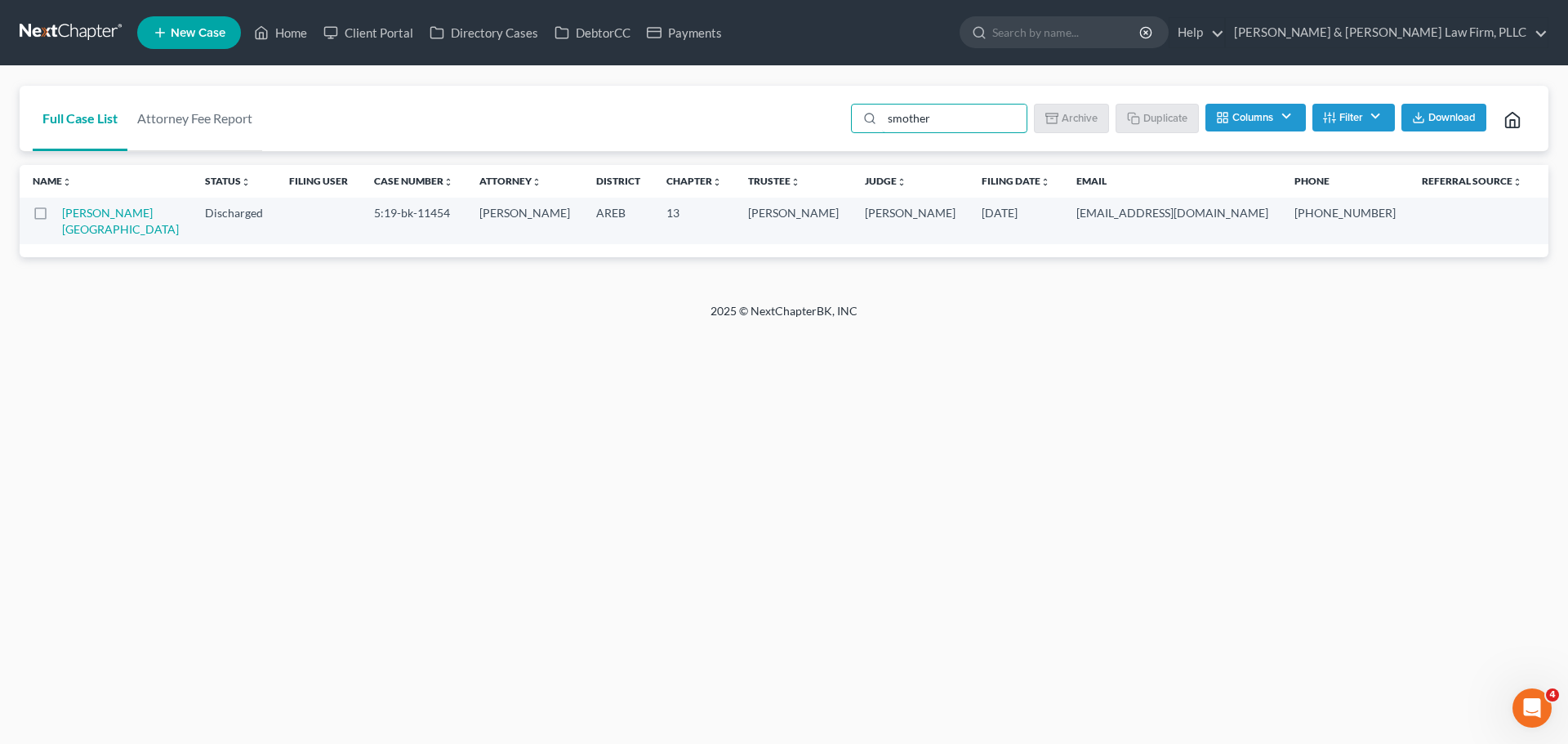
drag, startPoint x: 963, startPoint y: 118, endPoint x: 712, endPoint y: 124, distance: 251.1
click at [714, 125] on div "Full Case List Attorney Fee Report smother Batch Download Archive Un-archive Du…" at bounding box center [784, 118] width 1529 height 66
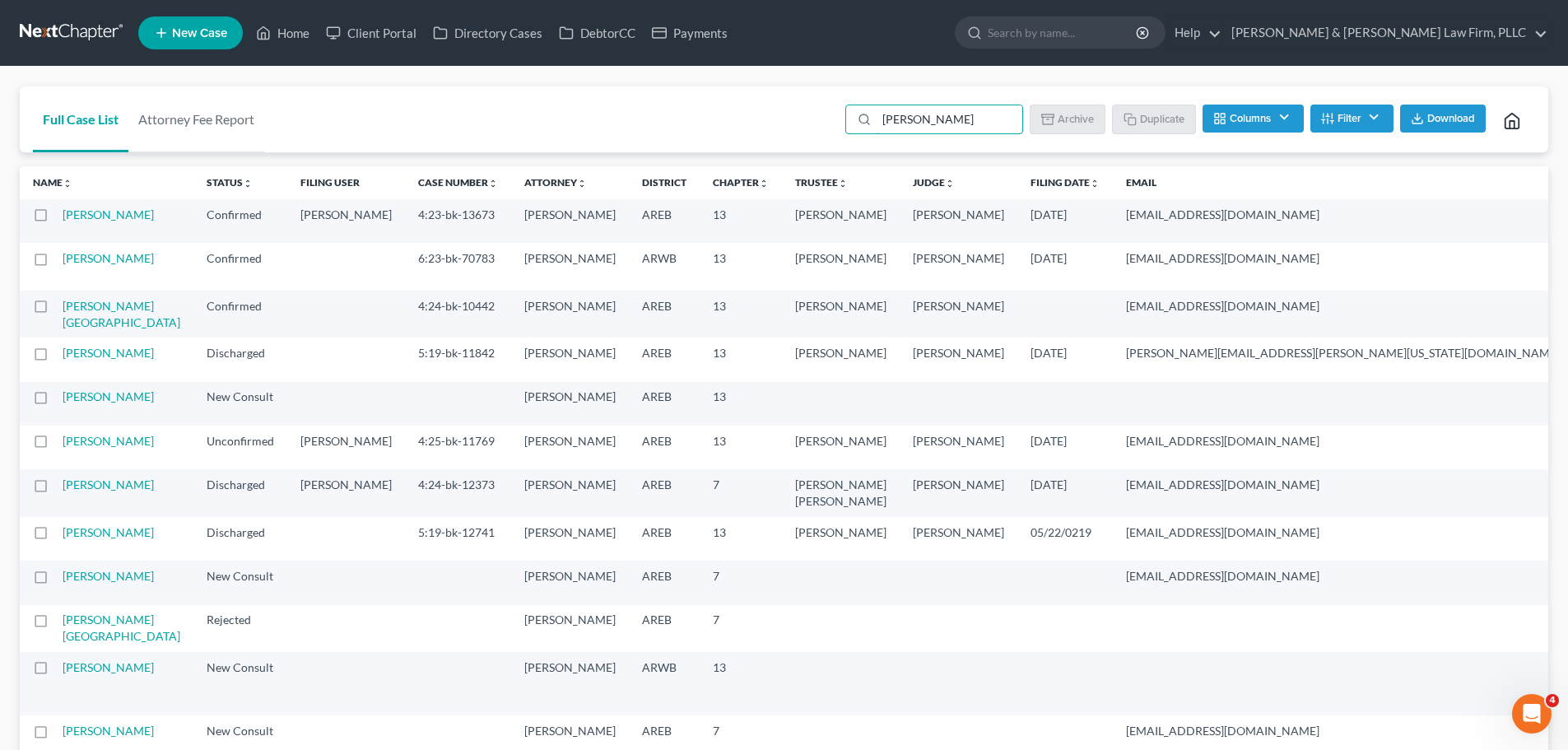
drag, startPoint x: 921, startPoint y: 127, endPoint x: 805, endPoint y: 133, distance: 116.2
click at [818, 132] on div "Full Case List Attorney Fee Report [PERSON_NAME] Batch Download Archive Un-arch…" at bounding box center [784, 119] width 1529 height 66
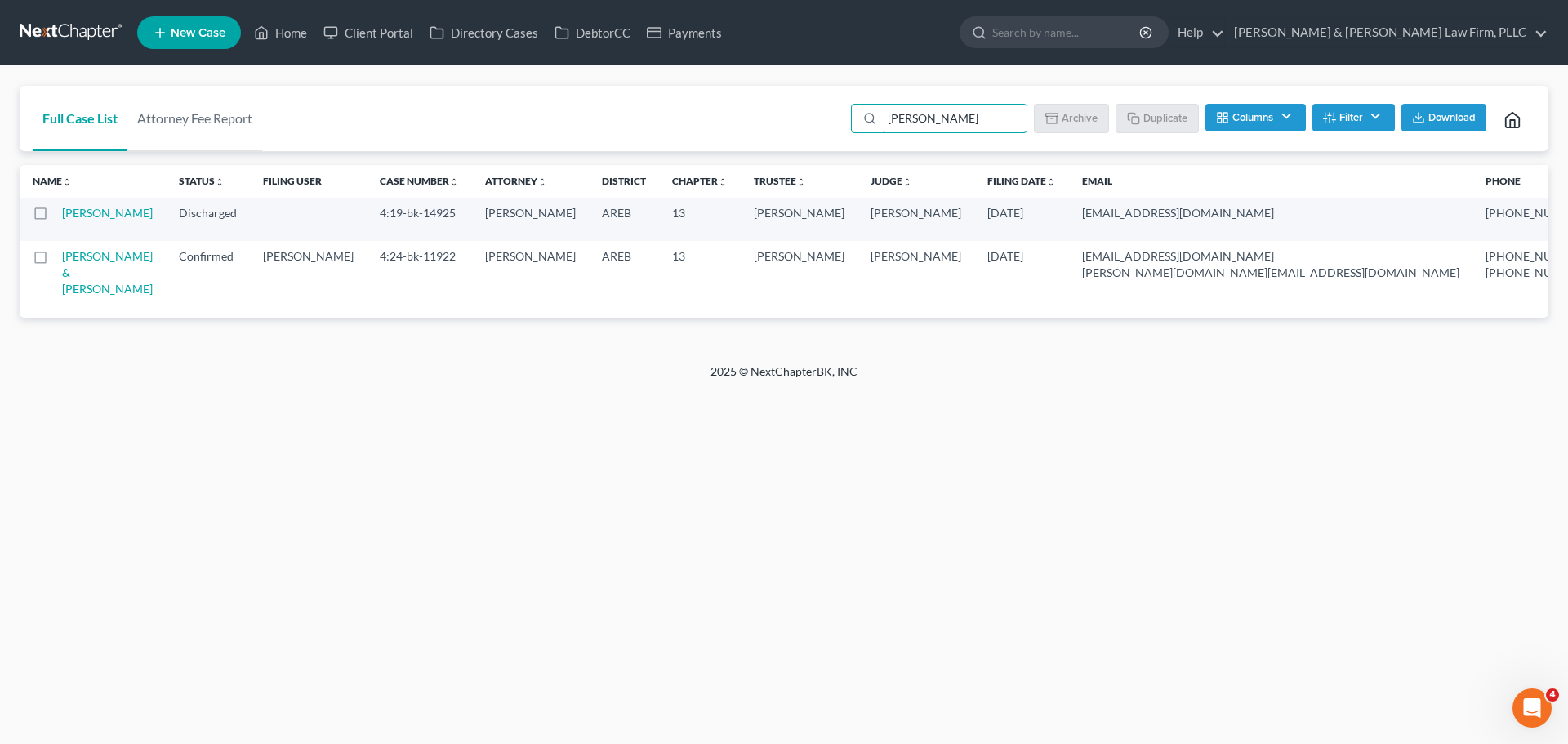
drag, startPoint x: 968, startPoint y: 119, endPoint x: 729, endPoint y: 152, distance: 241.3
click at [729, 151] on div "Full Case List Attorney Fee Report [PERSON_NAME] Batch Download Archive Un-arch…" at bounding box center [784, 118] width 1529 height 66
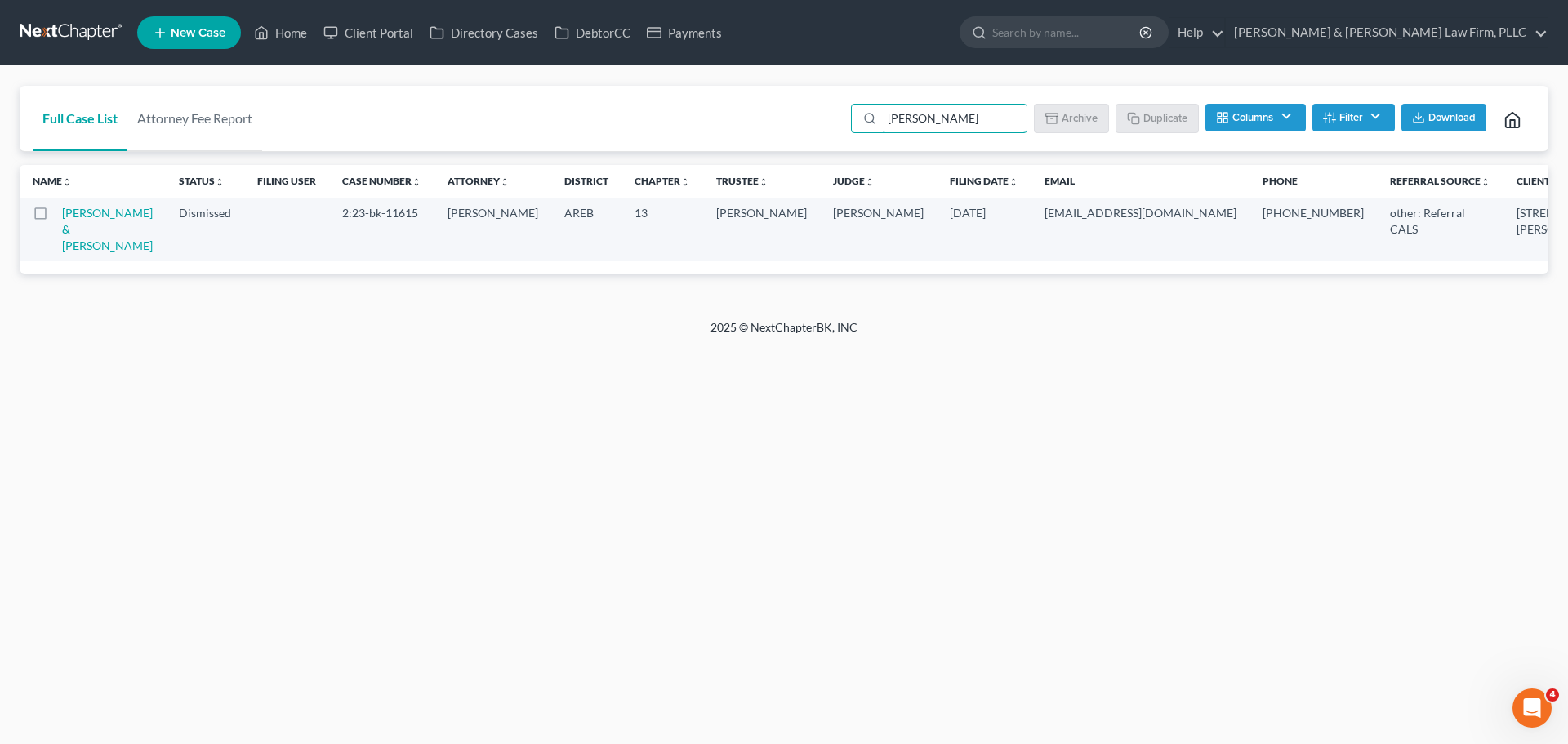
drag, startPoint x: 959, startPoint y: 112, endPoint x: 696, endPoint y: 119, distance: 263.1
click at [699, 119] on div "Full Case List Attorney Fee Report [PERSON_NAME] Batch Download Archive Un-arch…" at bounding box center [784, 118] width 1529 height 66
drag, startPoint x: 847, startPoint y: 126, endPoint x: 716, endPoint y: 150, distance: 133.2
click at [747, 136] on div "Full Case List Attorney Fee Report [PERSON_NAME] Batch Download Archive Un-arch…" at bounding box center [784, 118] width 1529 height 66
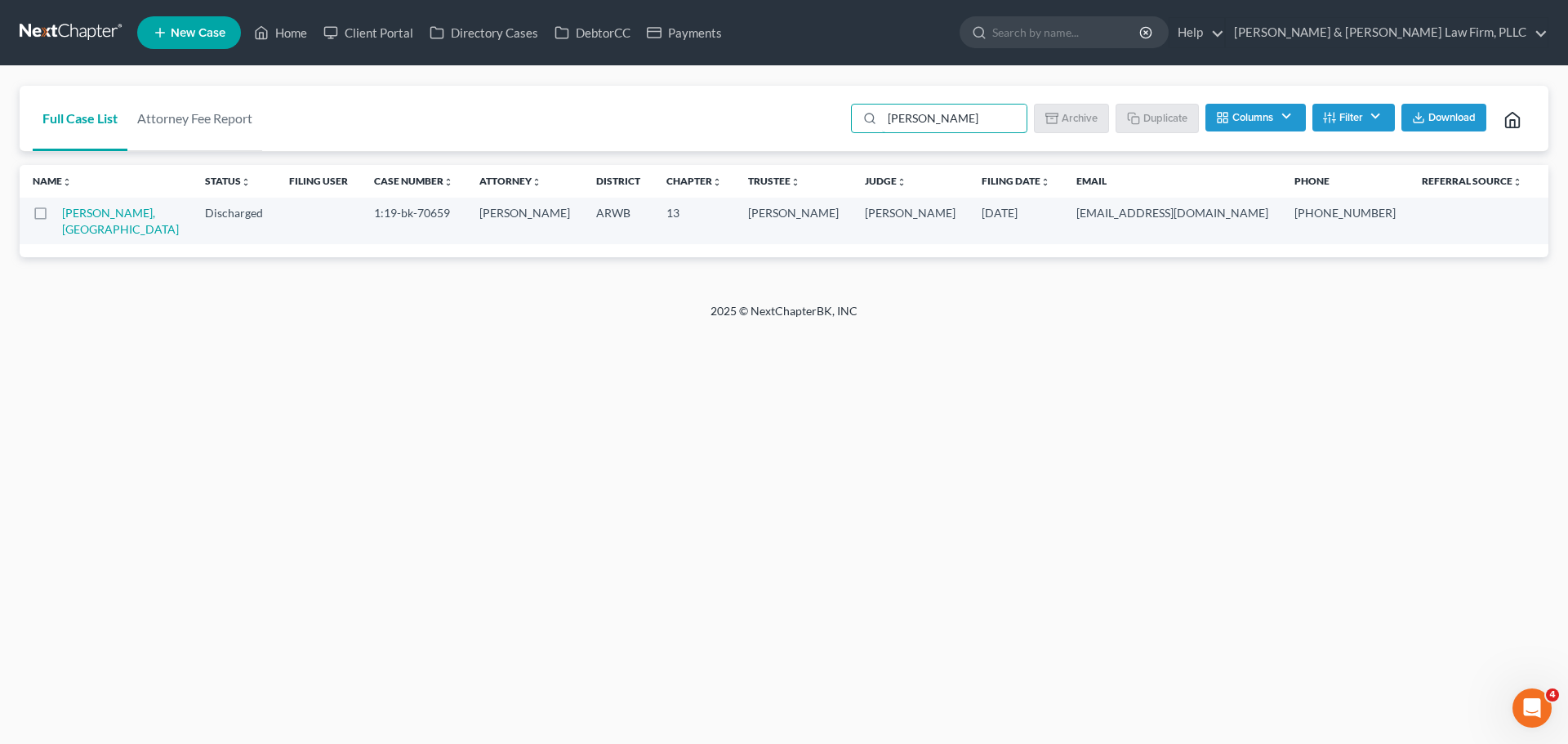
drag, startPoint x: 939, startPoint y: 120, endPoint x: 749, endPoint y: 145, distance: 191.6
click at [749, 145] on div "Full Case List Attorney Fee Report [PERSON_NAME] Batch Download Archive Un-arch…" at bounding box center [784, 118] width 1529 height 66
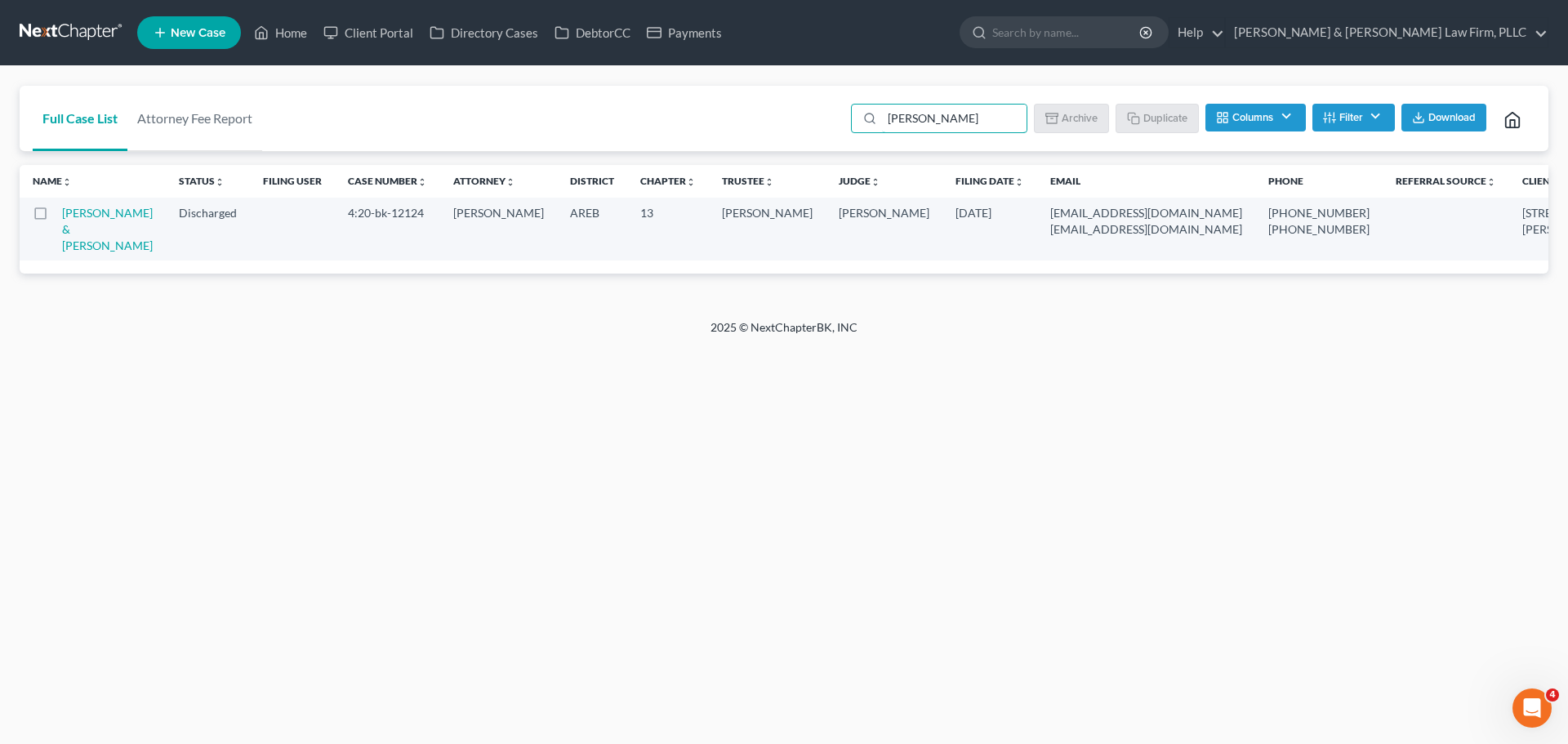
drag, startPoint x: 938, startPoint y: 116, endPoint x: 691, endPoint y: 144, distance: 248.6
click at [691, 144] on div "Full Case List Attorney Fee Report [PERSON_NAME] Batch Download Archive Un-arch…" at bounding box center [784, 118] width 1529 height 66
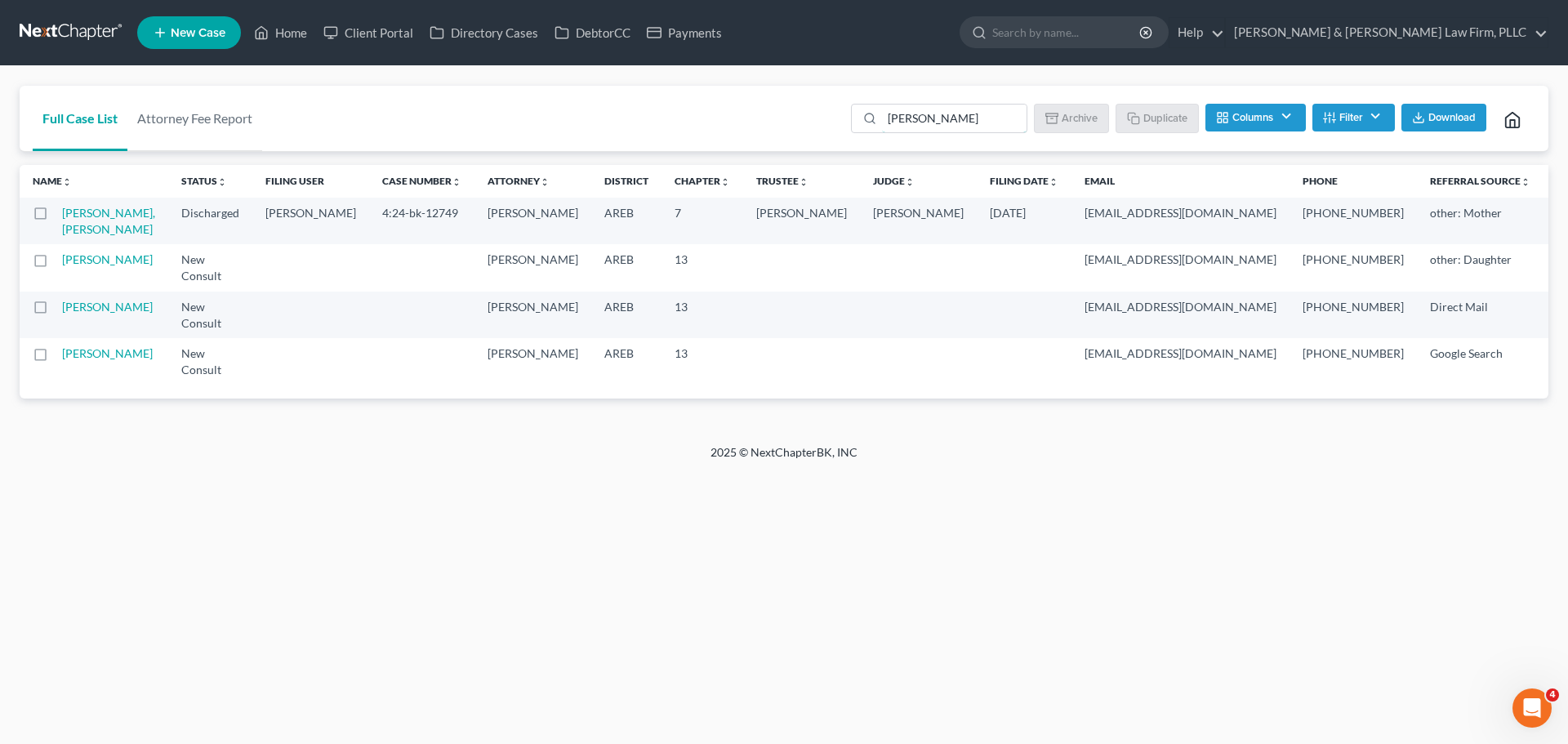
drag, startPoint x: 955, startPoint y: 113, endPoint x: 710, endPoint y: 139, distance: 246.4
click at [710, 139] on div "Full Case List Attorney Fee Report [PERSON_NAME] Download Archive Un-archive Du…" at bounding box center [784, 118] width 1529 height 66
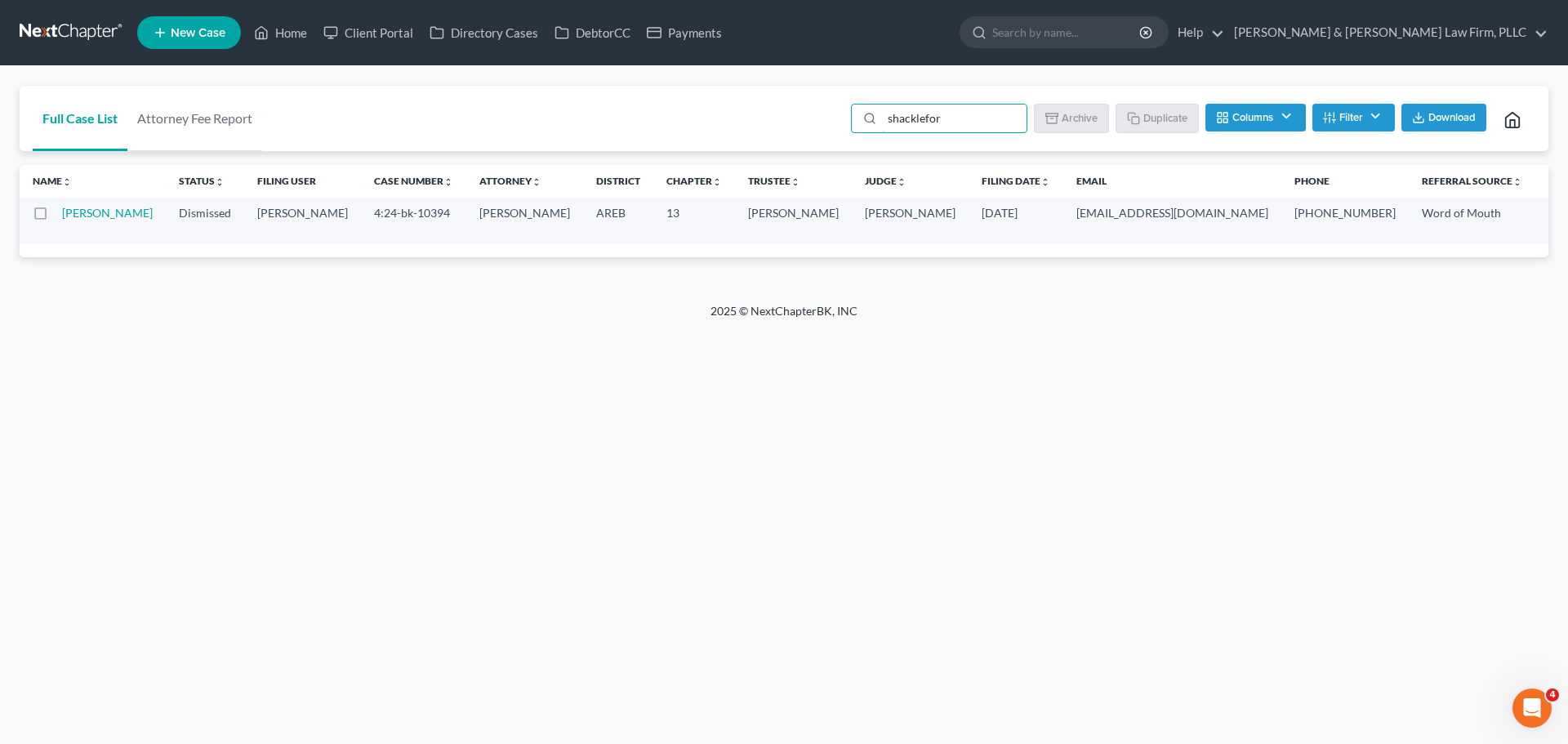
drag, startPoint x: 751, startPoint y: 124, endPoint x: 670, endPoint y: 131, distance: 81.3
click at [682, 130] on div "Full Case List Attorney Fee Report shacklefor Batch Download Archive Un-archive…" at bounding box center [784, 118] width 1529 height 66
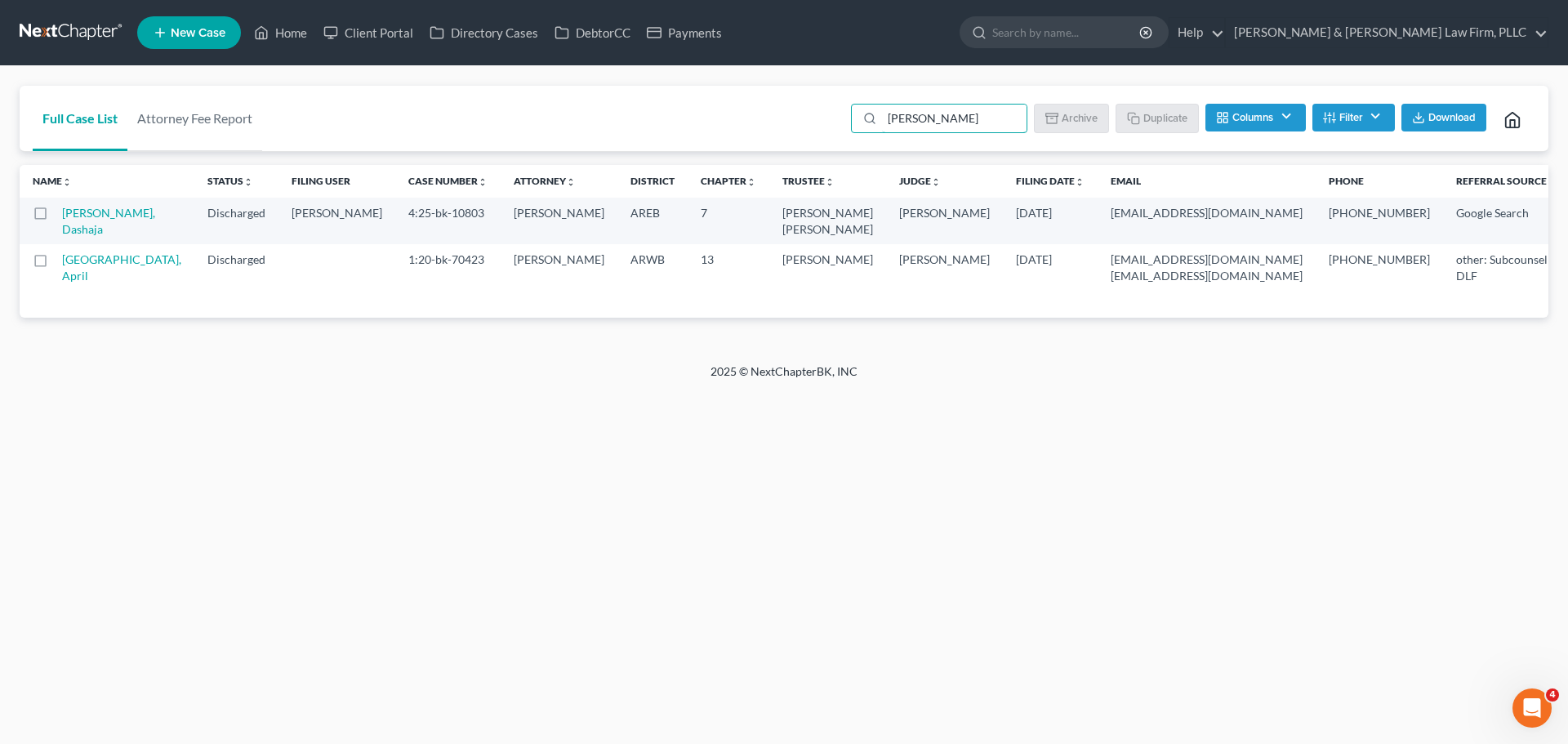
drag, startPoint x: 965, startPoint y: 118, endPoint x: 793, endPoint y: 136, distance: 172.9
click at [793, 131] on div "Full Case List Attorney Fee Report [PERSON_NAME] Batch Download Archive Un-arch…" at bounding box center [784, 118] width 1529 height 66
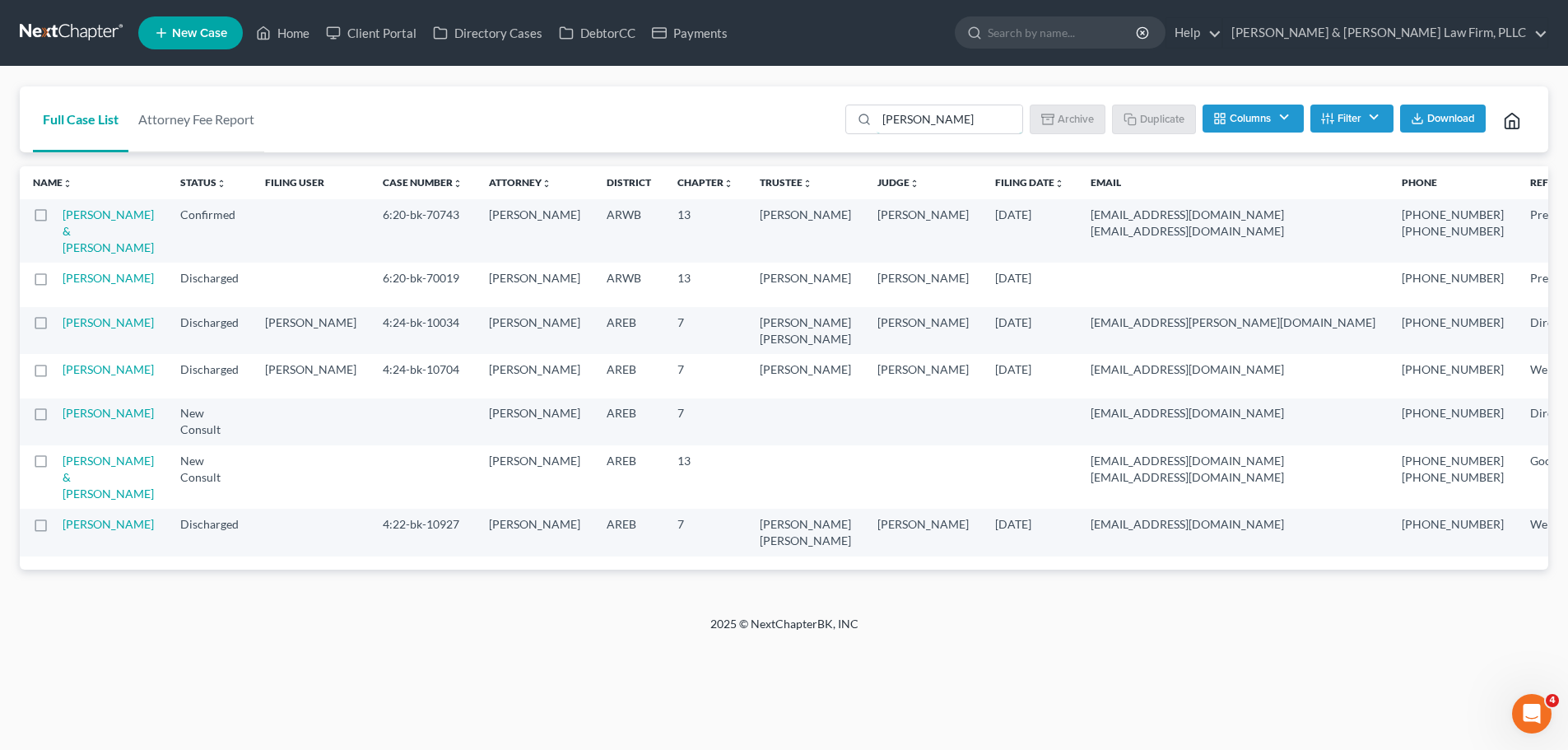
drag, startPoint x: 966, startPoint y: 119, endPoint x: 694, endPoint y: 136, distance: 272.5
click at [694, 136] on div "Full Case List Attorney Fee Report [PERSON_NAME] Batch Download Archive Un-arch…" at bounding box center [784, 119] width 1529 height 66
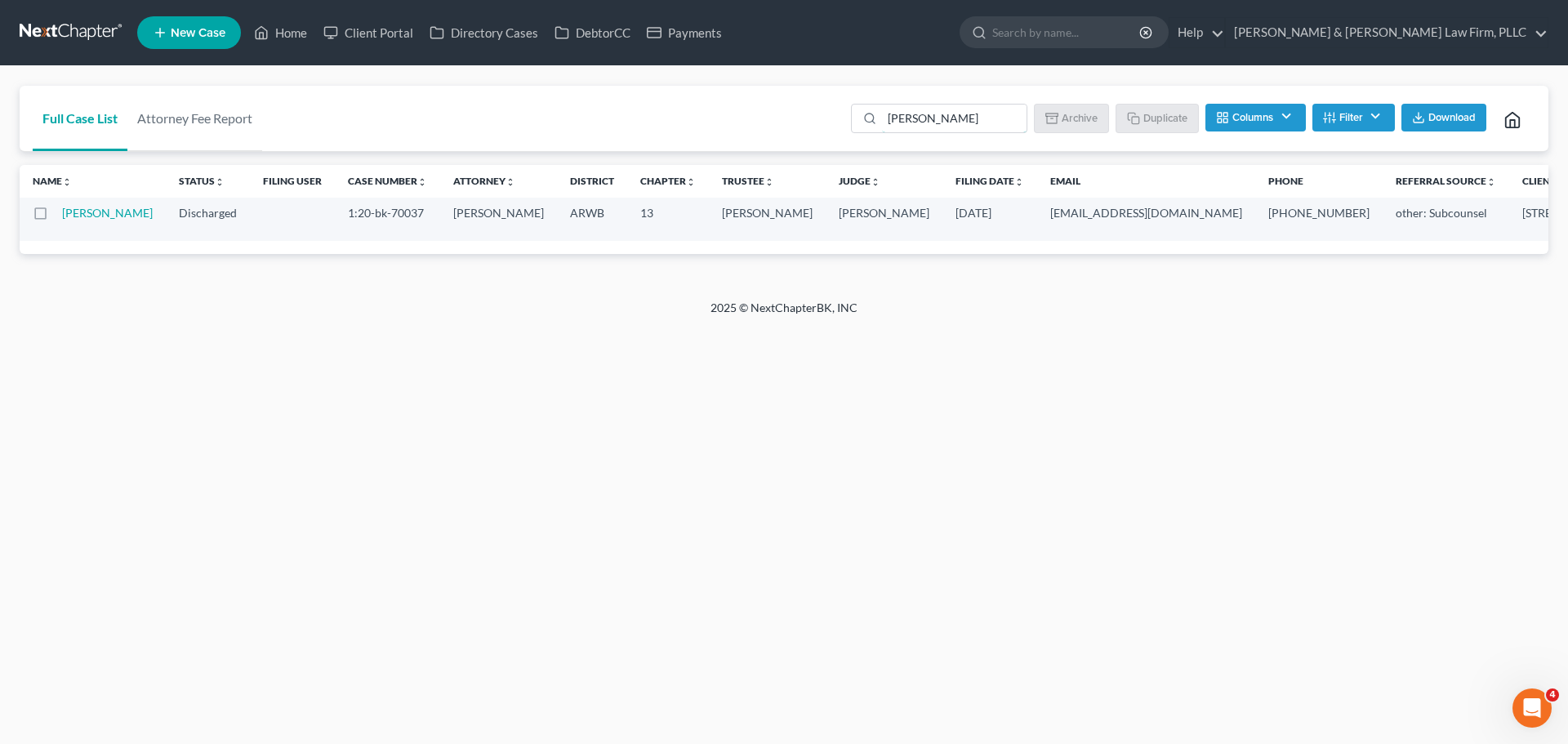
drag, startPoint x: 951, startPoint y: 119, endPoint x: 769, endPoint y: 120, distance: 182.0
click at [775, 118] on div "Full Case List Attorney Fee Report [PERSON_NAME] Batch Download Archive Un-arch…" at bounding box center [784, 118] width 1529 height 66
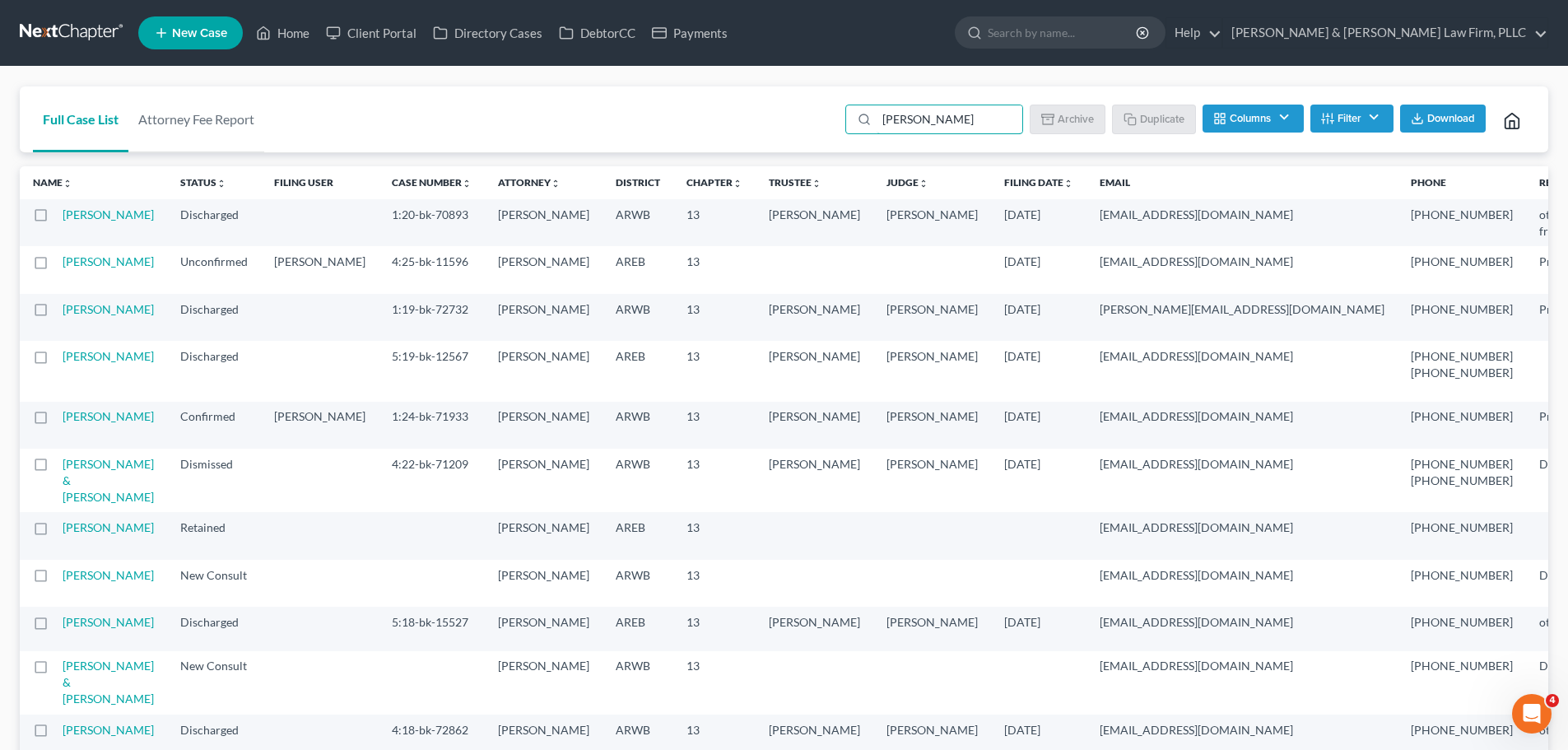
drag, startPoint x: 941, startPoint y: 118, endPoint x: 774, endPoint y: 129, distance: 167.4
click at [786, 128] on div "Full Case List Attorney Fee Report [PERSON_NAME] Download Archive Un-archive Du…" at bounding box center [784, 119] width 1529 height 66
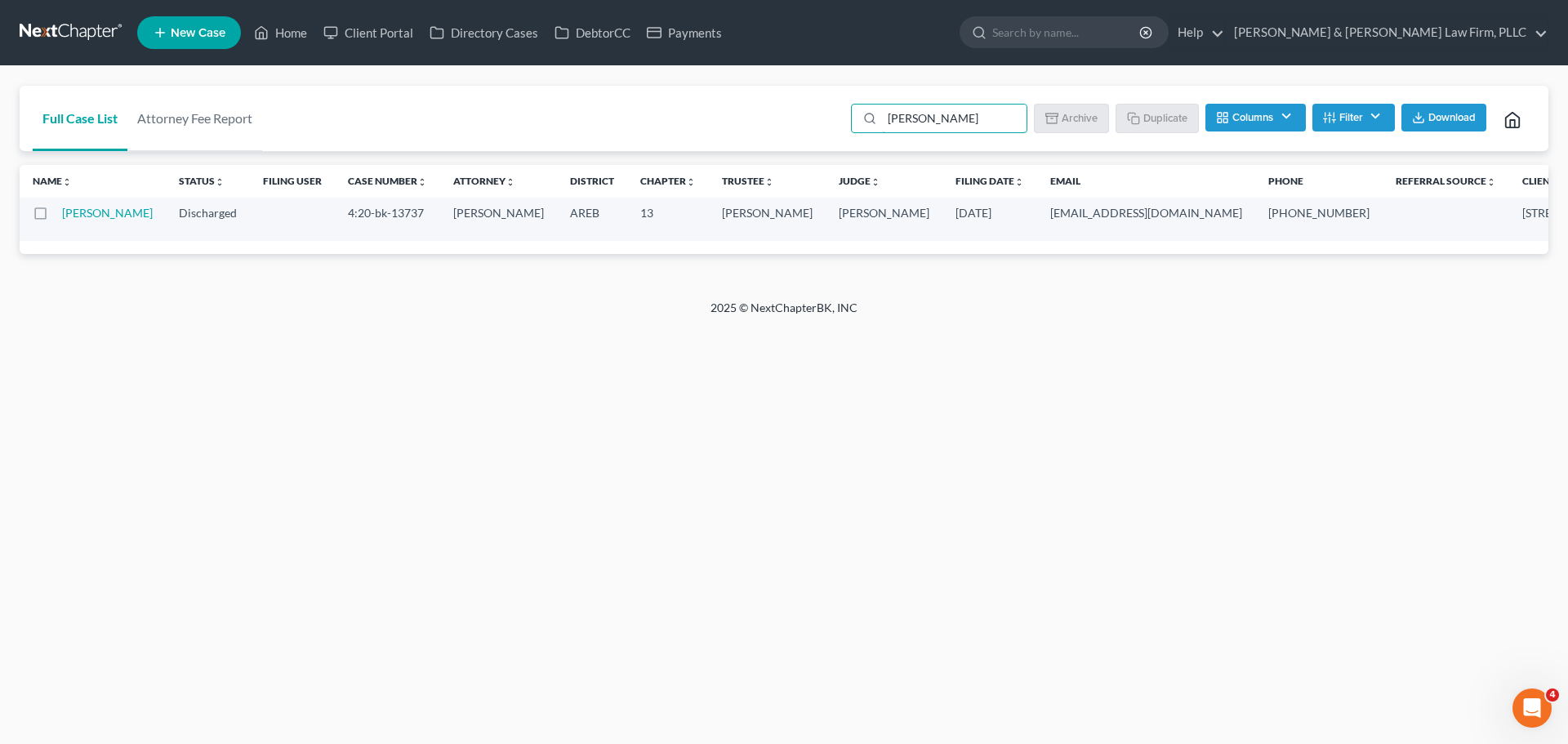
drag, startPoint x: 973, startPoint y: 111, endPoint x: 767, endPoint y: 141, distance: 208.2
click at [776, 136] on div "Full Case List Attorney Fee Report [PERSON_NAME] Batch Download Archive Un-arch…" at bounding box center [784, 118] width 1529 height 66
drag, startPoint x: 780, startPoint y: 122, endPoint x: 769, endPoint y: 121, distance: 11.0
click at [779, 122] on div "Full Case List Attorney Fee Report [PERSON_NAME] Download Archive Un-archive Du…" at bounding box center [784, 118] width 1529 height 66
drag, startPoint x: 924, startPoint y: 122, endPoint x: 704, endPoint y: 139, distance: 220.7
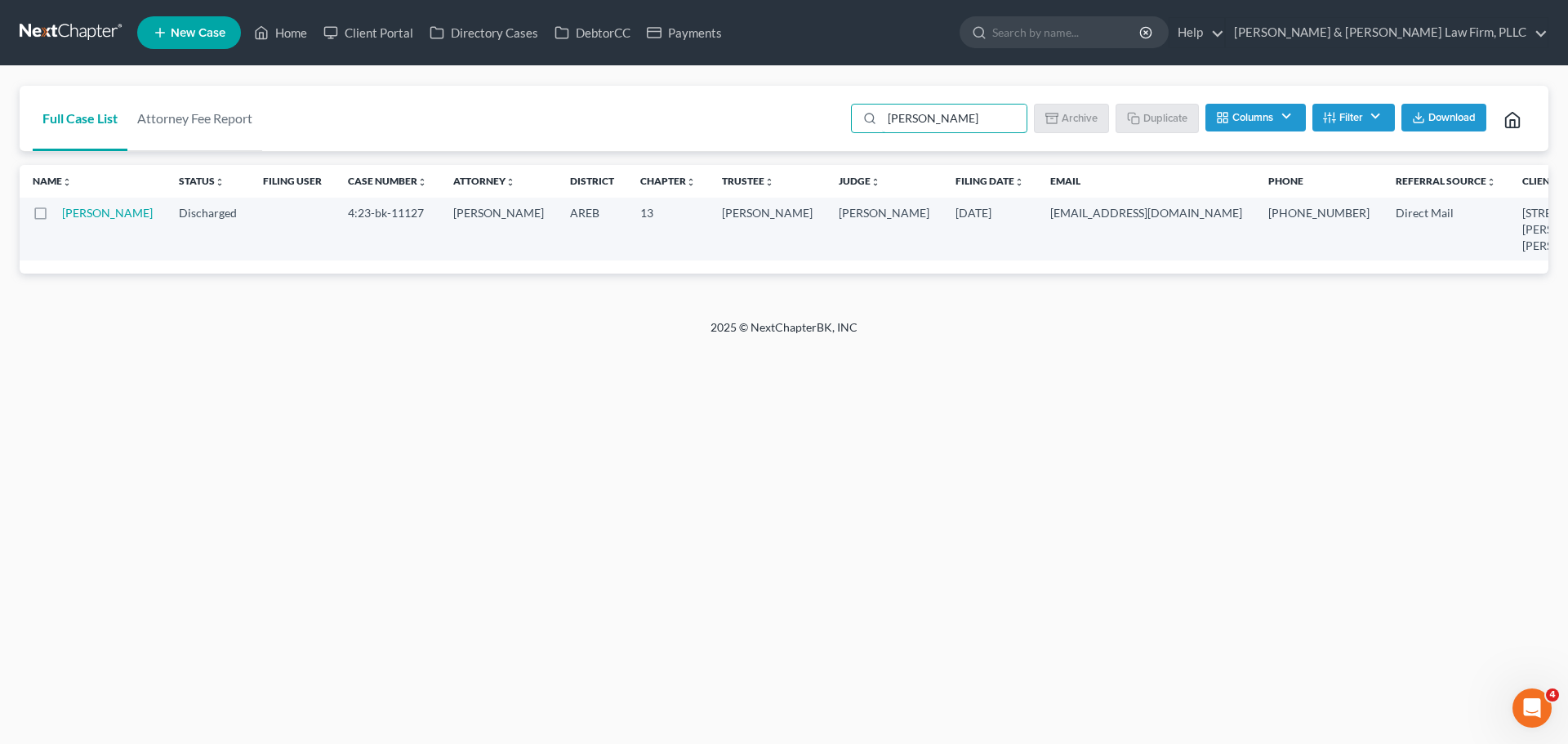
click at [810, 136] on div "Full Case List Attorney Fee Report [PERSON_NAME] Batch Download Archive Un-arch…" at bounding box center [784, 118] width 1529 height 66
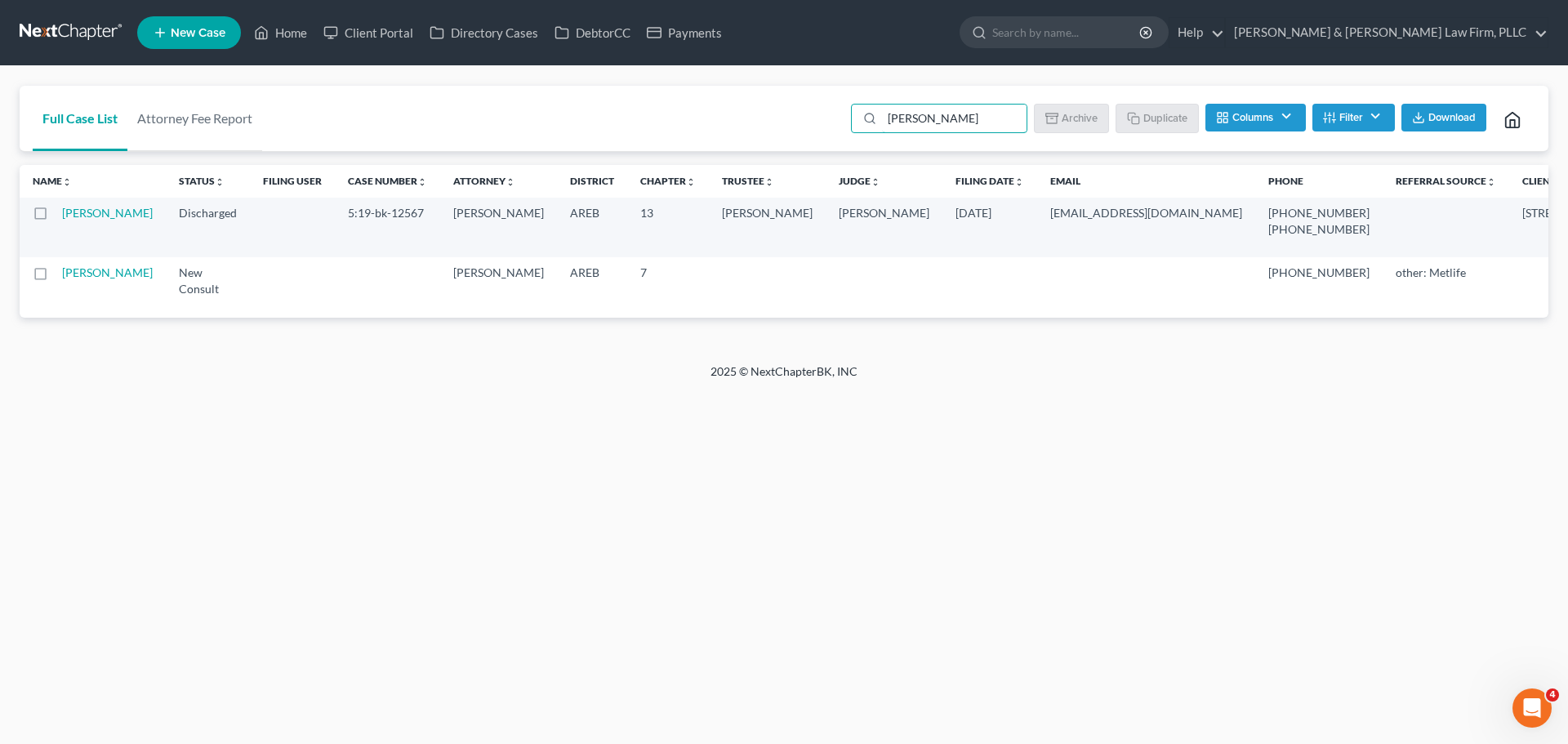
drag, startPoint x: 955, startPoint y: 118, endPoint x: 722, endPoint y: 127, distance: 233.2
click at [765, 129] on div "Full Case List Attorney Fee Report [PERSON_NAME] Batch Download Archive Un-arch…" at bounding box center [784, 118] width 1529 height 66
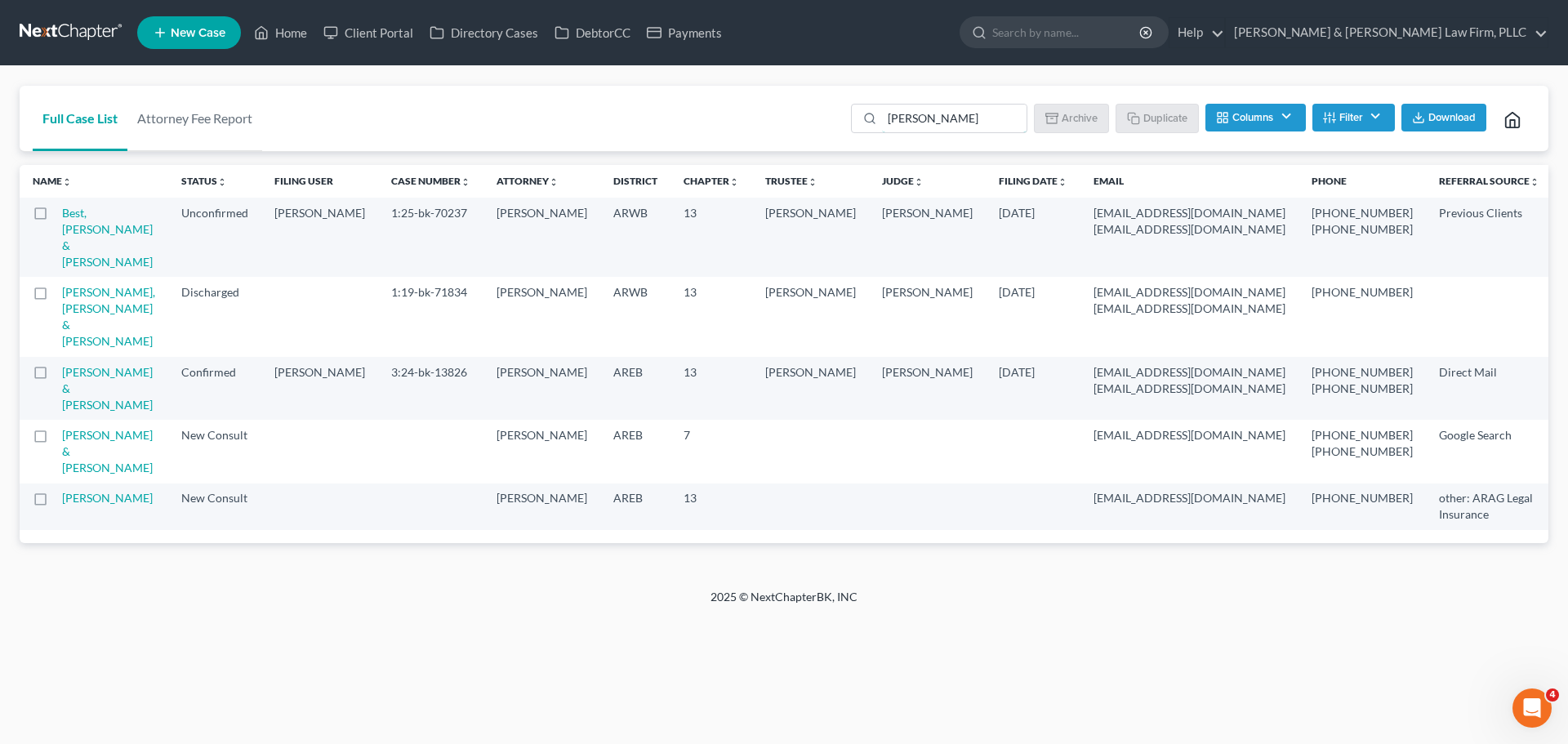
drag, startPoint x: 777, startPoint y: 141, endPoint x: 540, endPoint y: 163, distance: 238.0
click at [574, 160] on div "Full Case List Attorney Fee Report [PERSON_NAME] Batch Download Archive Un-arch…" at bounding box center [784, 327] width 1529 height 484
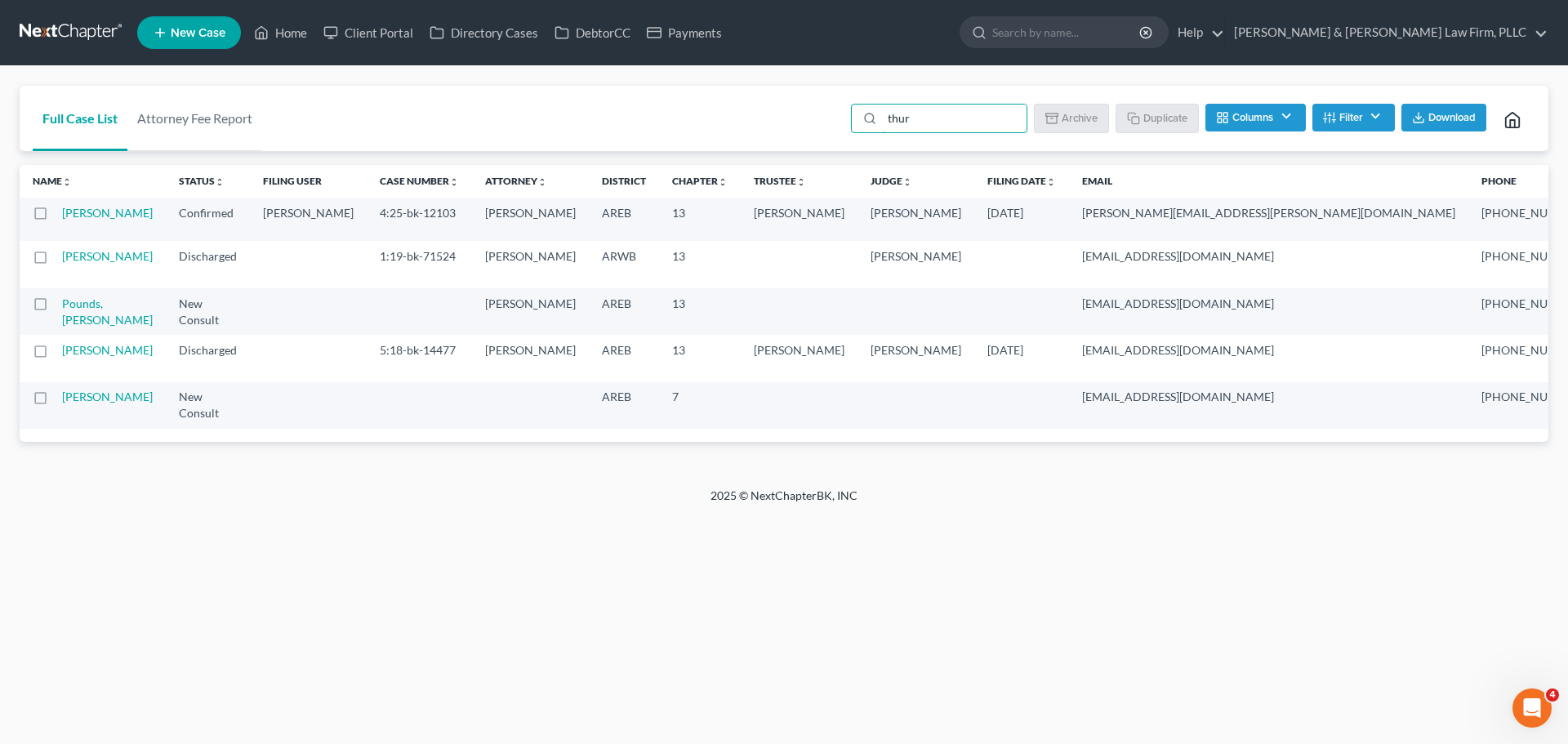
drag, startPoint x: 978, startPoint y: 119, endPoint x: 601, endPoint y: 123, distance: 377.0
click at [643, 119] on div "Full Case List Attorney Fee Report thur Batch Download Archive Un-archive Dupli…" at bounding box center [784, 118] width 1529 height 66
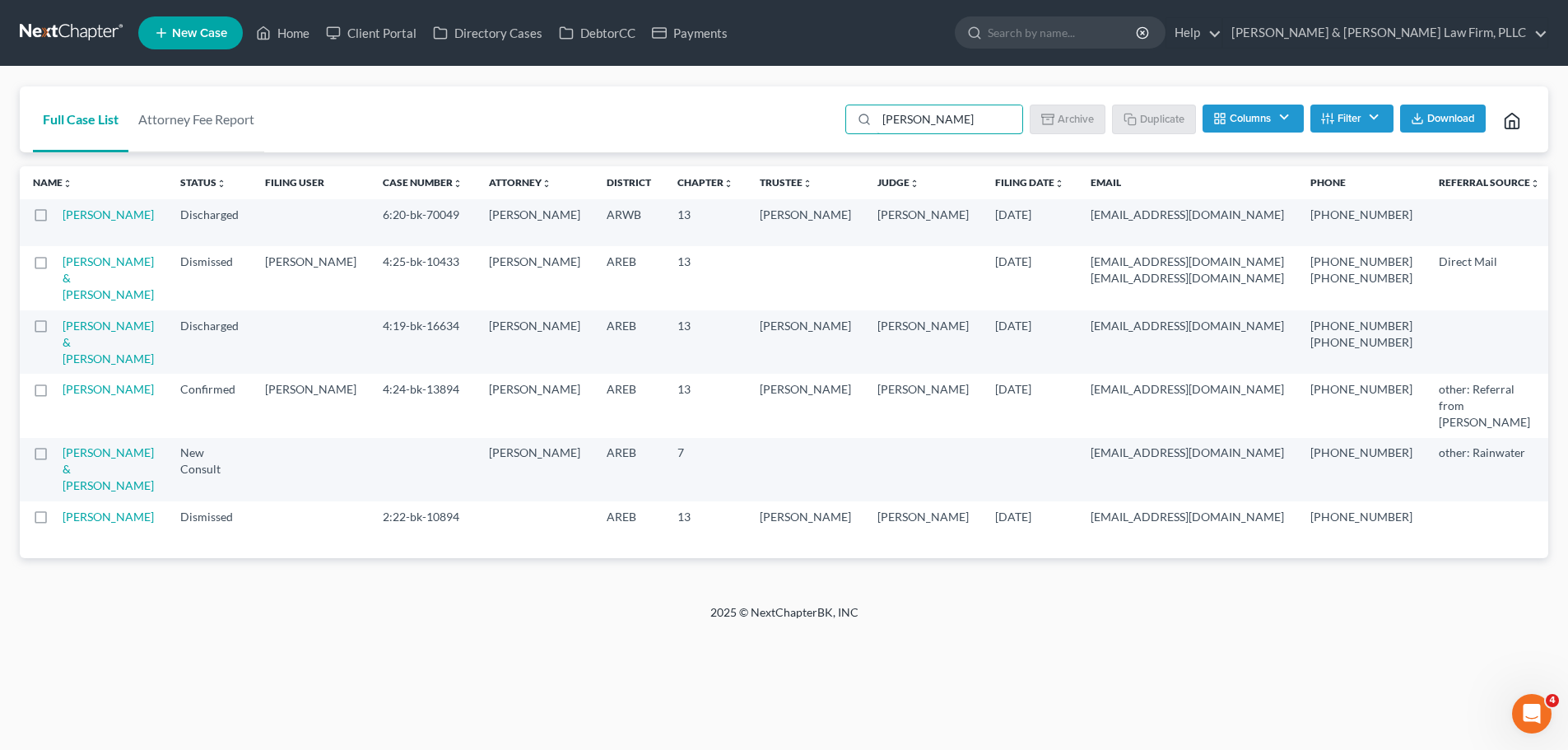
drag, startPoint x: 859, startPoint y: 114, endPoint x: 687, endPoint y: 114, distance: 172.0
click at [687, 114] on div "Full Case List Attorney Fee Report [PERSON_NAME] Download Archive Un-archive Du…" at bounding box center [784, 119] width 1529 height 66
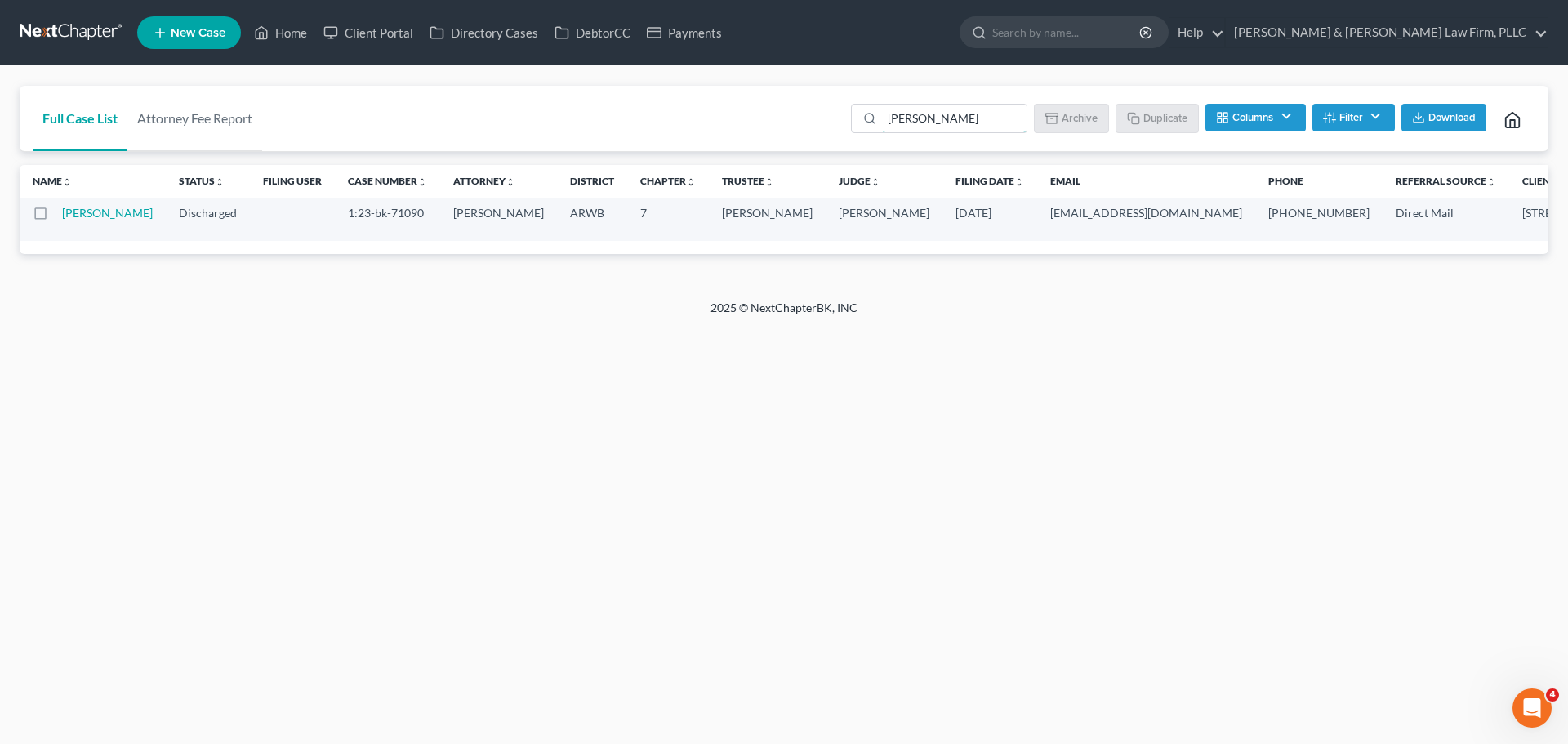
click at [670, 128] on div "Full Case List Attorney Fee Report [PERSON_NAME] Batch Download Archive Un-arch…" at bounding box center [784, 118] width 1529 height 66
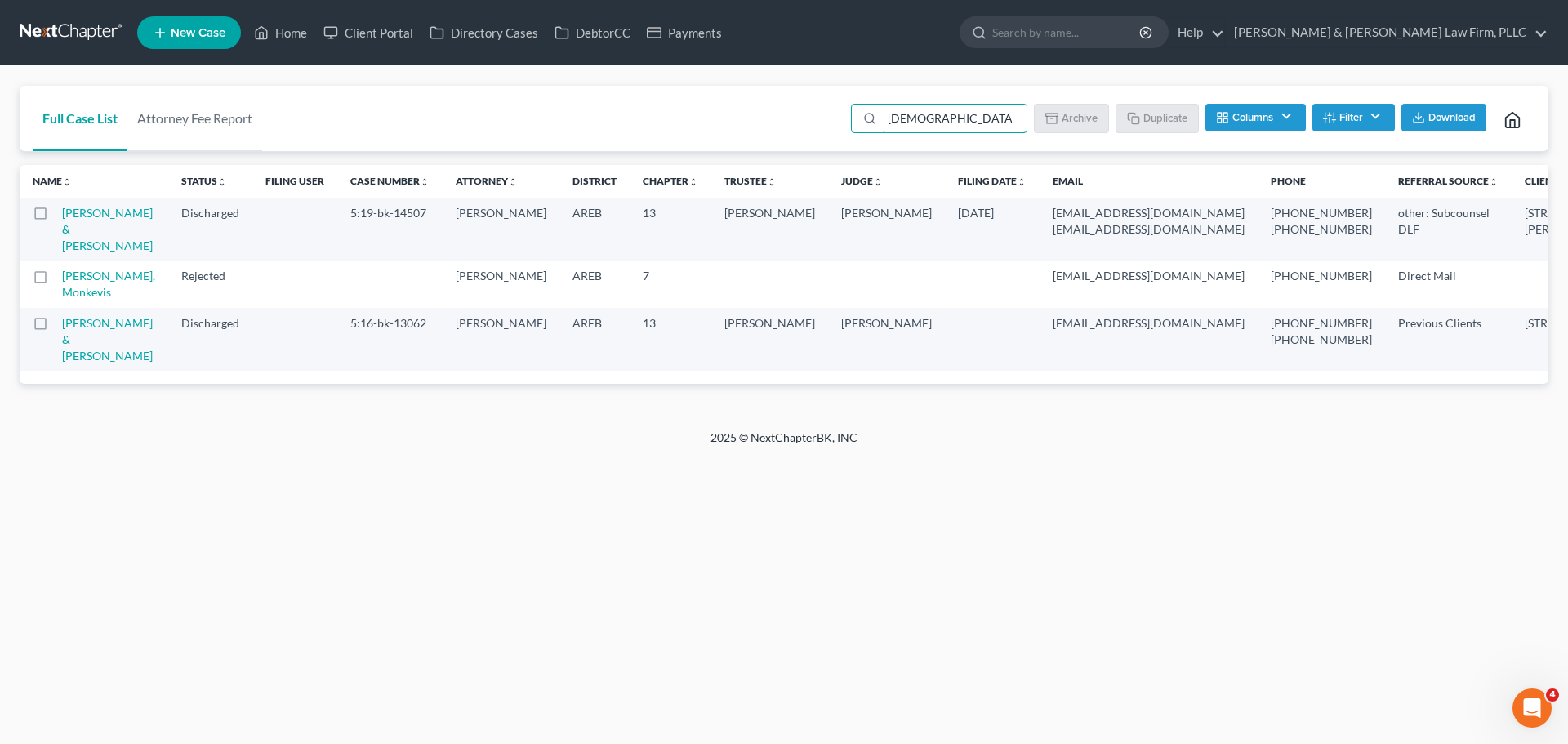
drag, startPoint x: 1004, startPoint y: 117, endPoint x: 775, endPoint y: 102, distance: 229.5
click at [792, 104] on div "Full Case List Attorney Fee Report monk Batch Download Archive Un-archive Dupli…" at bounding box center [784, 118] width 1529 height 66
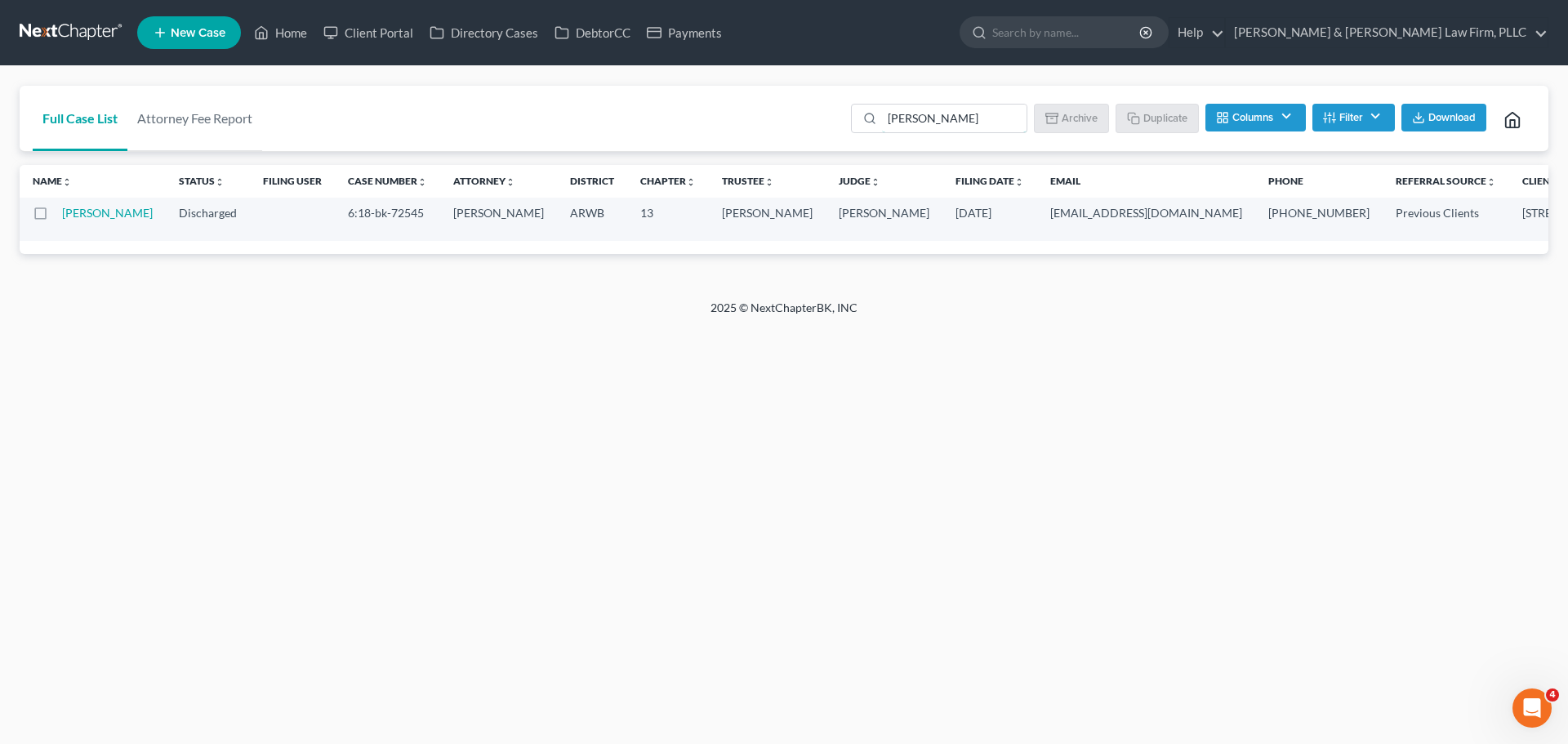
drag, startPoint x: 939, startPoint y: 121, endPoint x: 660, endPoint y: 132, distance: 279.2
click at [679, 129] on div "Full Case List Attorney Fee Report [PERSON_NAME] Batch Download Archive Un-arch…" at bounding box center [784, 118] width 1529 height 66
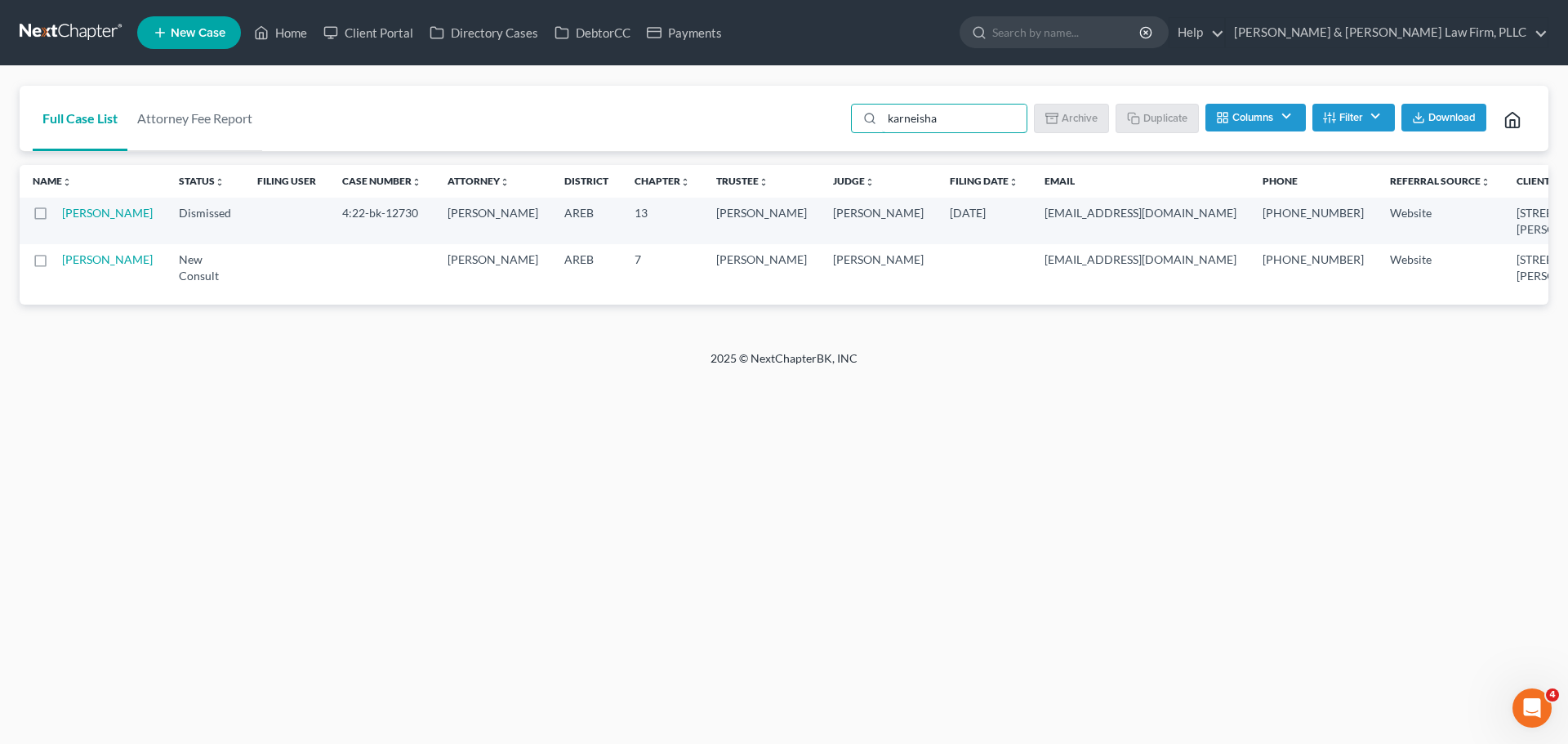
drag, startPoint x: 948, startPoint y: 123, endPoint x: 666, endPoint y: 132, distance: 282.1
click at [684, 132] on div "Full Case List Attorney Fee Report karneisha Batch Download Archive Un-archive …" at bounding box center [784, 118] width 1529 height 66
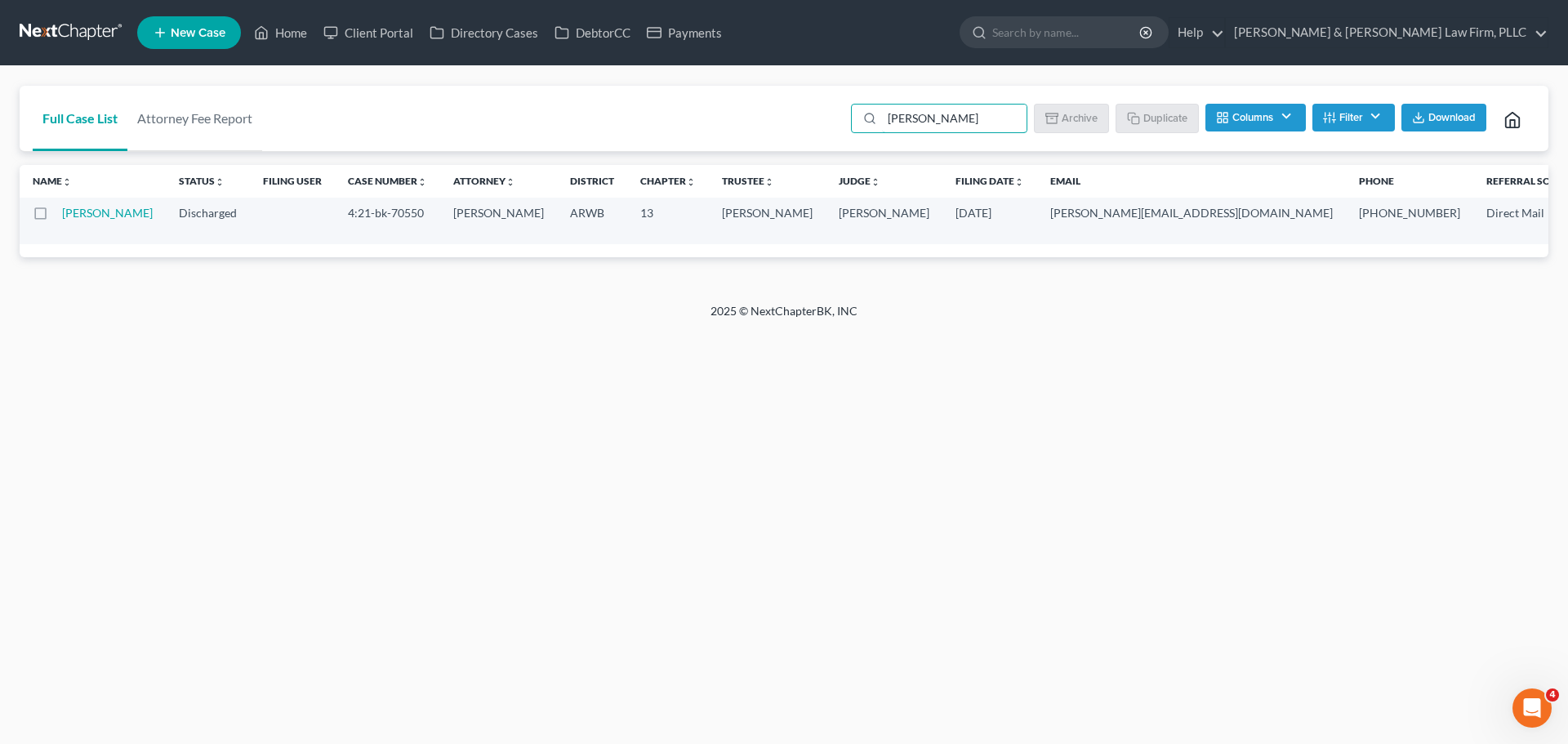
drag, startPoint x: 948, startPoint y: 116, endPoint x: 673, endPoint y: 133, distance: 275.5
click at [686, 132] on div "Full Case List Attorney Fee Report [PERSON_NAME] Batch Download Archive Un-arch…" at bounding box center [784, 118] width 1529 height 66
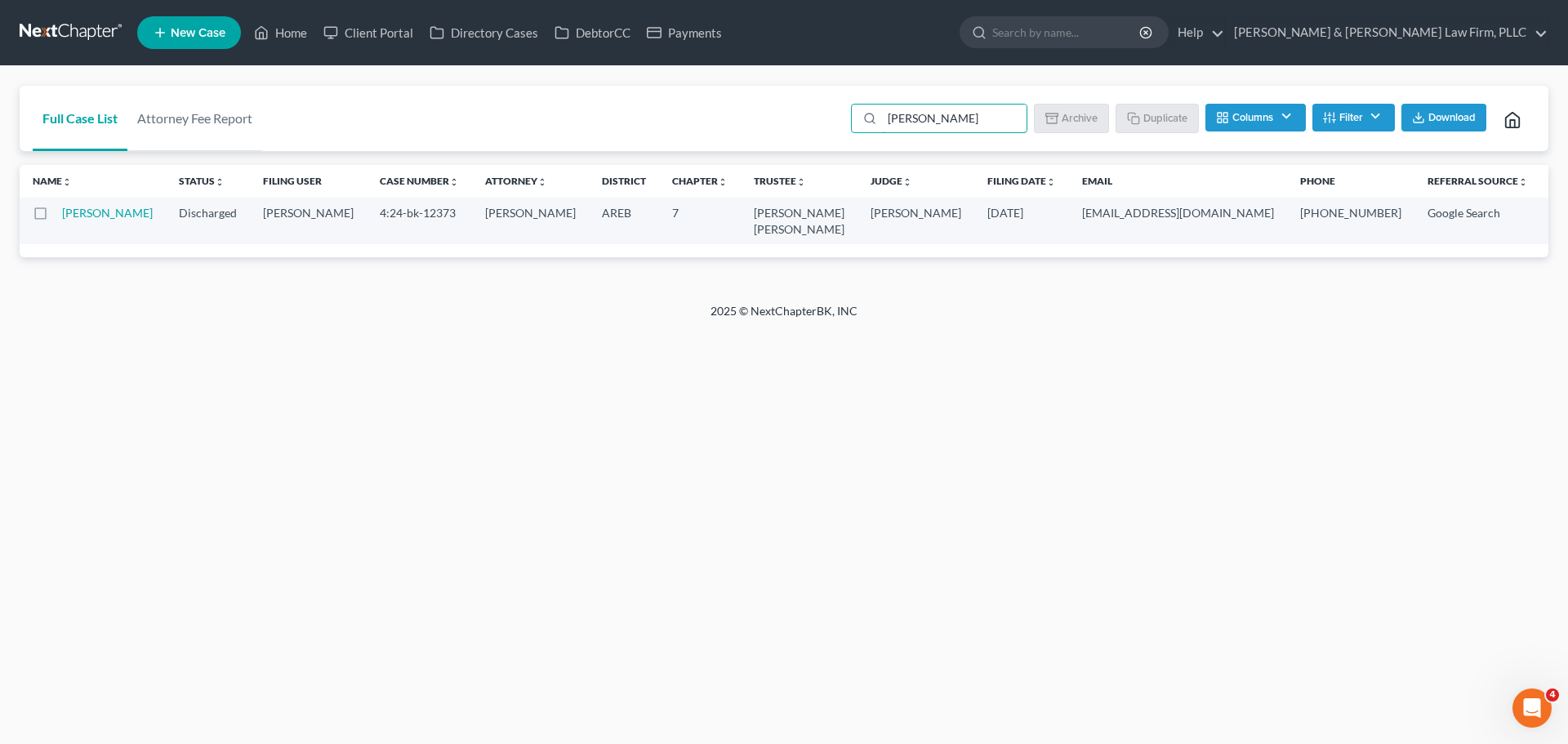
drag, startPoint x: 967, startPoint y: 122, endPoint x: 654, endPoint y: 129, distance: 313.1
click at [662, 126] on div "Full Case List Attorney Fee Report [PERSON_NAME] Batch Download Archive Un-arch…" at bounding box center [784, 118] width 1529 height 66
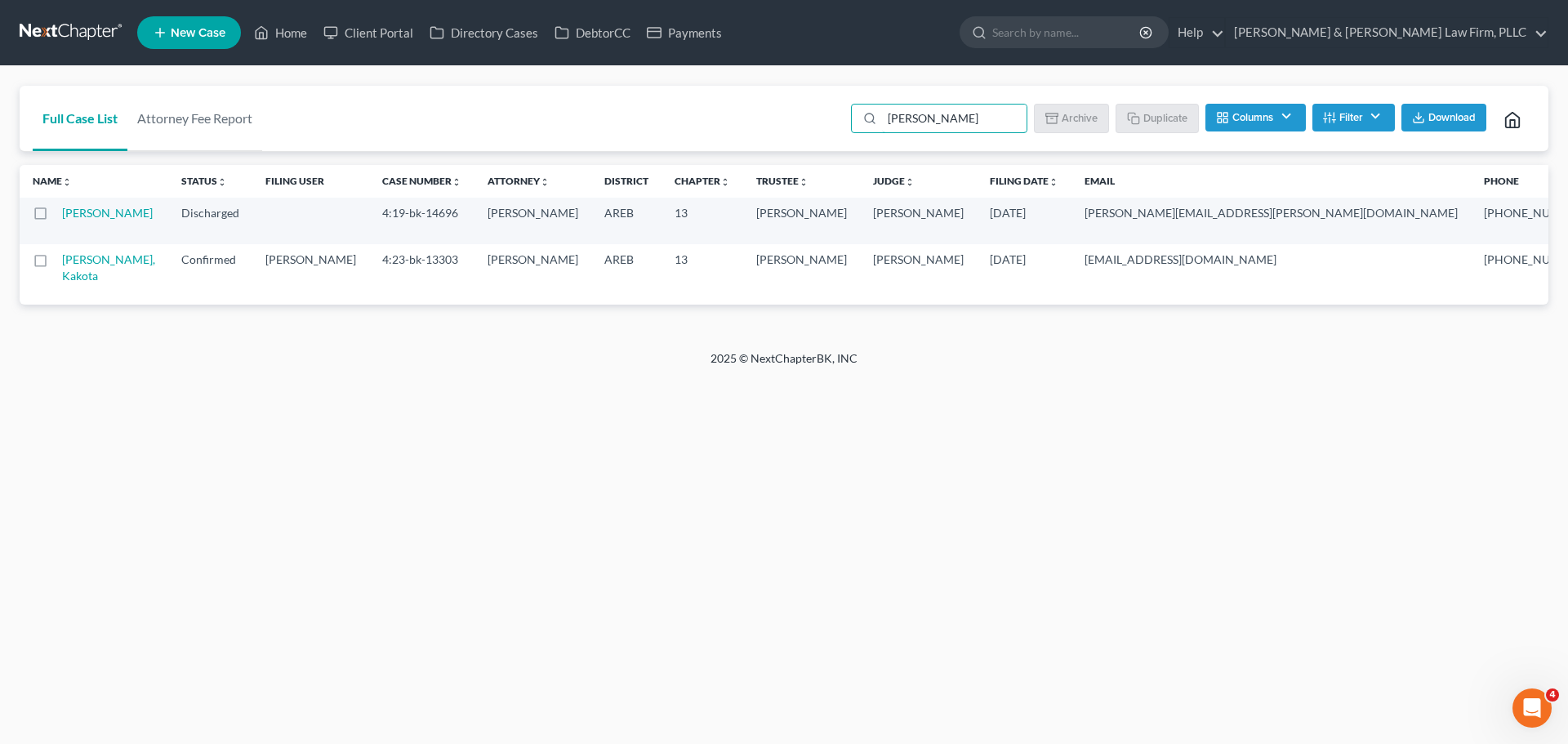
drag, startPoint x: 973, startPoint y: 121, endPoint x: 665, endPoint y: 118, distance: 308.0
click at [708, 123] on div "Full Case List Attorney Fee Report [PERSON_NAME] Batch Download Archive Un-arch…" at bounding box center [784, 118] width 1529 height 66
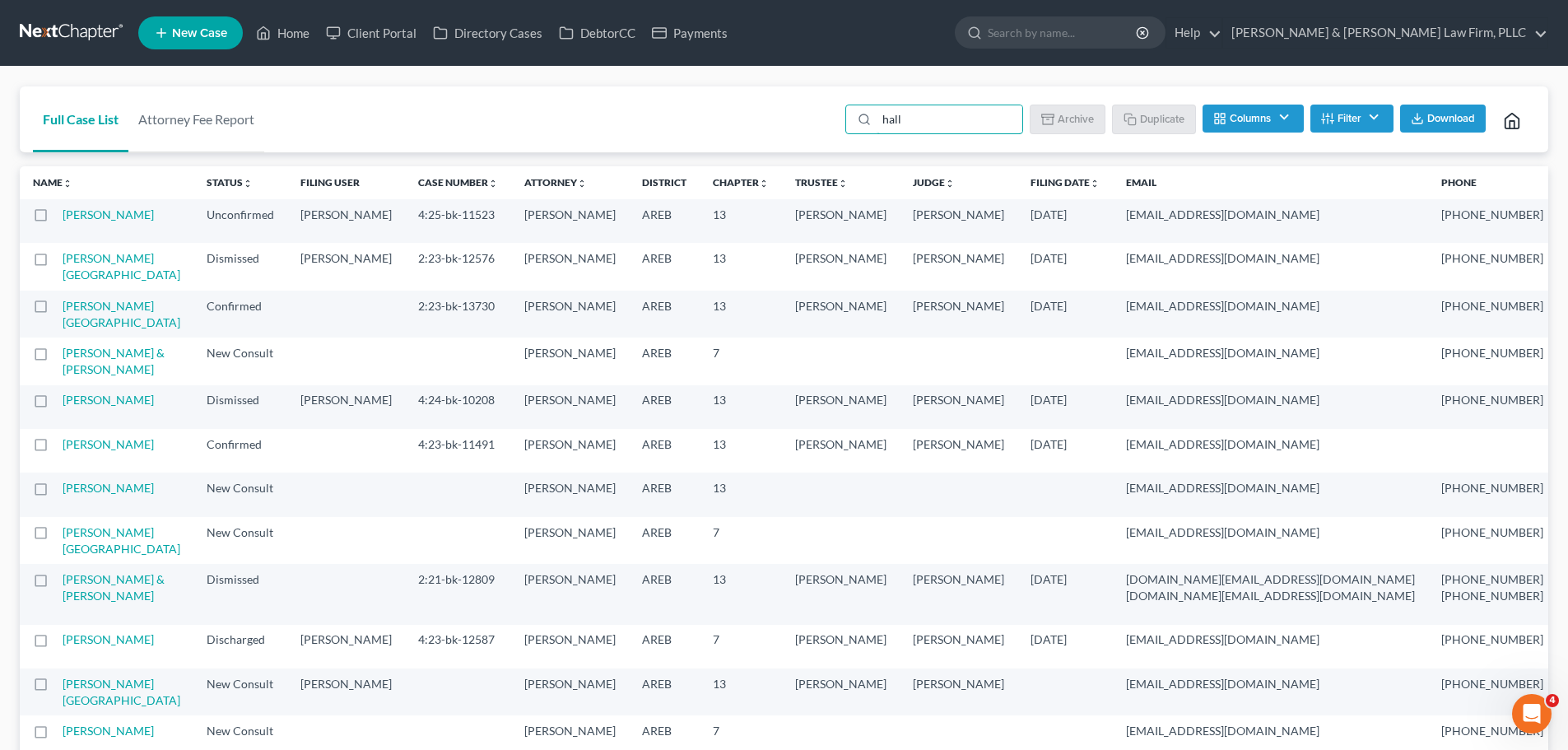
drag, startPoint x: 868, startPoint y: 121, endPoint x: 712, endPoint y: 130, distance: 156.3
click at [754, 122] on div "Full Case List Attorney Fee Report hall Batch Download Archive Un-archive Dupli…" at bounding box center [784, 119] width 1529 height 66
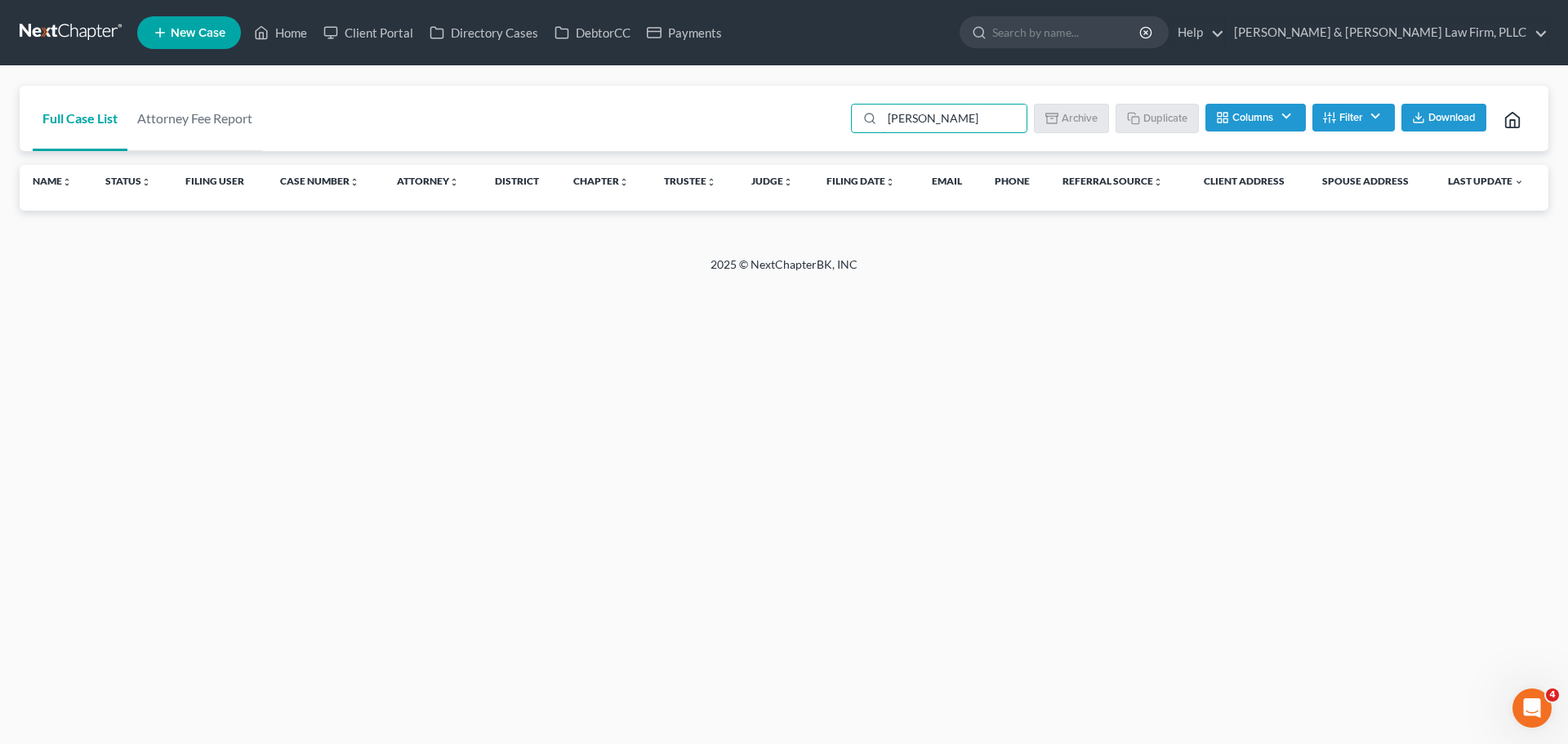
drag, startPoint x: 865, startPoint y: 128, endPoint x: 800, endPoint y: 122, distance: 65.3
click at [810, 131] on div "Full Case List Attorney Fee Report [PERSON_NAME] Batch Download Archive Un-arch…" at bounding box center [784, 118] width 1529 height 66
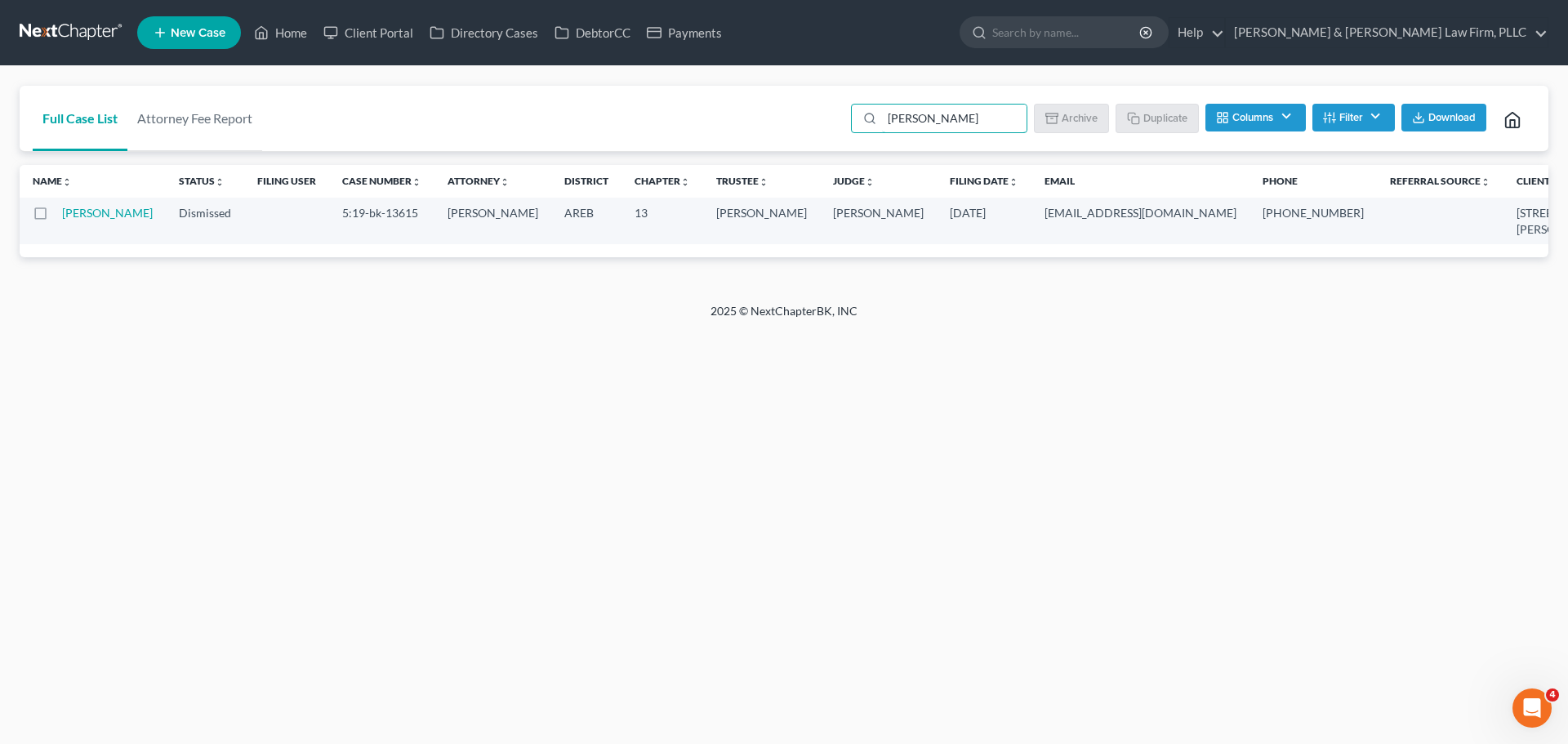
drag, startPoint x: 952, startPoint y: 112, endPoint x: 775, endPoint y: 138, distance: 178.9
click at [775, 138] on div "Full Case List Attorney Fee Report [PERSON_NAME] Batch Download Archive Un-arch…" at bounding box center [784, 118] width 1529 height 66
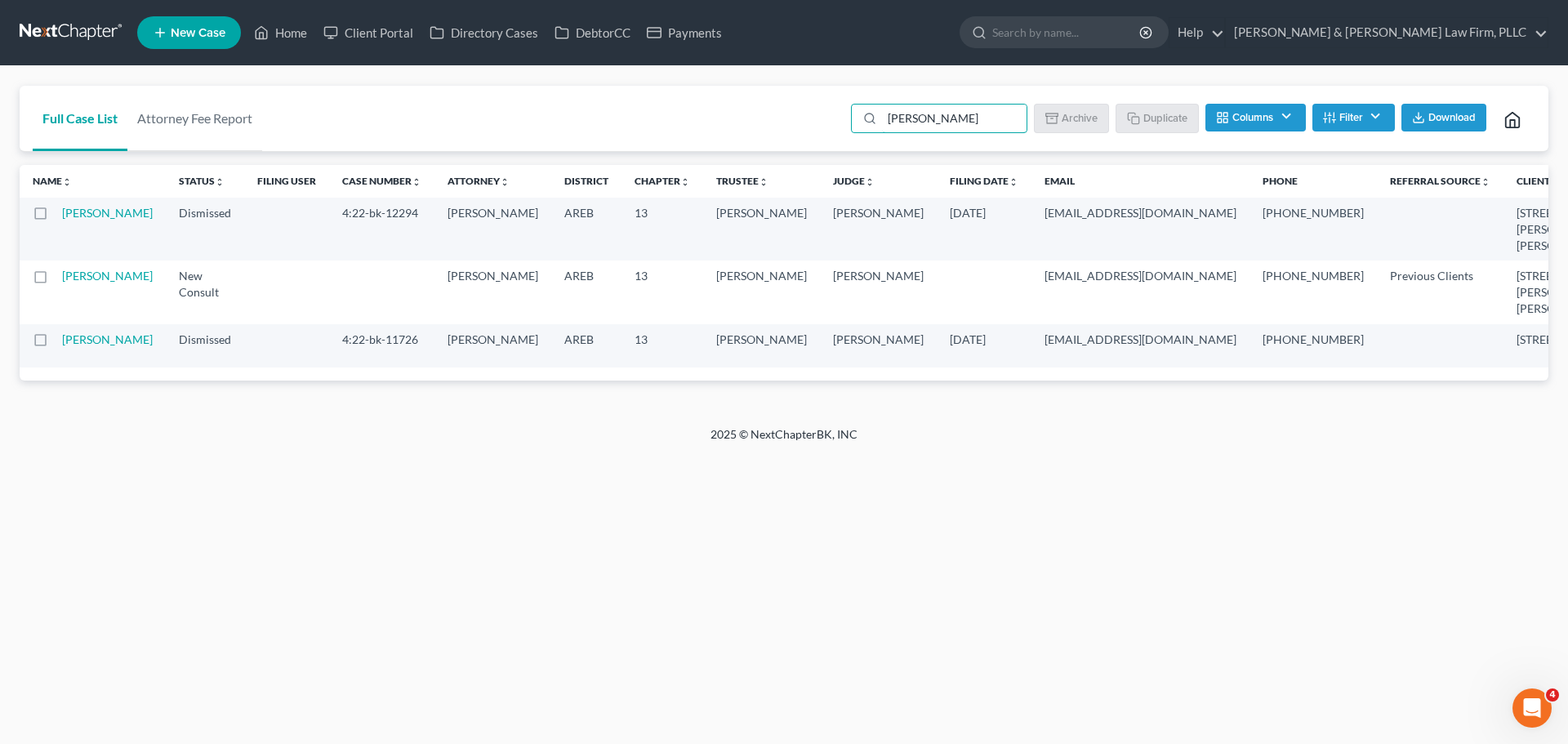
drag, startPoint x: 934, startPoint y: 115, endPoint x: 664, endPoint y: 134, distance: 270.7
click at [755, 130] on div "Full Case List Attorney Fee Report [PERSON_NAME] Batch Download Archive Un-arch…" at bounding box center [784, 118] width 1529 height 66
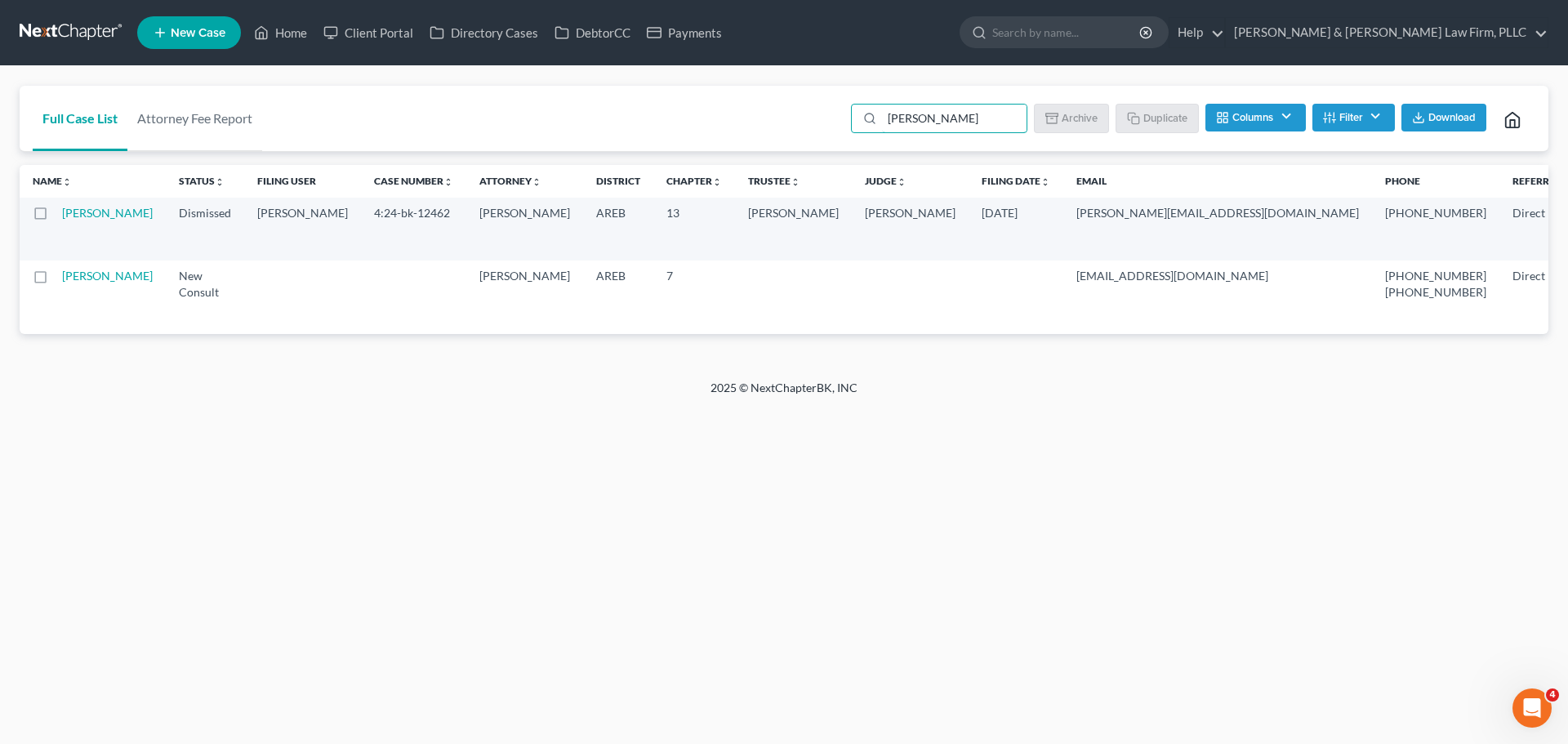
drag, startPoint x: 918, startPoint y: 129, endPoint x: 687, endPoint y: 136, distance: 231.1
click at [699, 135] on div "Full Case List Attorney Fee Report [PERSON_NAME] Batch Download Archive Un-arch…" at bounding box center [784, 118] width 1529 height 66
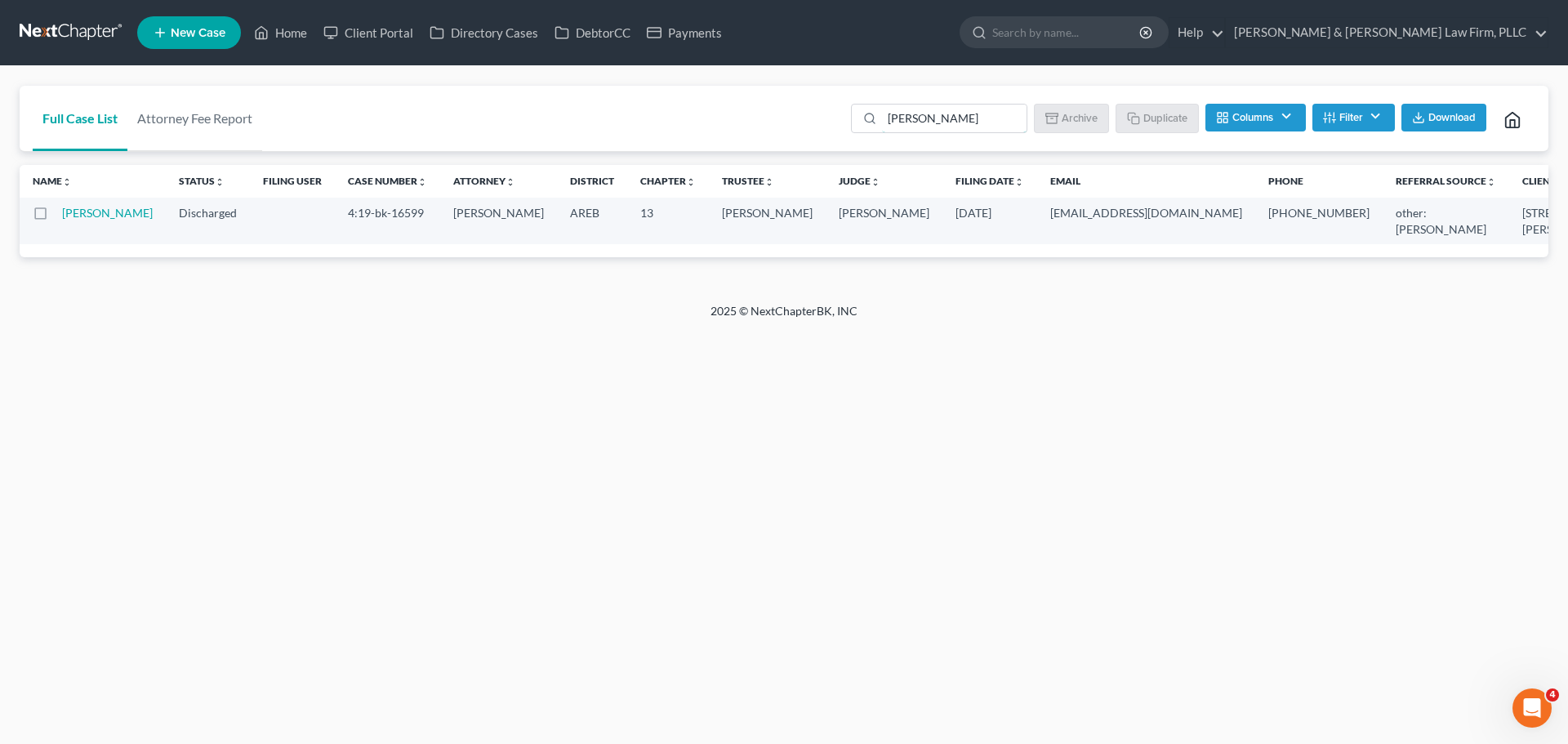
drag, startPoint x: 928, startPoint y: 127, endPoint x: 670, endPoint y: 131, distance: 258.0
click at [670, 131] on div "Full Case List Attorney Fee Report [PERSON_NAME] Batch Download Archive Un-arch…" at bounding box center [784, 118] width 1529 height 66
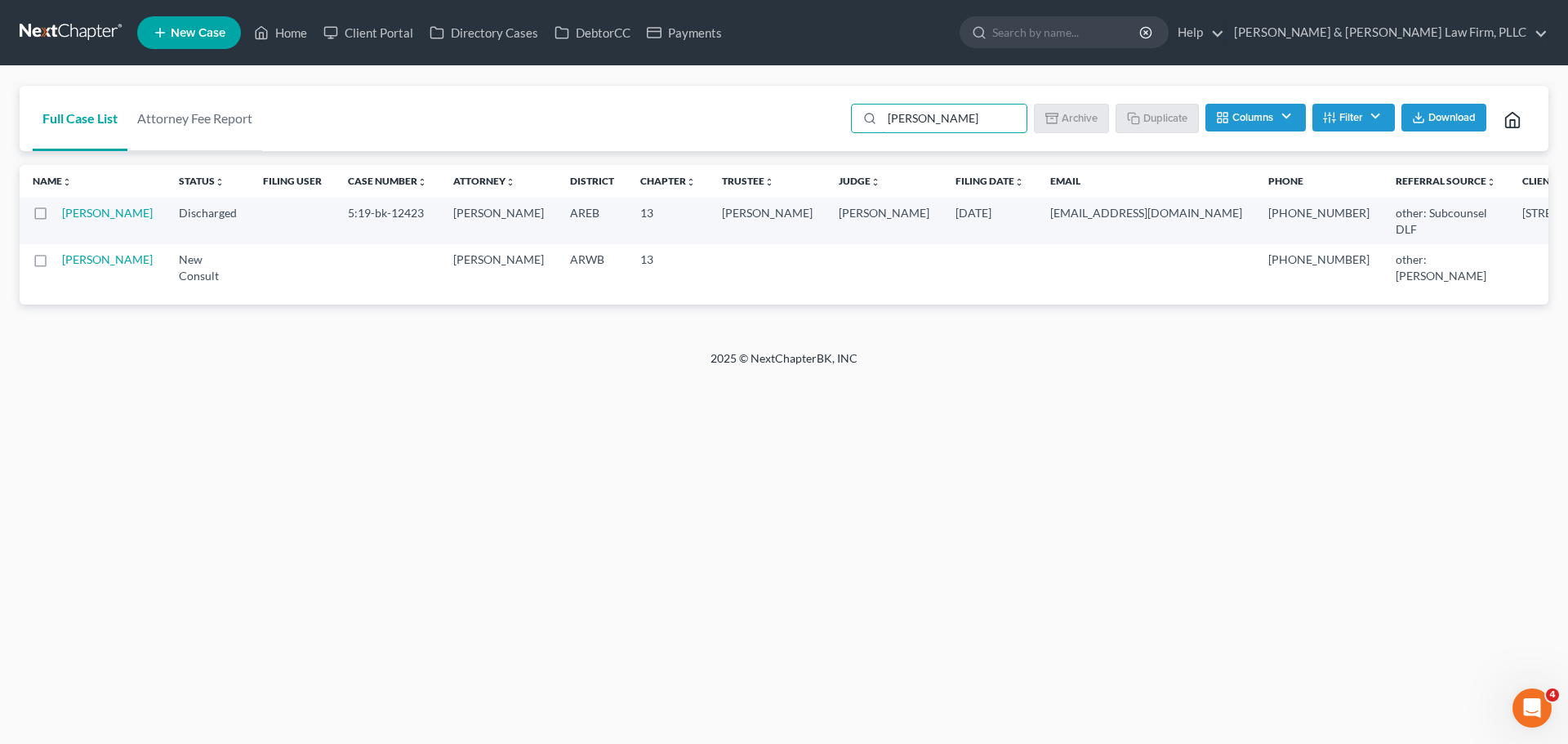
drag, startPoint x: 954, startPoint y: 121, endPoint x: 555, endPoint y: 141, distance: 399.5
click at [575, 136] on div "Full Case List Attorney Fee Report [PERSON_NAME] Batch Download Archive Un-arch…" at bounding box center [784, 118] width 1529 height 66
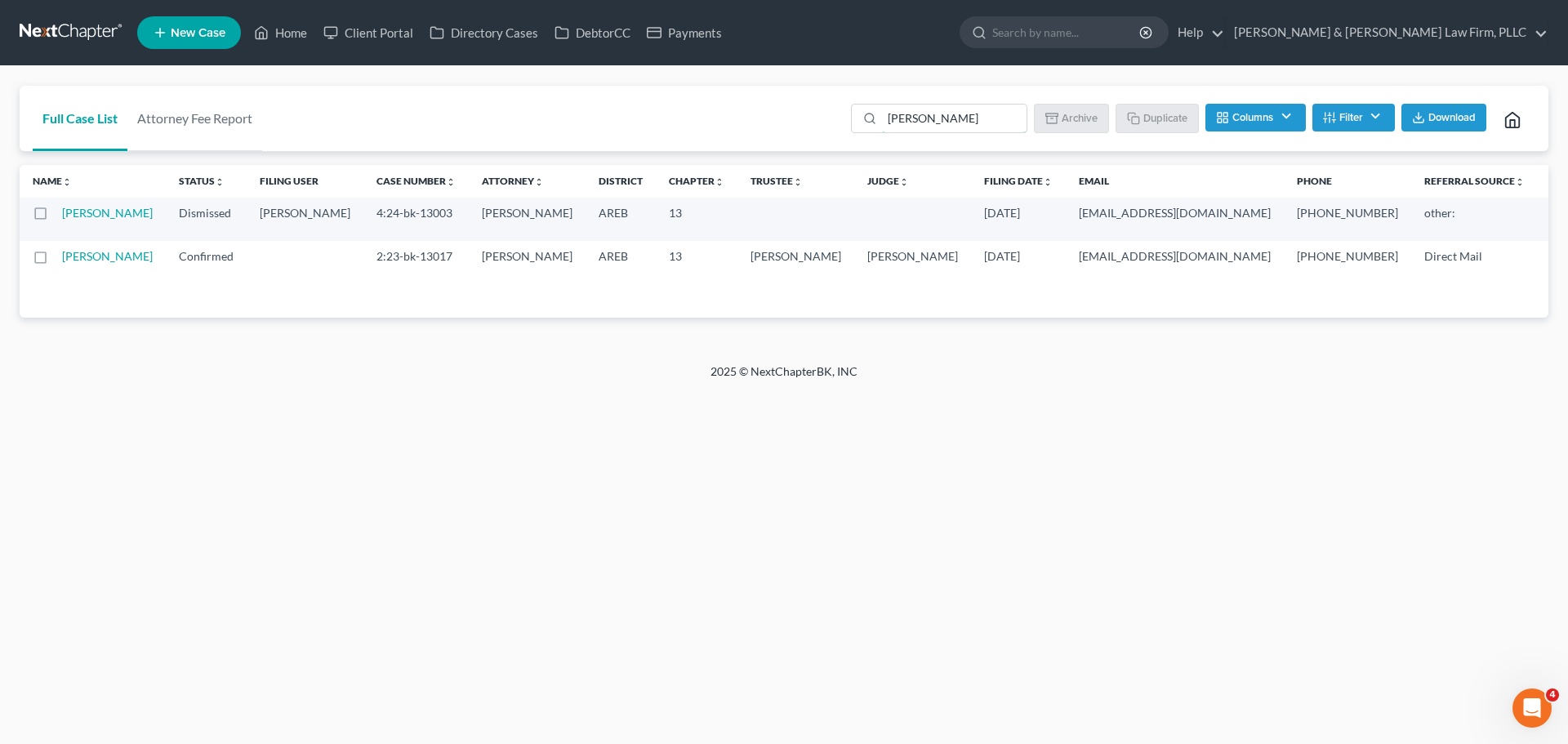
drag, startPoint x: 960, startPoint y: 118, endPoint x: 729, endPoint y: 140, distance: 232.0
click at [750, 136] on div "Full Case List Attorney Fee Report [PERSON_NAME] Batch Download Archive Un-arch…" at bounding box center [784, 118] width 1529 height 66
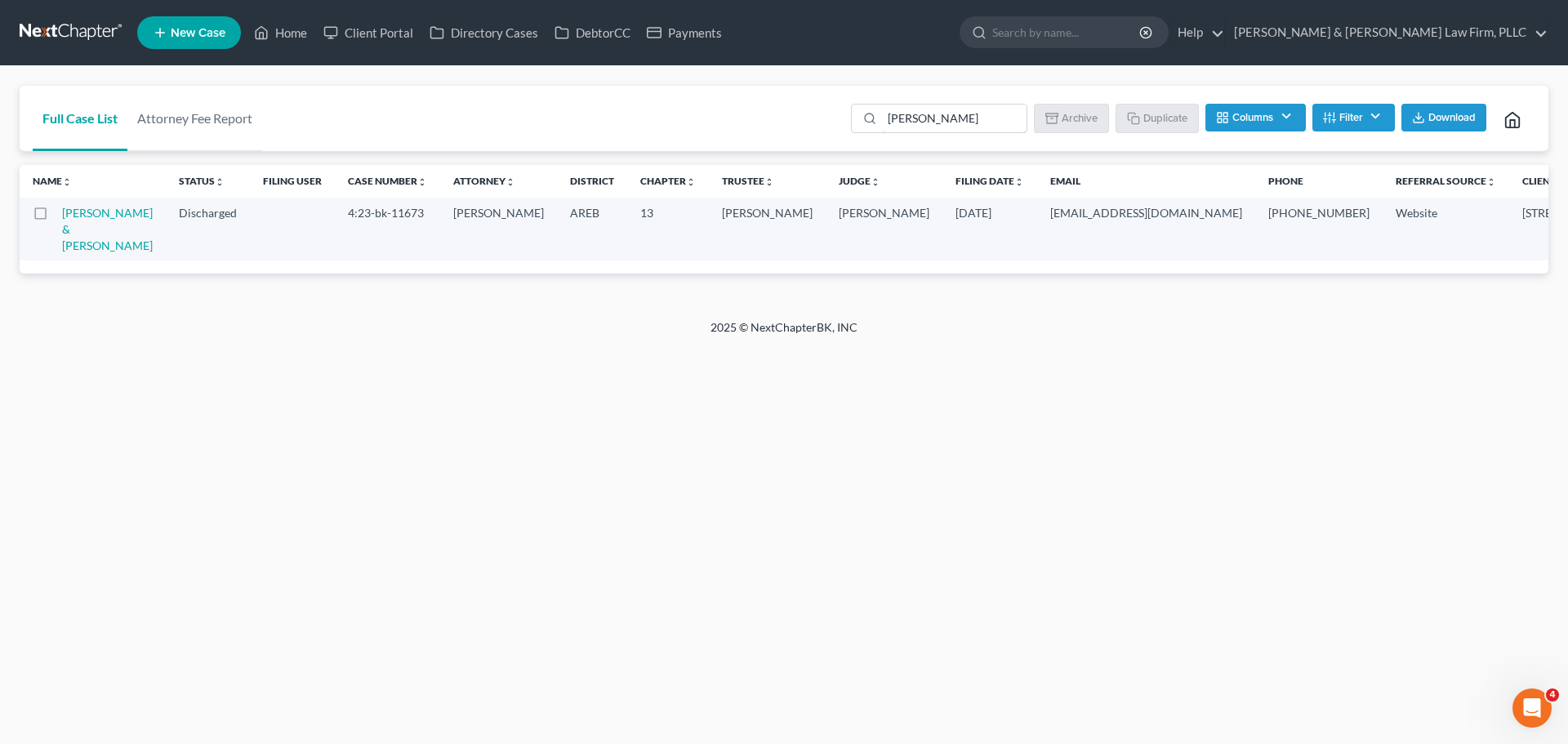
drag, startPoint x: 964, startPoint y: 120, endPoint x: 724, endPoint y: 123, distance: 240.0
click at [744, 123] on div "Full Case List Attorney Fee Report [PERSON_NAME] Batch Download Archive Un-arch…" at bounding box center [784, 118] width 1529 height 66
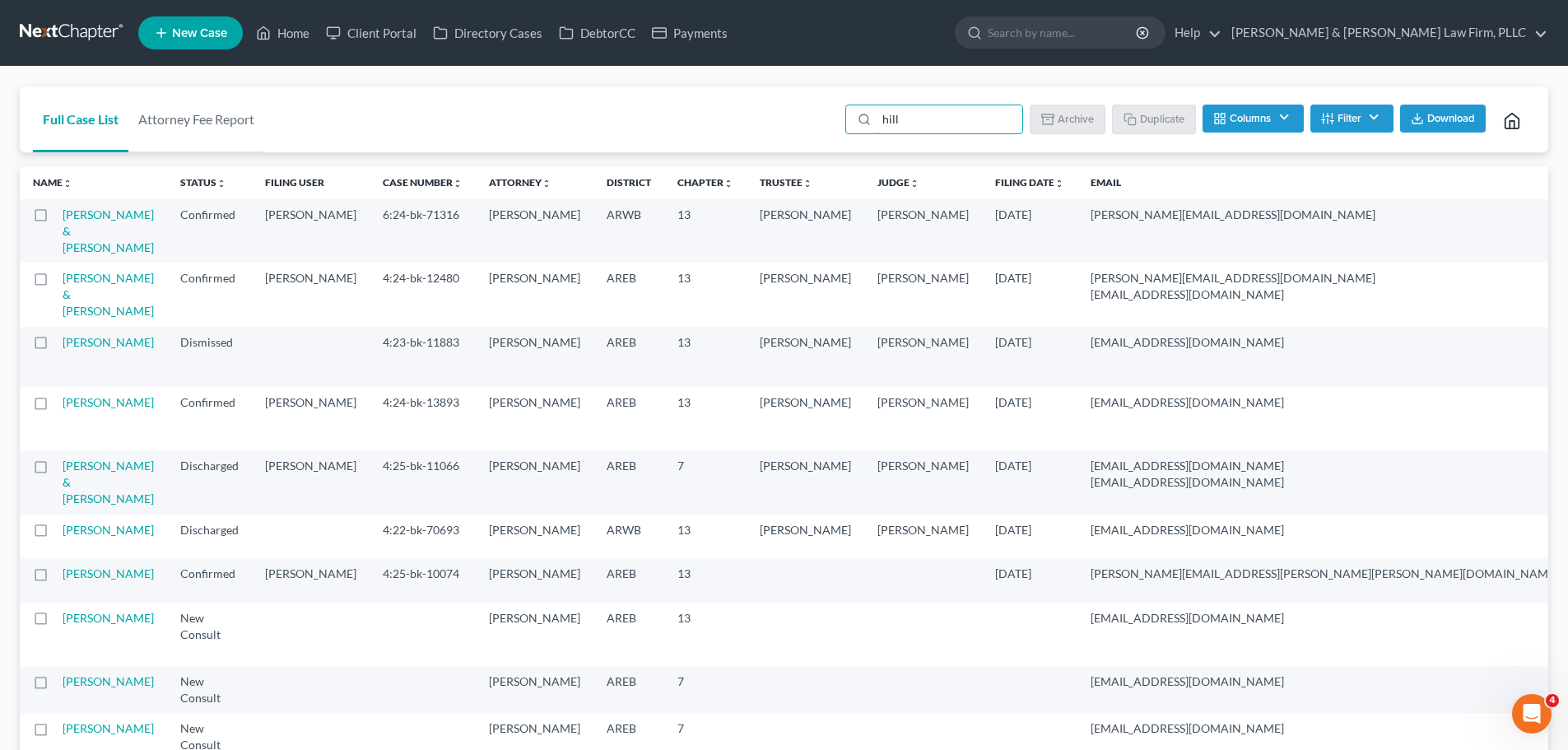
click at [763, 114] on div "Full Case List Attorney Fee Report hill Batch Download Archive Un-archive Dupli…" at bounding box center [784, 119] width 1529 height 66
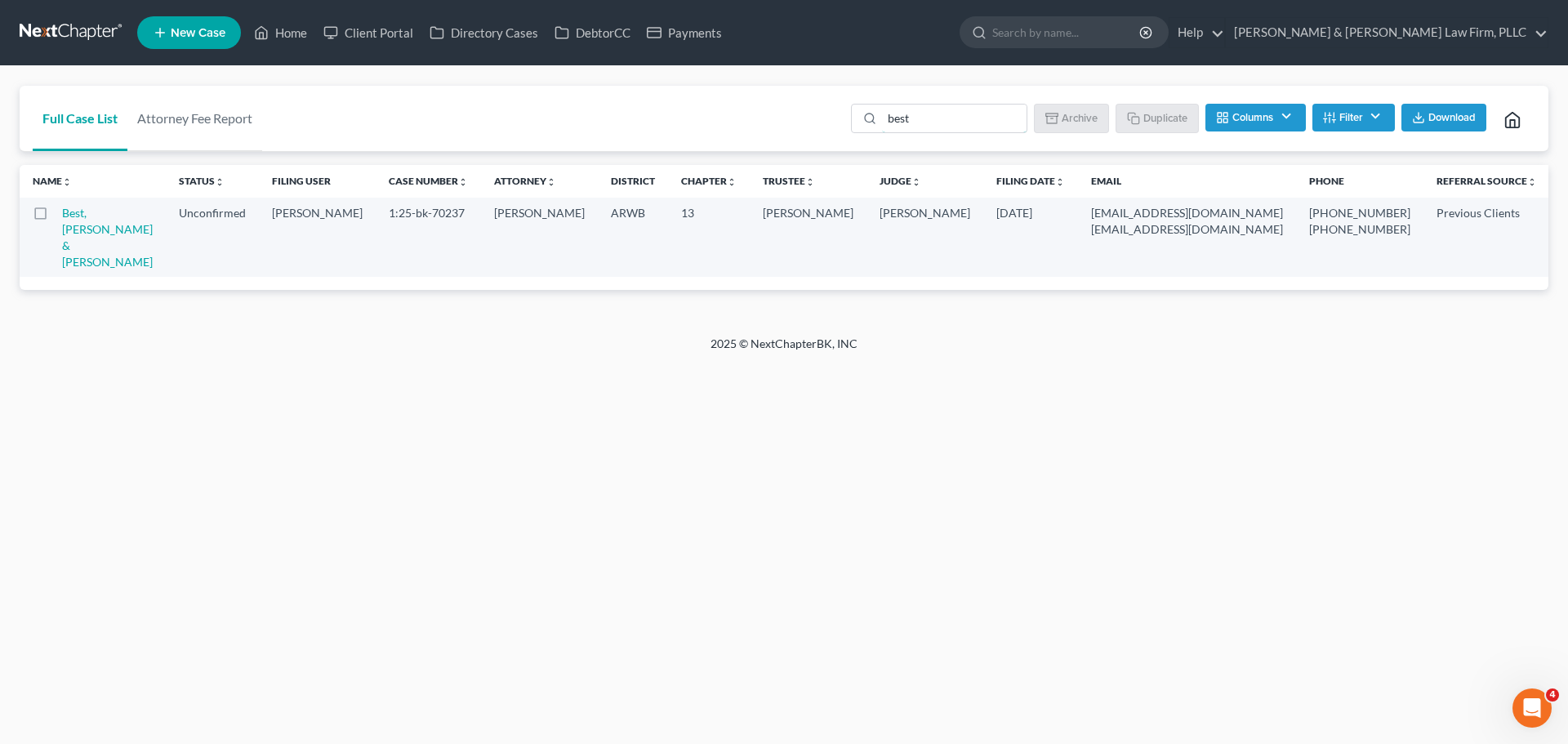
drag, startPoint x: 938, startPoint y: 118, endPoint x: 802, endPoint y: 128, distance: 136.4
click at [810, 126] on div "Full Case List Attorney Fee Report best Batch Download Archive Un-archive Dupli…" at bounding box center [784, 118] width 1529 height 66
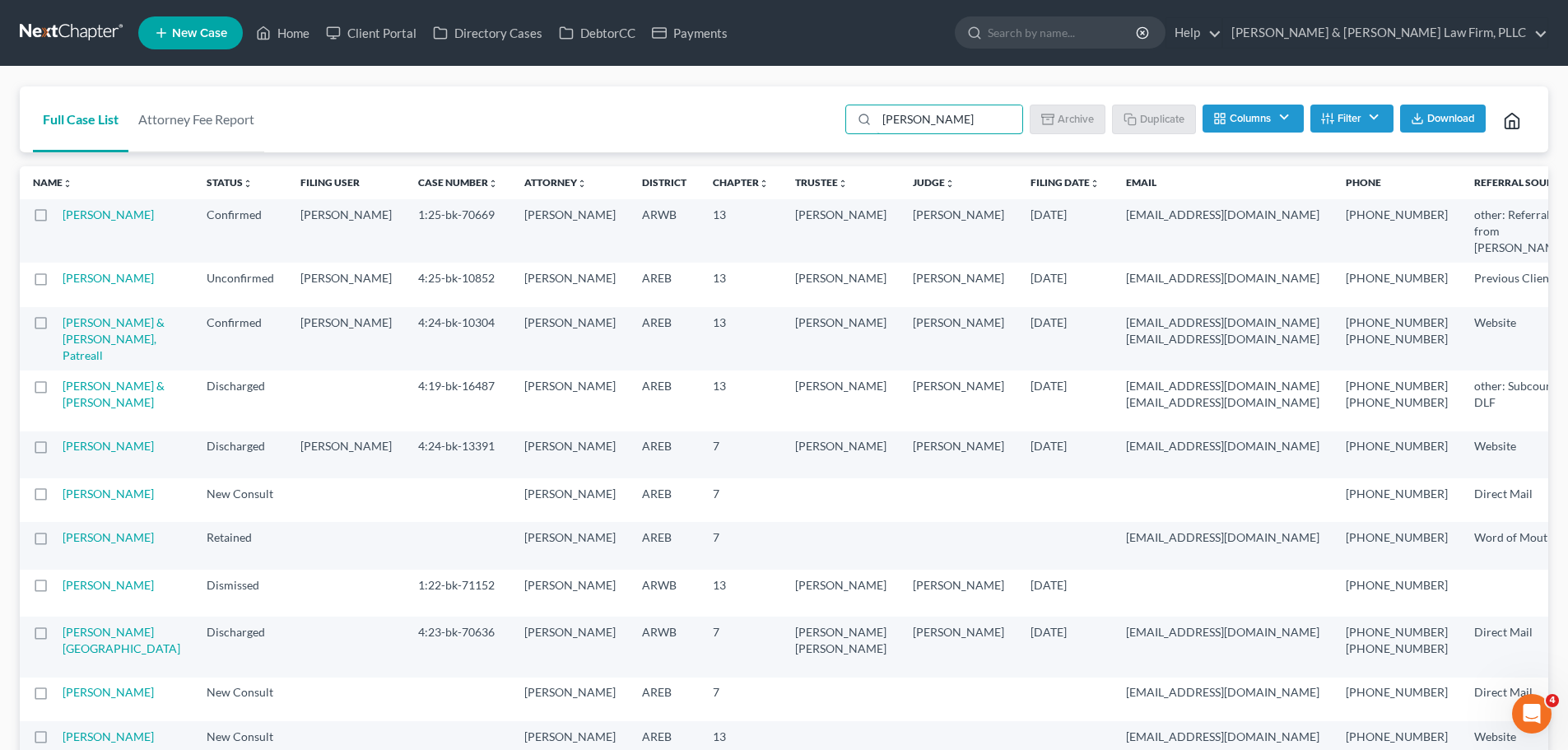
drag, startPoint x: 980, startPoint y: 119, endPoint x: 727, endPoint y: 132, distance: 253.3
click at [728, 132] on div "Full Case List Attorney Fee Report [PERSON_NAME] Batch Download Archive Un-arch…" at bounding box center [784, 119] width 1529 height 66
type input "best"
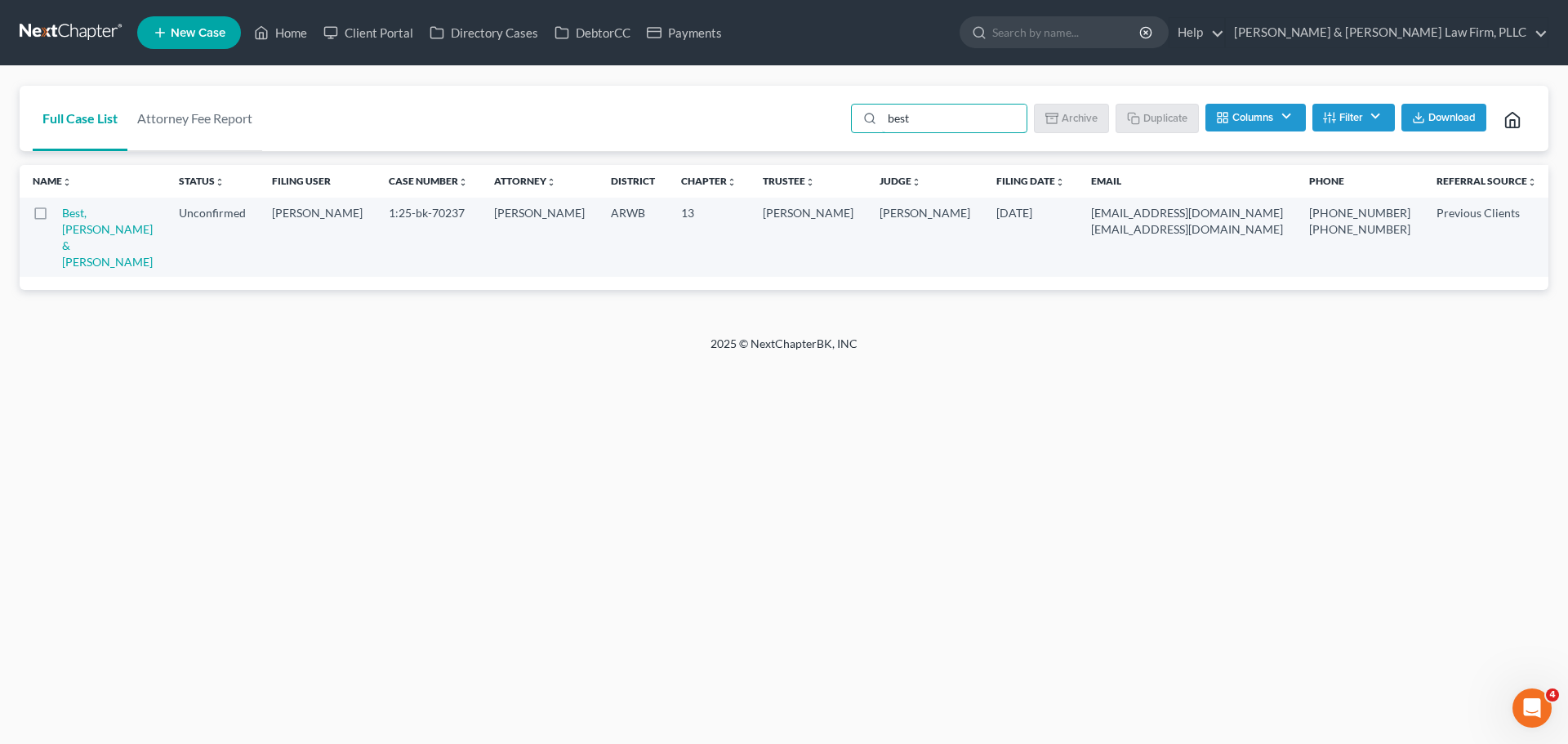
click at [73, 220] on td "Best, [PERSON_NAME] & [PERSON_NAME]" at bounding box center [114, 236] width 104 height 79
click at [81, 233] on link "Best, [PERSON_NAME] & [PERSON_NAME]" at bounding box center [107, 237] width 91 height 63
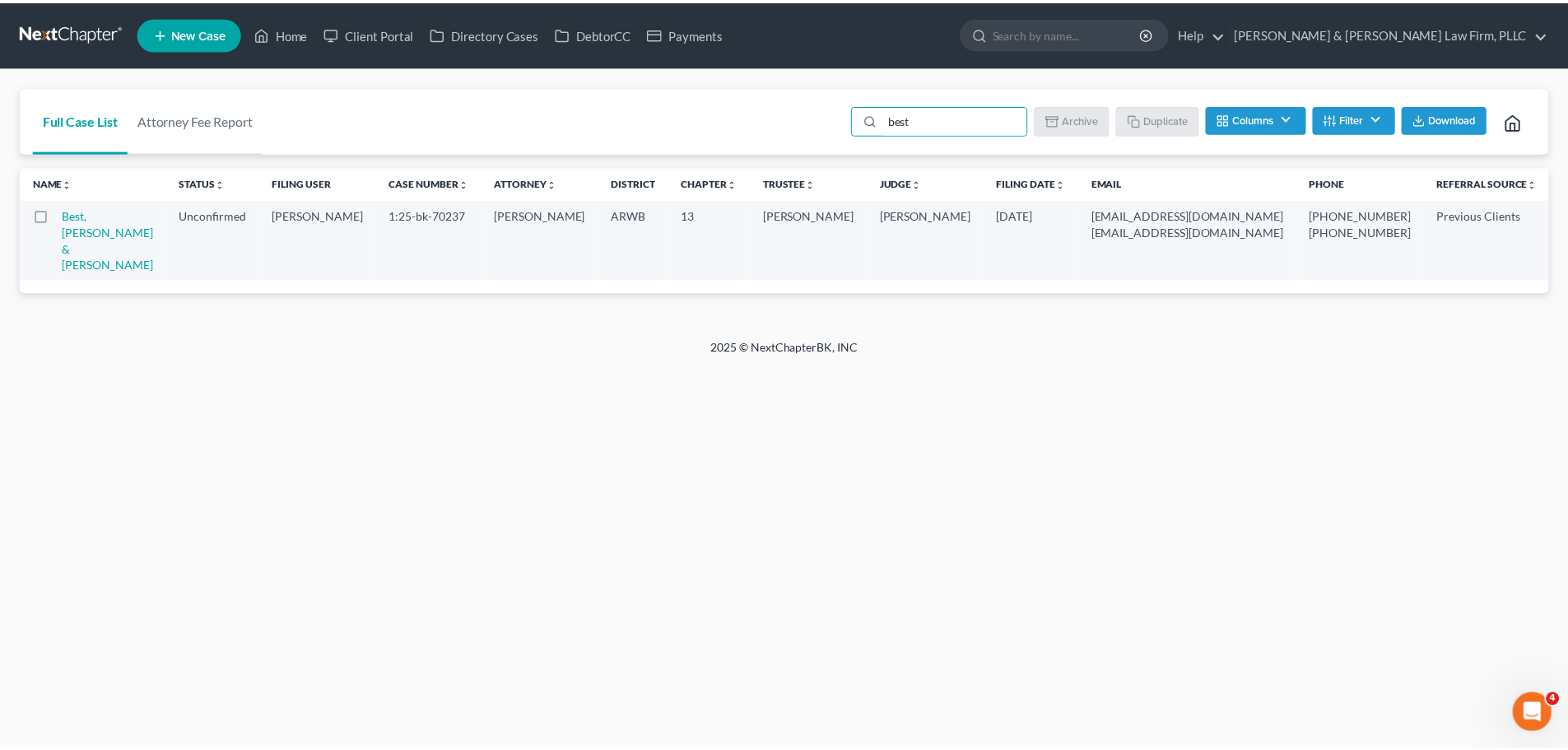
select select "1"
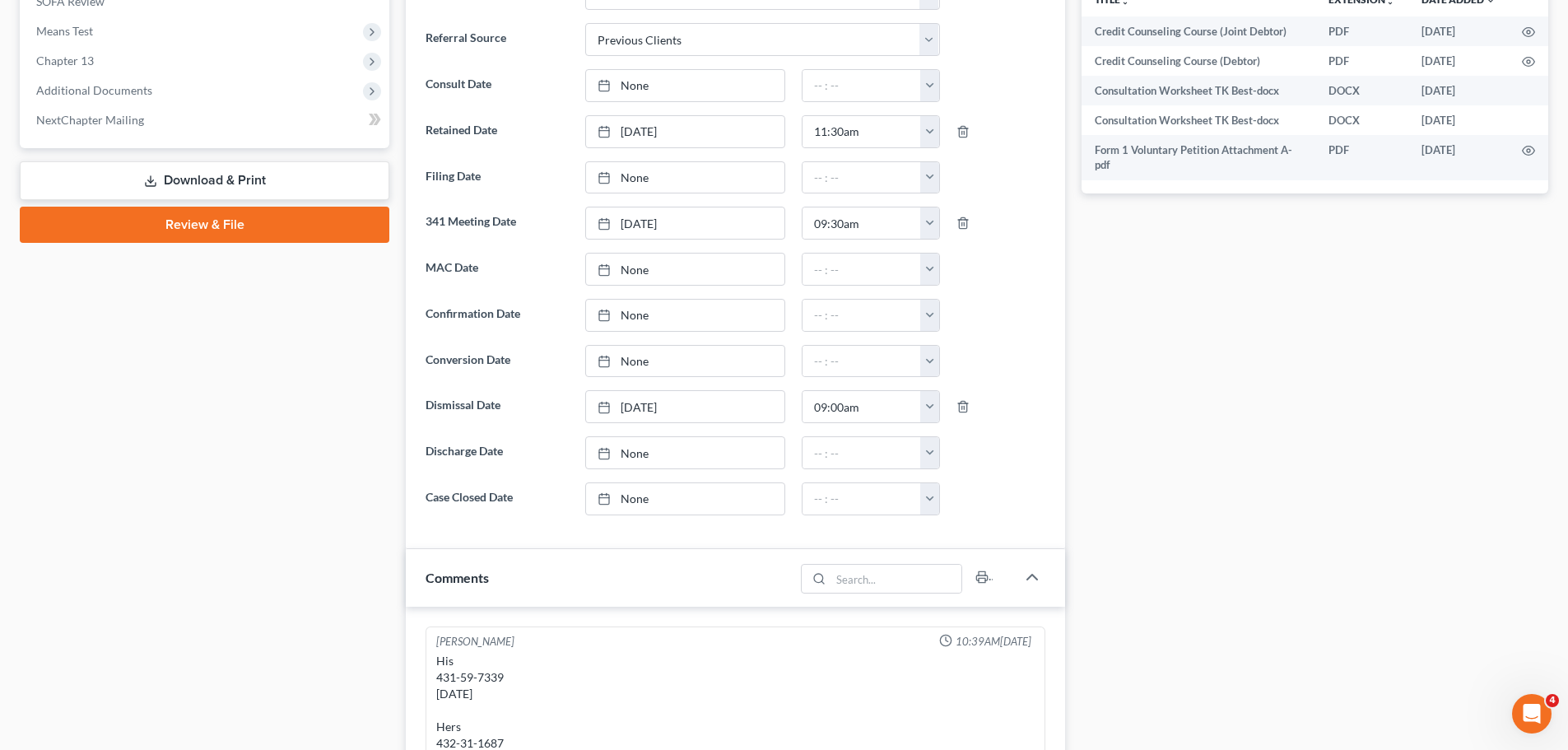
scroll to position [576, 0]
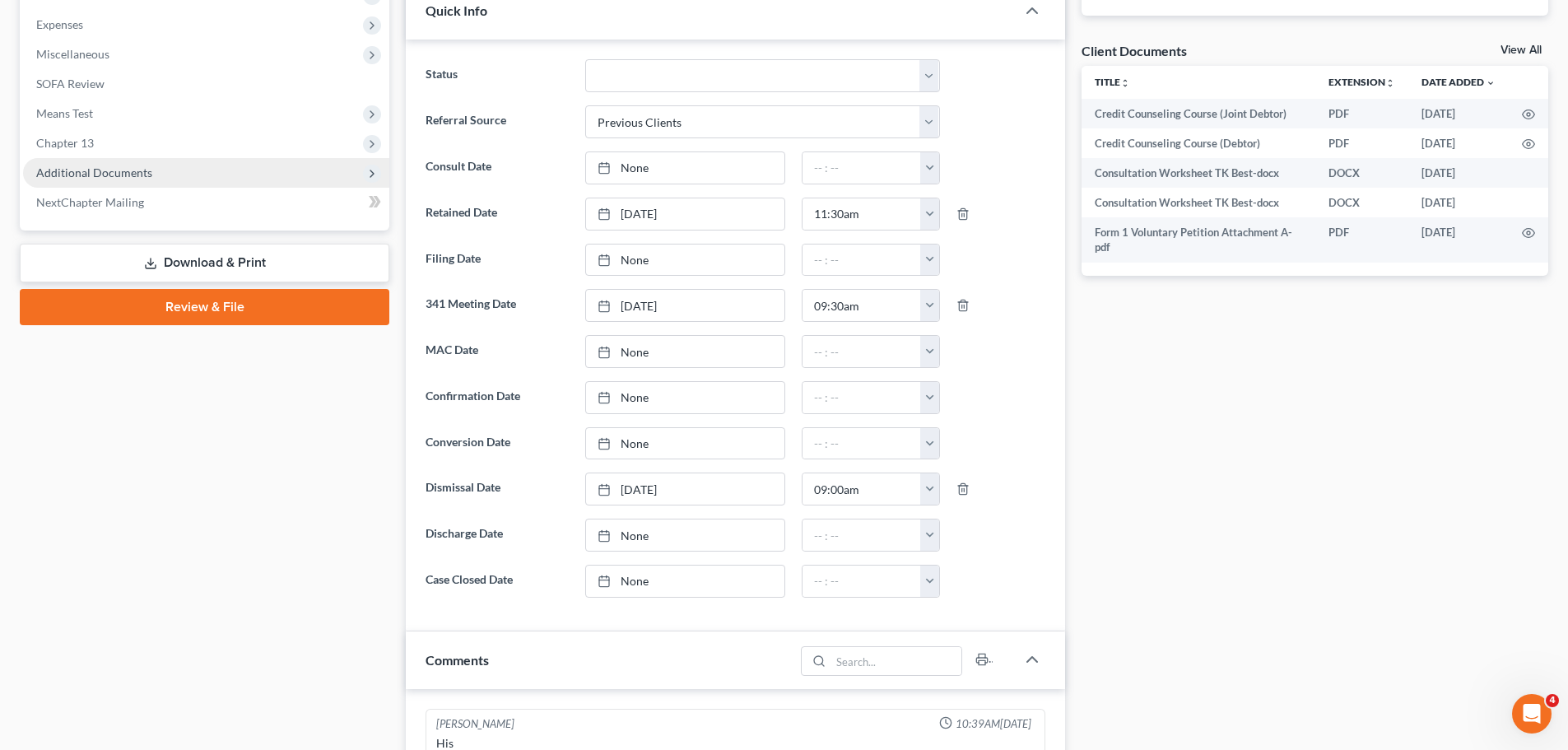
click at [160, 175] on span "Additional Documents" at bounding box center [206, 172] width 367 height 29
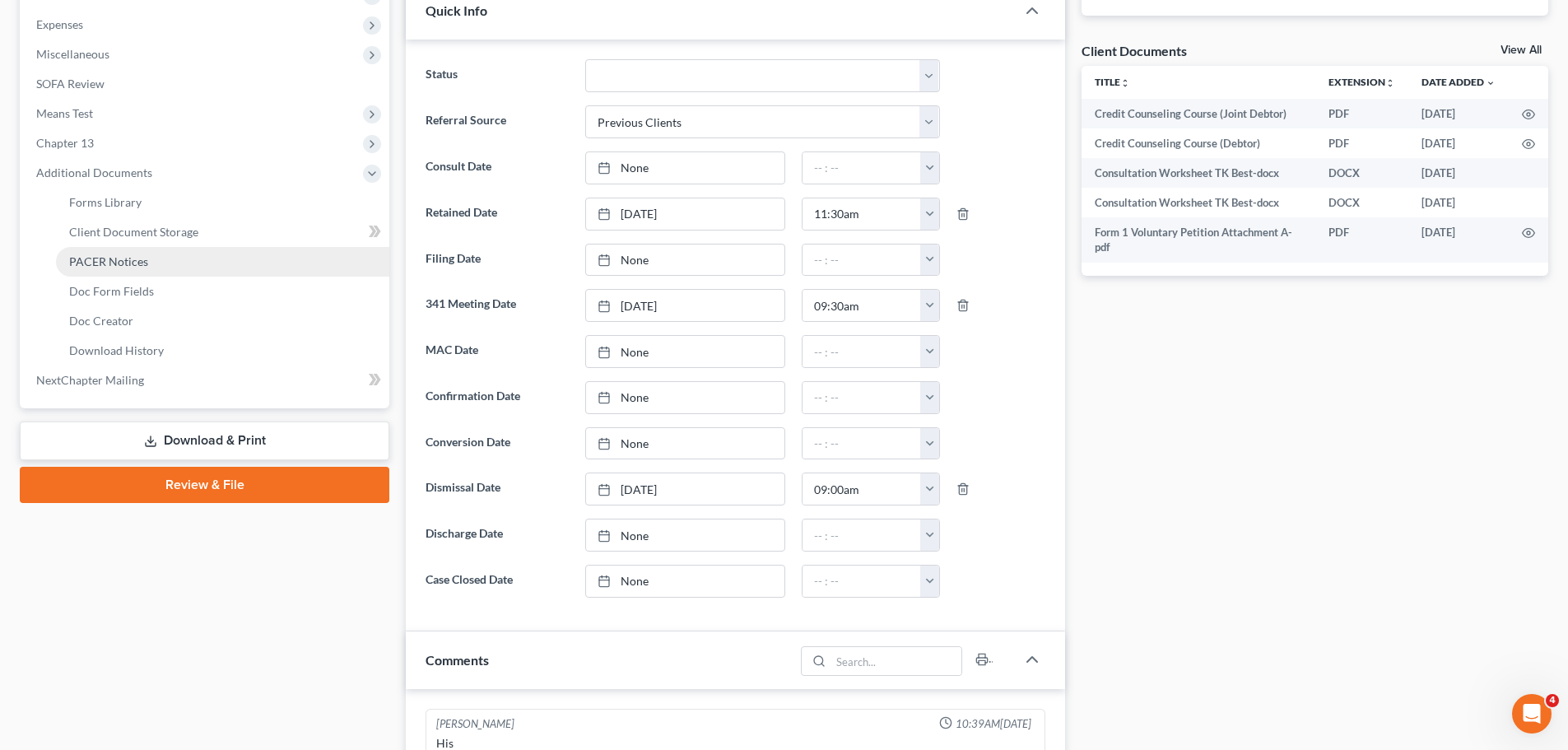
click at [140, 251] on link "PACER Notices" at bounding box center [222, 261] width 333 height 29
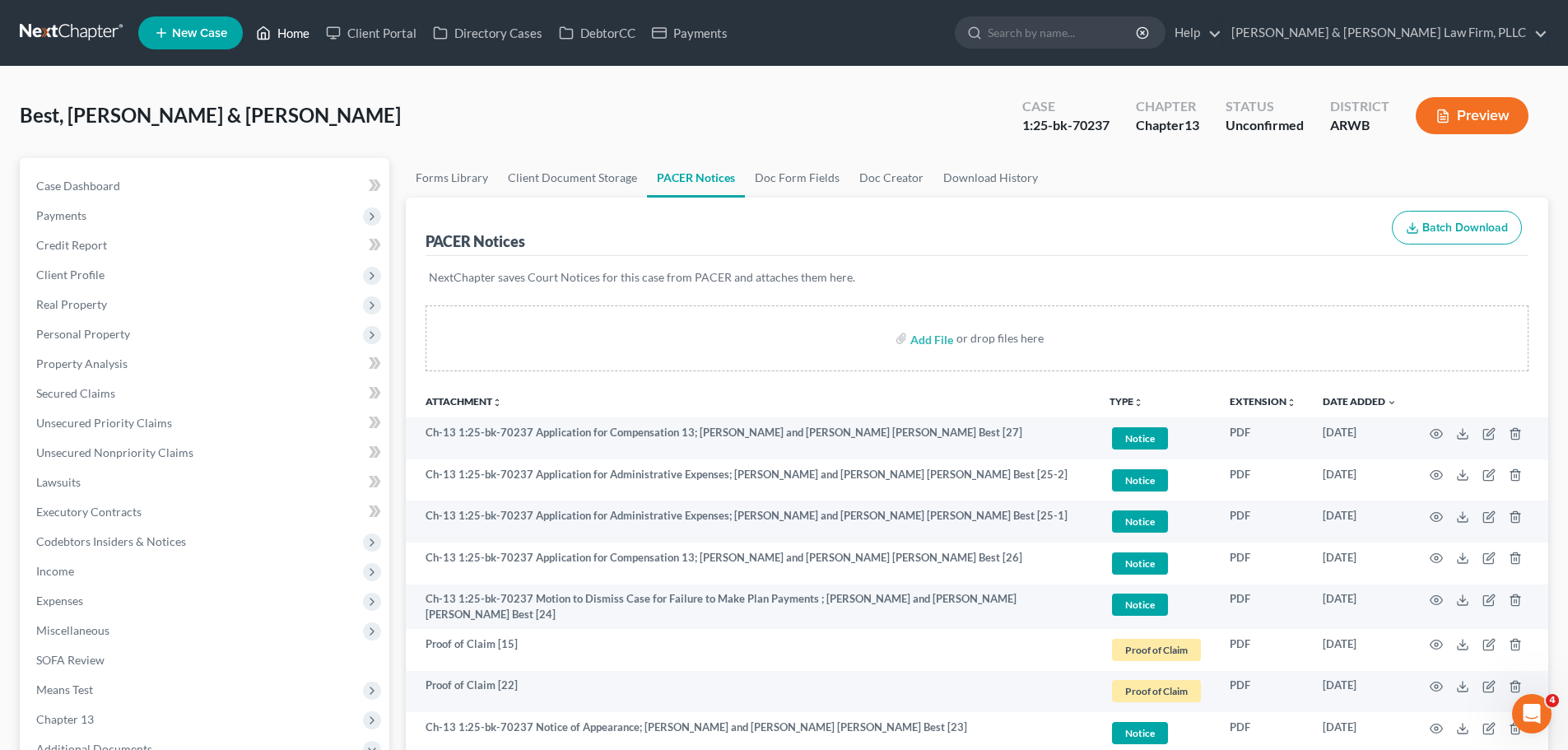
click at [273, 28] on link "Home" at bounding box center [282, 33] width 70 height 29
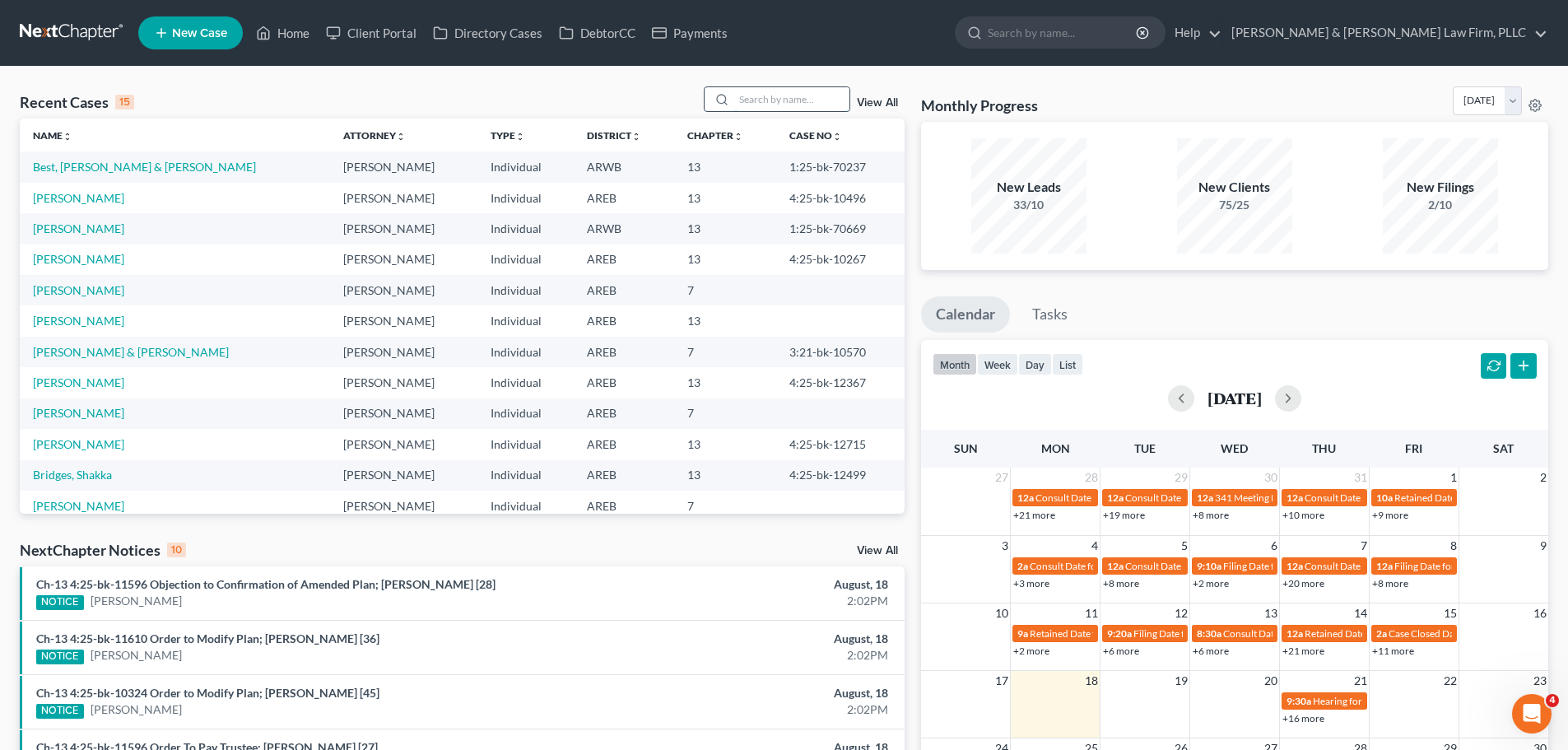
click at [810, 95] on input "search" at bounding box center [791, 99] width 115 height 23
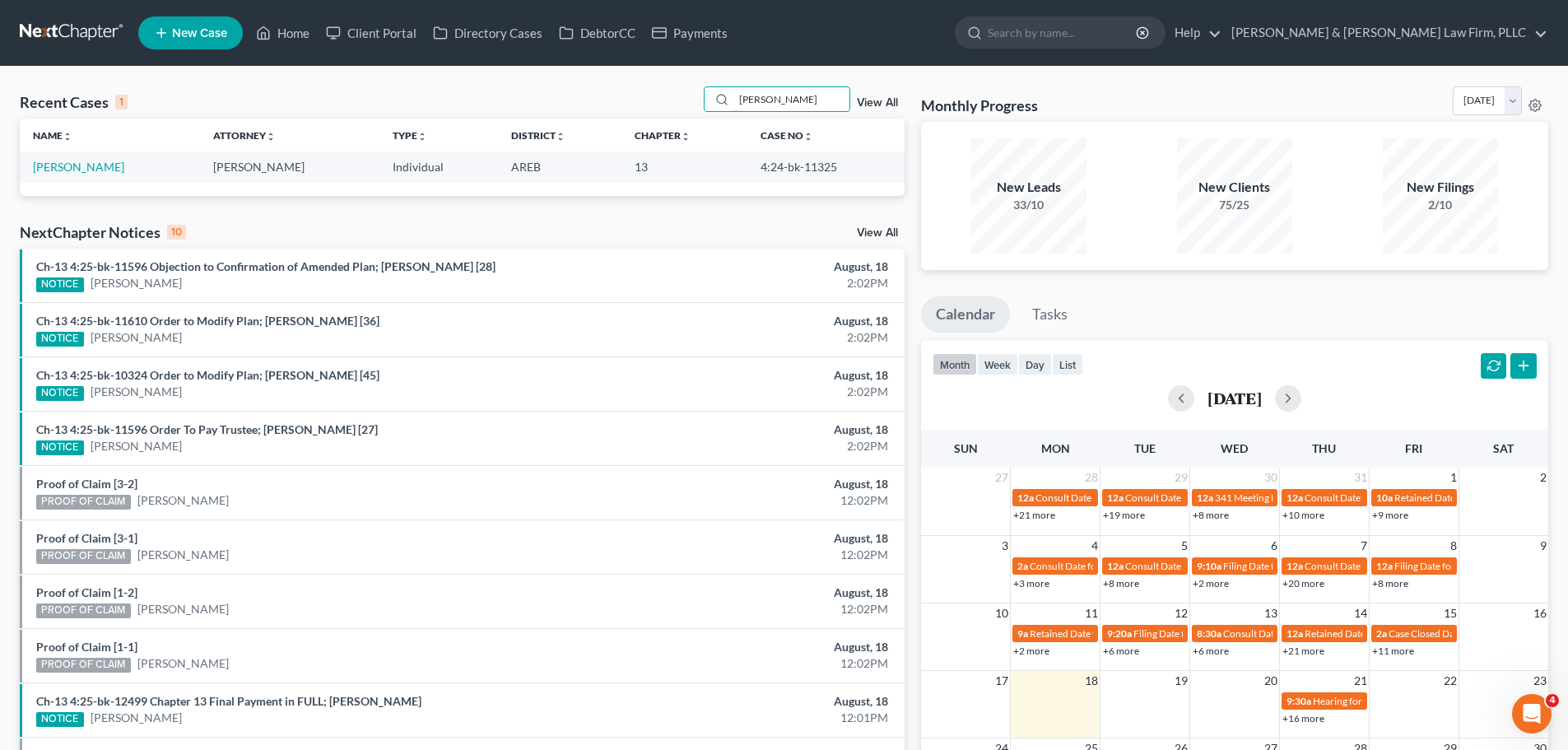
type input "[PERSON_NAME]"
